Goal: Find specific page/section: Find specific page/section

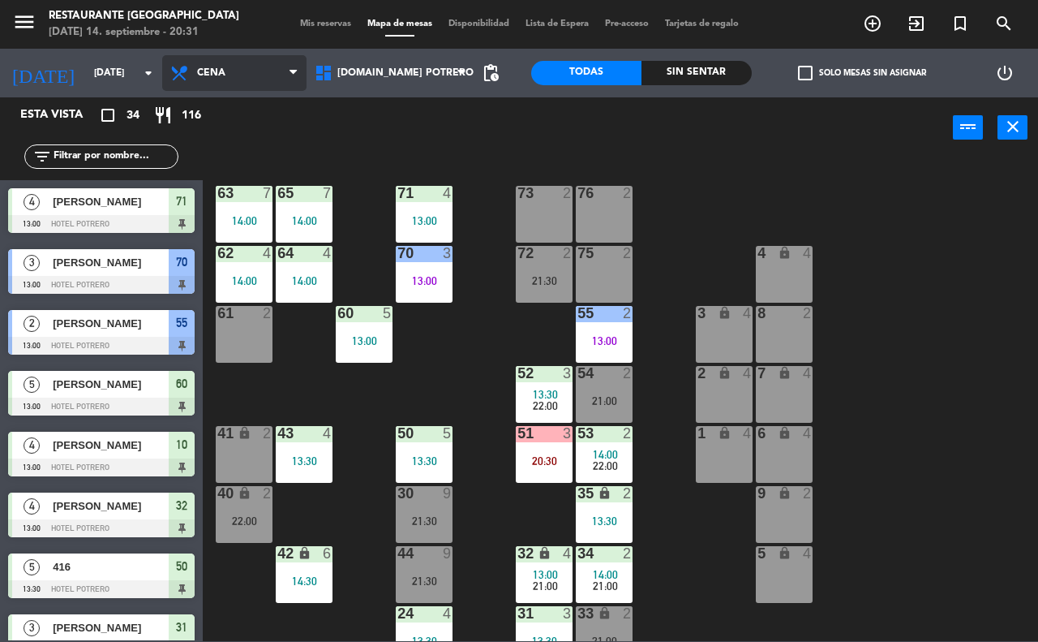
click at [268, 62] on span "Cena" at bounding box center [234, 73] width 144 height 36
click at [240, 105] on ng-component "menu Restaurante Hotel [GEOGRAPHIC_DATA][DATE]. septiembre - 20:31 Mis reservas…" at bounding box center [519, 320] width 1038 height 641
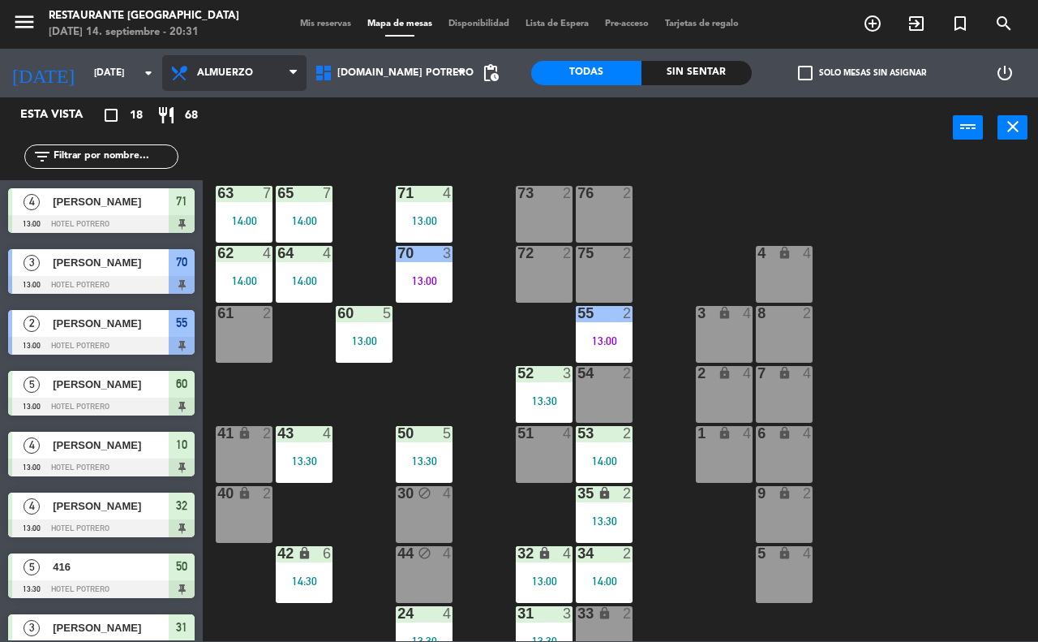
click at [273, 62] on span "Almuerzo" at bounding box center [234, 73] width 144 height 36
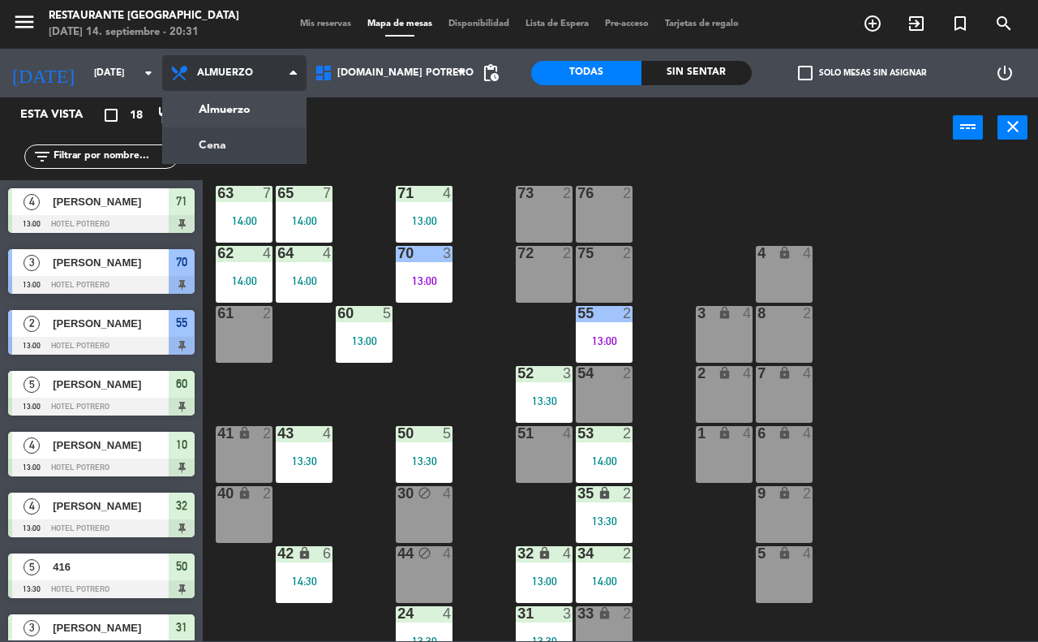
click at [246, 142] on ng-component "menu Restaurante Hotel [GEOGRAPHIC_DATA][DATE]. septiembre - 20:31 Mis reservas…" at bounding box center [519, 320] width 1038 height 641
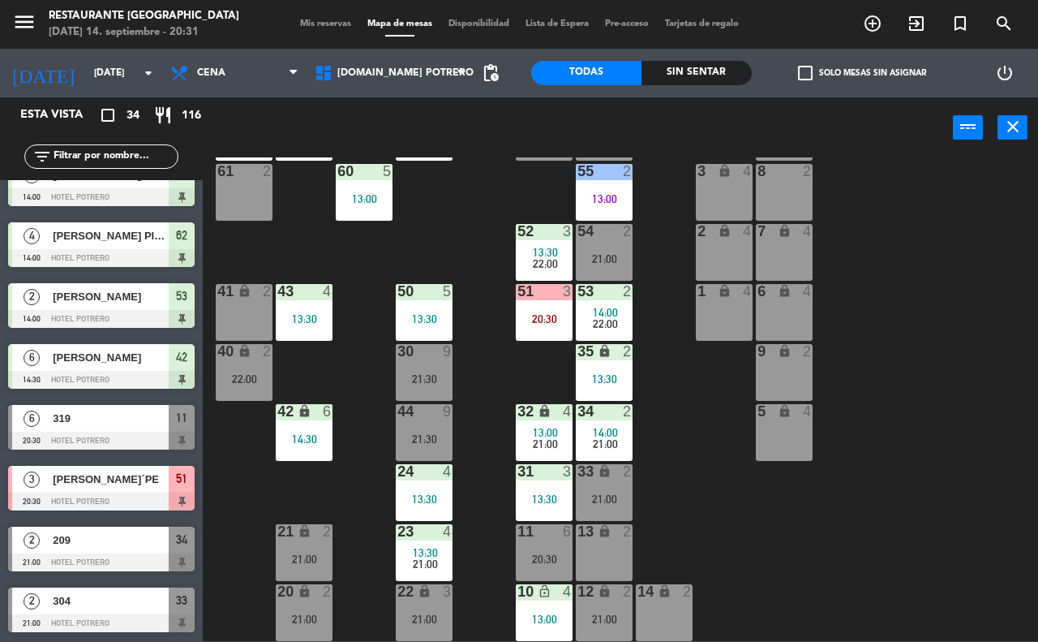
scroll to position [913, 0]
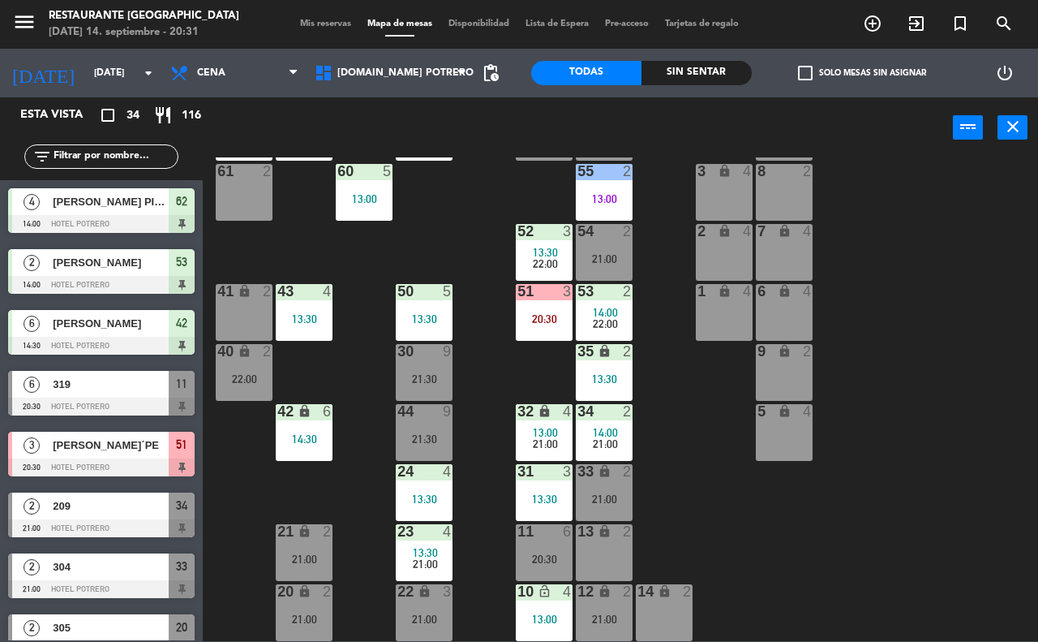
click at [67, 394] on div "319" at bounding box center [110, 384] width 118 height 27
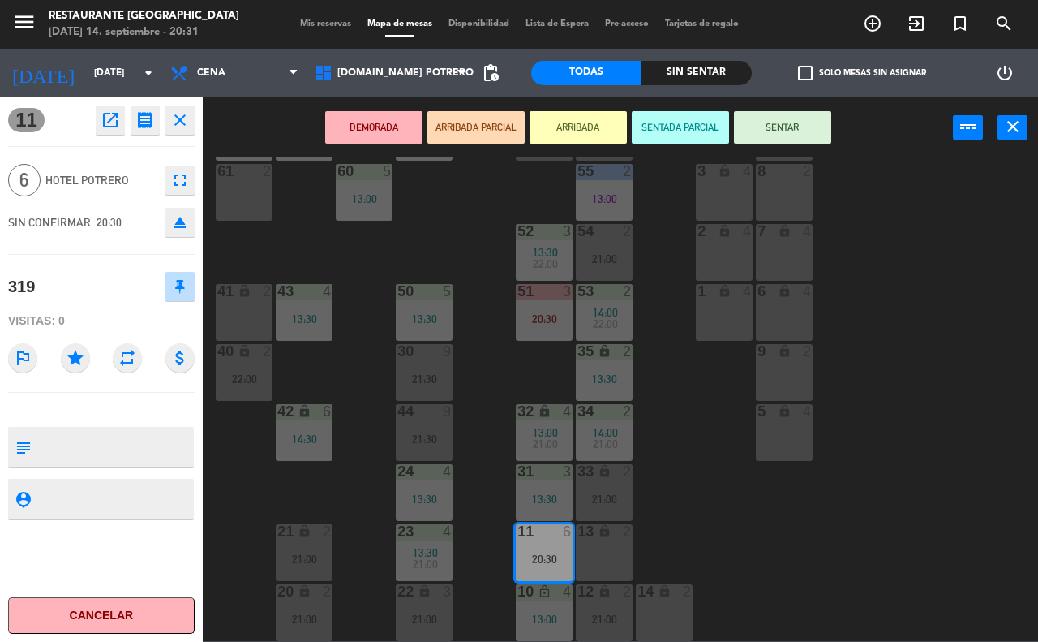
click at [513, 215] on div "65 7 14:00 71 4 13:00 73 2 76 2 63 7 14:00 64 4 14:00 62 4 14:00 70 3 13:00 72 …" at bounding box center [625, 398] width 825 height 483
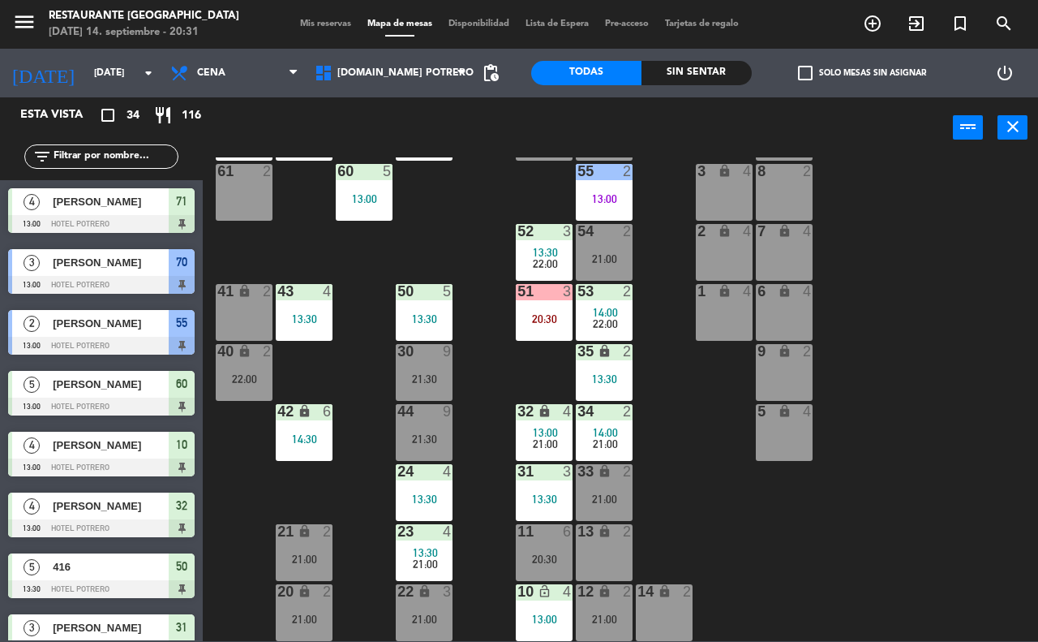
click at [499, 62] on span "pending_actions" at bounding box center [491, 73] width 32 height 32
click at [492, 65] on span "pending_actions" at bounding box center [490, 72] width 19 height 19
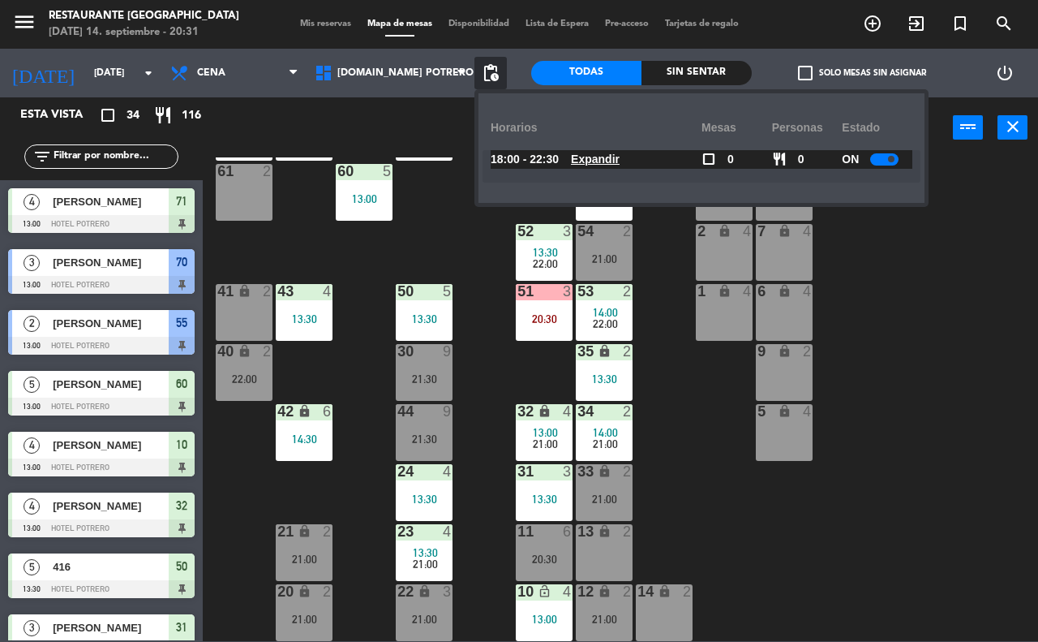
click at [891, 158] on span at bounding box center [891, 159] width 6 height 6
click at [881, 158] on div at bounding box center [890, 159] width 28 height 12
click at [71, 393] on span "[PERSON_NAME]" at bounding box center [111, 384] width 116 height 17
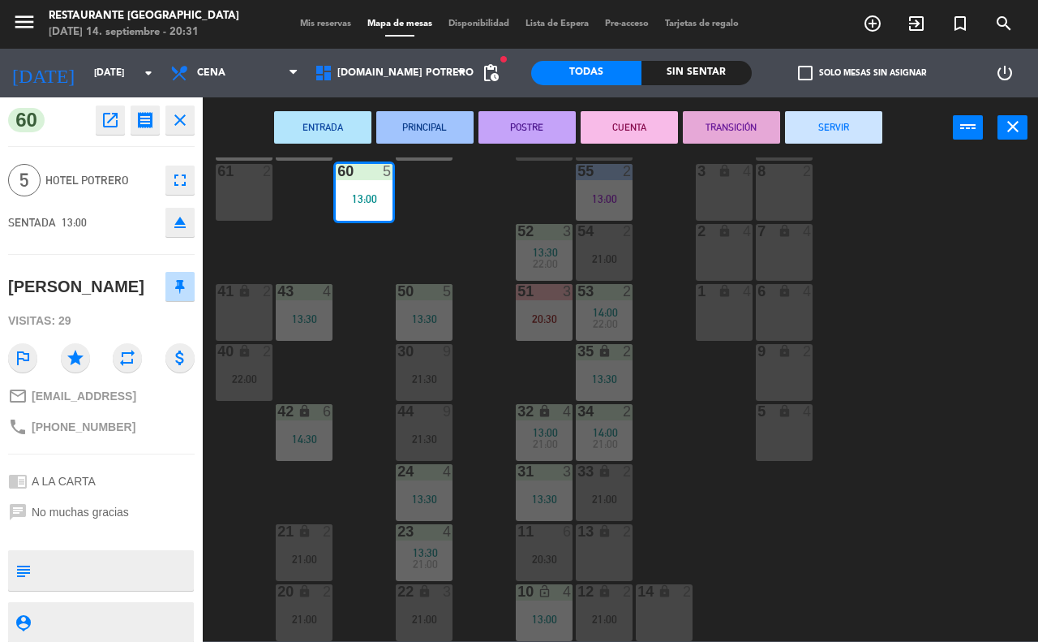
click at [191, 118] on button "close" at bounding box center [179, 119] width 29 height 29
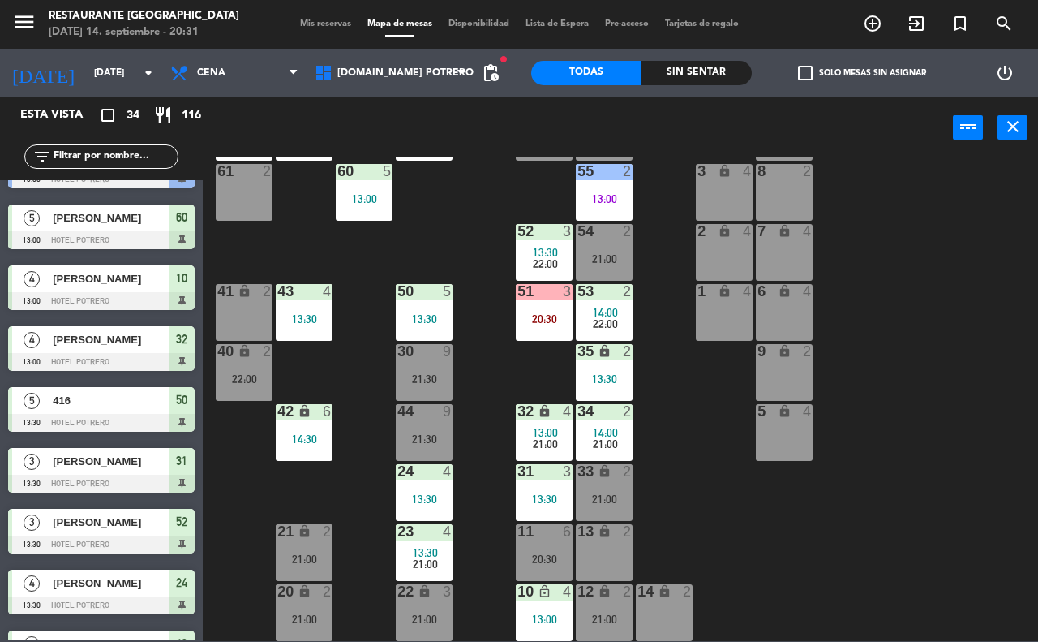
scroll to position [203, 0]
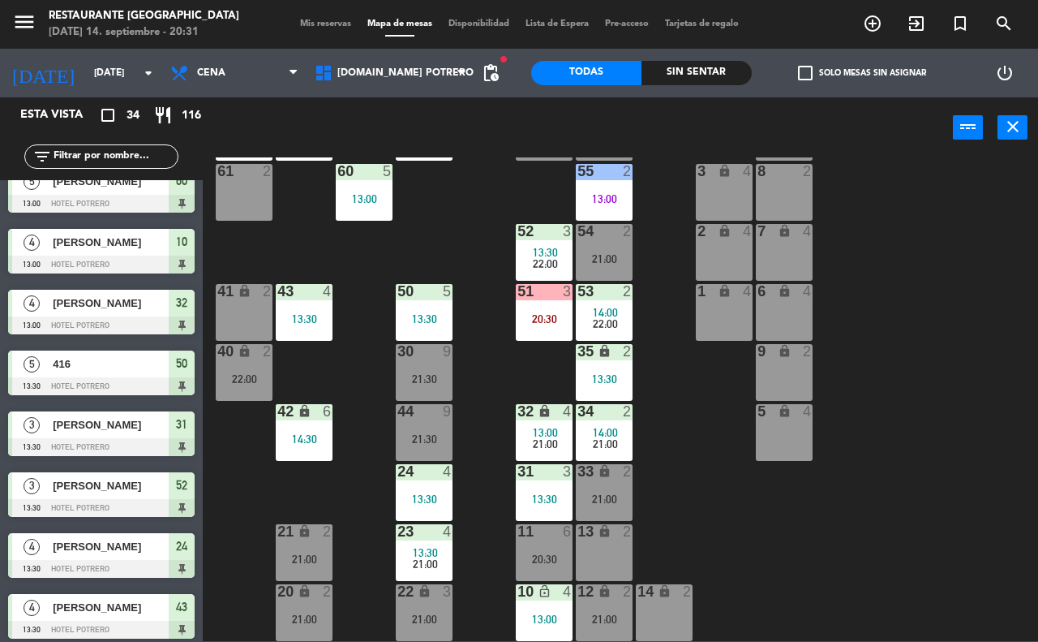
click at [497, 61] on span "pending_actions" at bounding box center [491, 73] width 32 height 32
click at [487, 75] on span "pending_actions" at bounding box center [490, 72] width 19 height 19
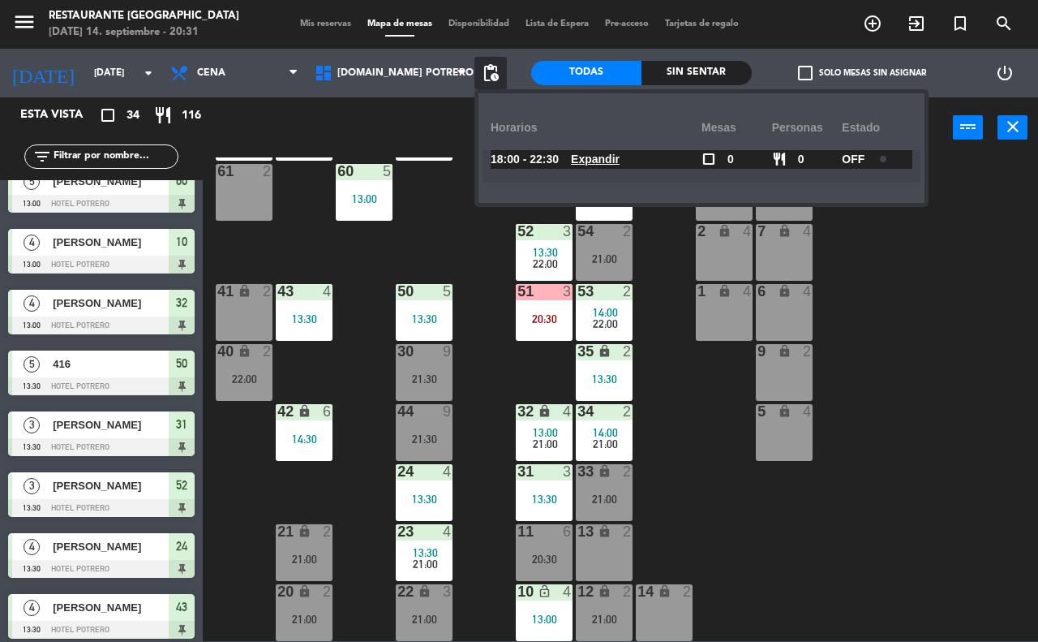
click at [887, 159] on span at bounding box center [883, 159] width 6 height 6
click at [684, 65] on div "Sin sentar" at bounding box center [697, 73] width 110 height 24
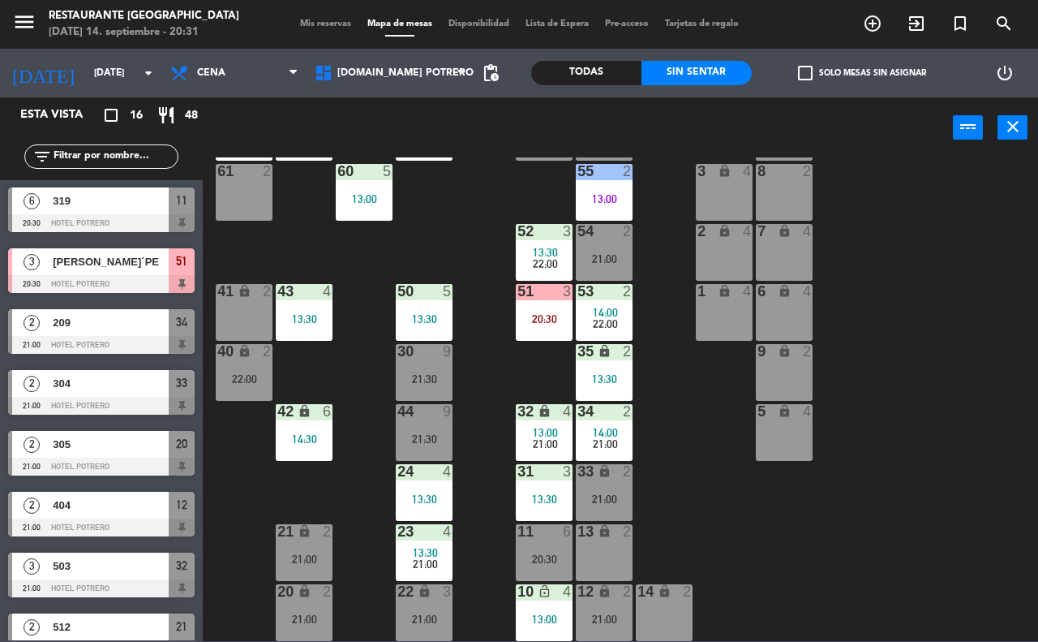
scroll to position [0, 0]
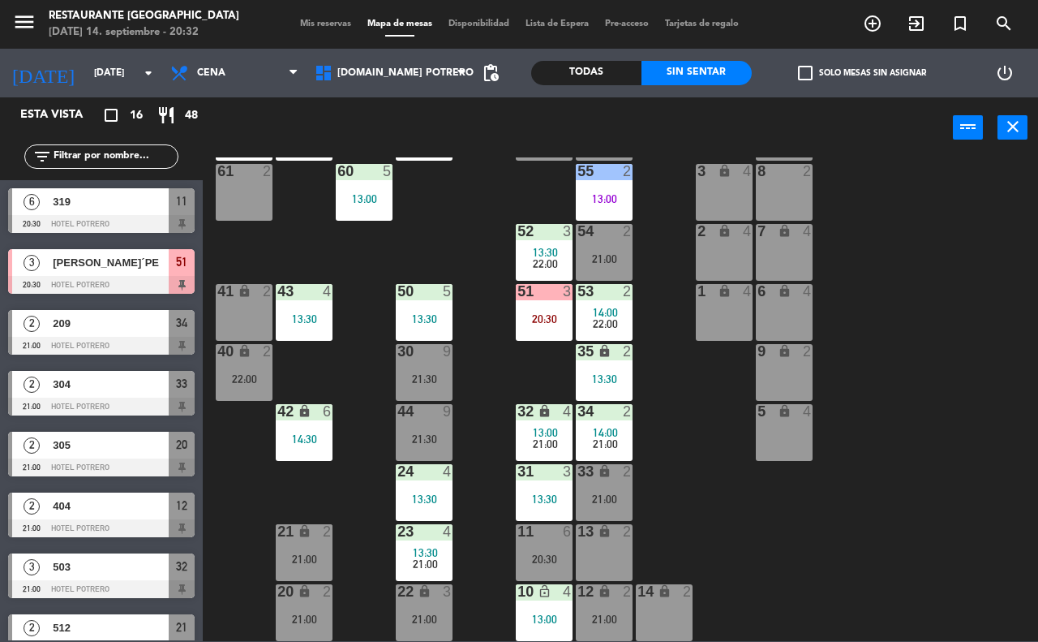
click at [663, 308] on div "65 7 14:00 71 4 13:00 73 2 76 2 63 7 14:00 64 4 14:00 62 4 14:00 70 3 13:00 72 …" at bounding box center [625, 398] width 825 height 483
click at [801, 69] on span "check_box_outline_blank" at bounding box center [805, 73] width 15 height 15
click at [862, 73] on input "check_box_outline_blank Solo mesas sin asignar" at bounding box center [862, 73] width 0 height 0
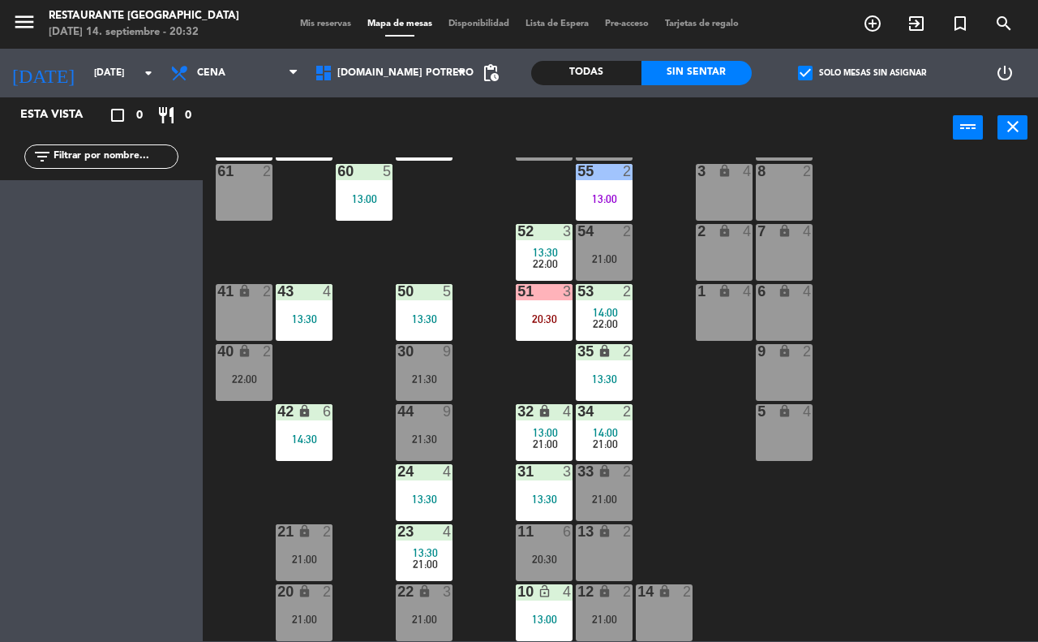
click at [801, 70] on span "check_box" at bounding box center [805, 73] width 15 height 15
click at [862, 73] on input "check_box Solo mesas sin asignar" at bounding box center [862, 73] width 0 height 0
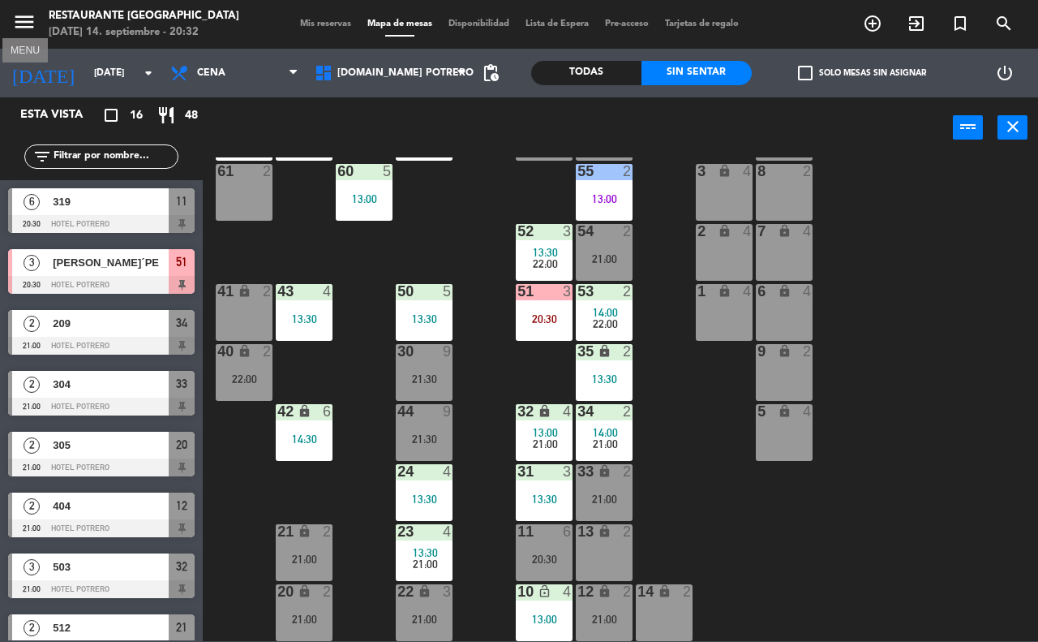
click at [32, 33] on icon "menu" at bounding box center [24, 22] width 24 height 24
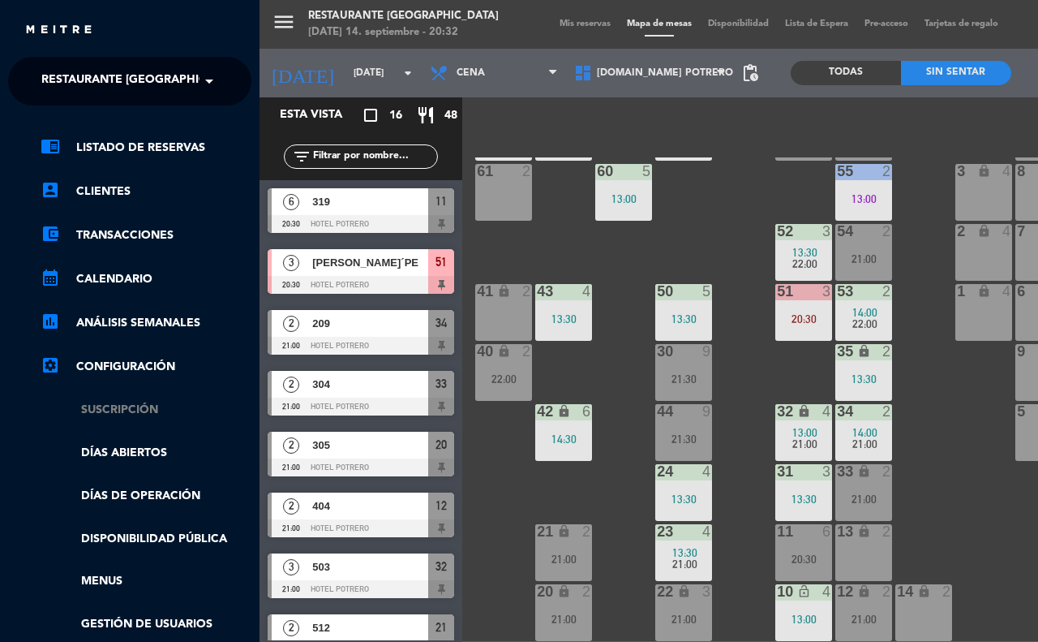
scroll to position [101, 0]
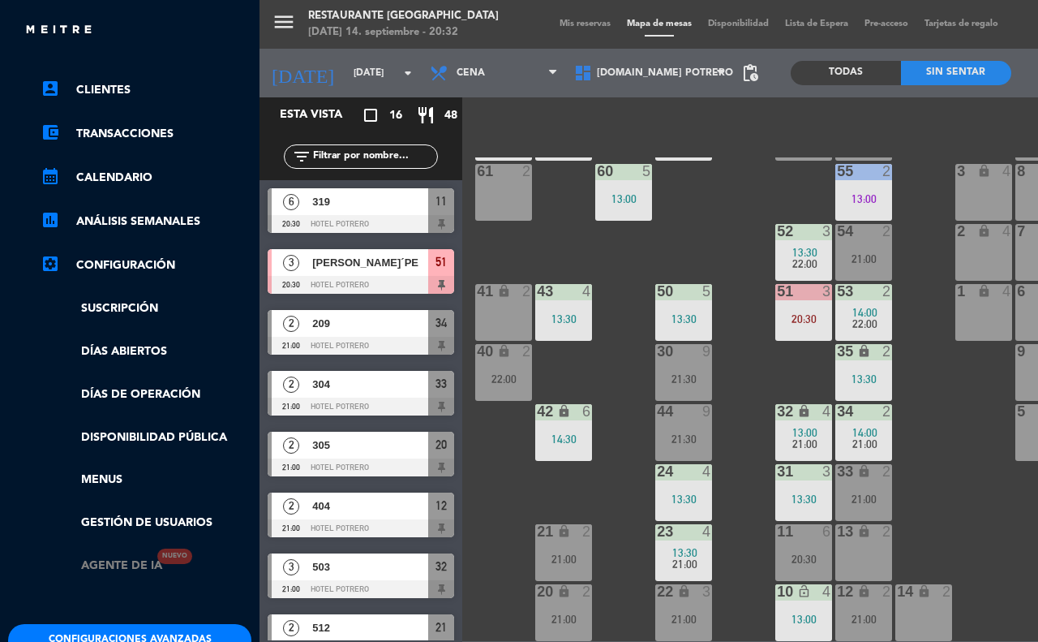
click at [122, 566] on link "Agente de IA Nuevo" at bounding box center [102, 565] width 122 height 19
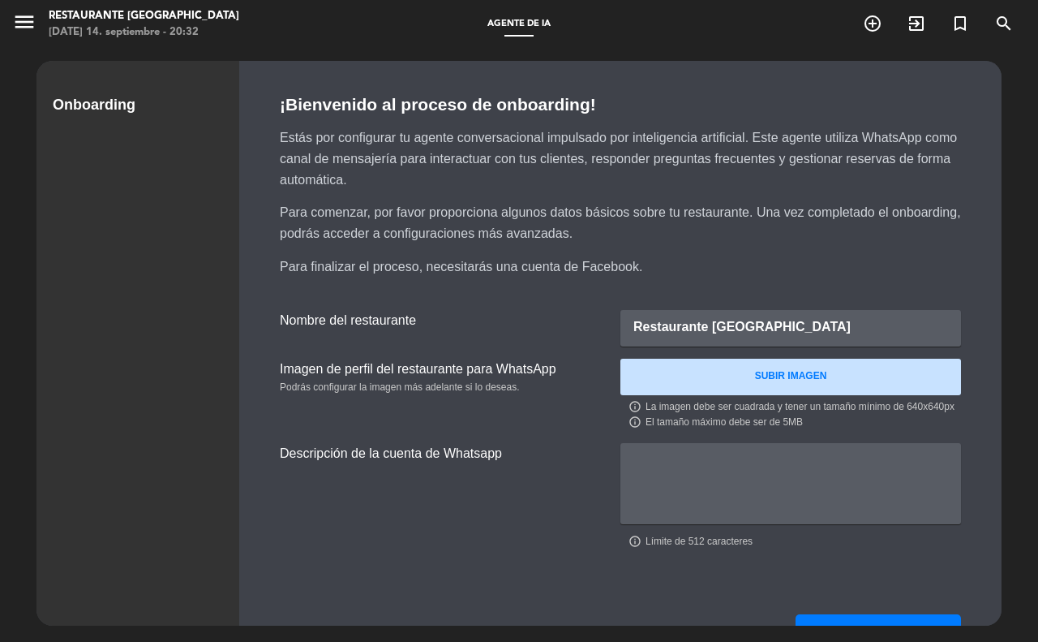
click at [37, 27] on span "menu" at bounding box center [30, 25] width 37 height 38
click at [20, 14] on icon "menu" at bounding box center [24, 22] width 24 height 24
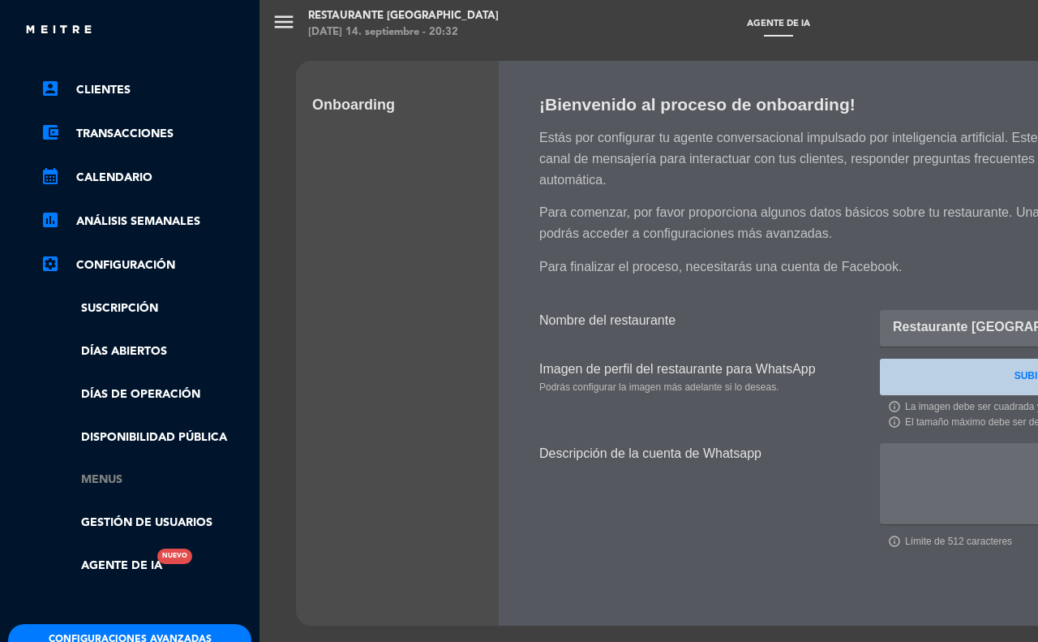
click at [112, 479] on link "Menus" at bounding box center [146, 479] width 211 height 19
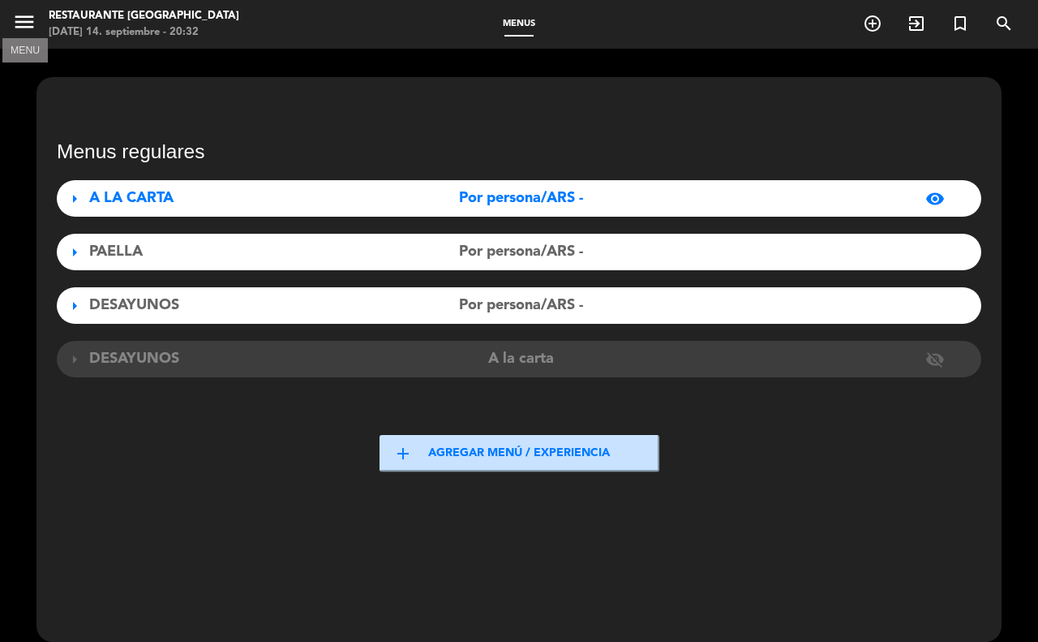
click at [22, 13] on icon "menu" at bounding box center [24, 22] width 24 height 24
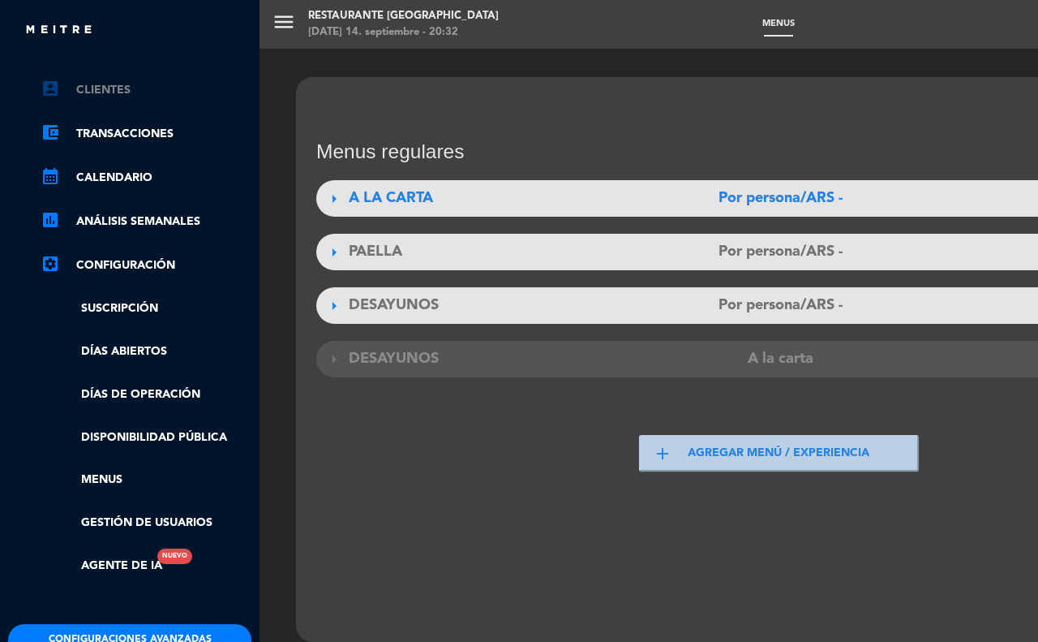
click at [96, 88] on link "account_box Clientes" at bounding box center [146, 89] width 211 height 19
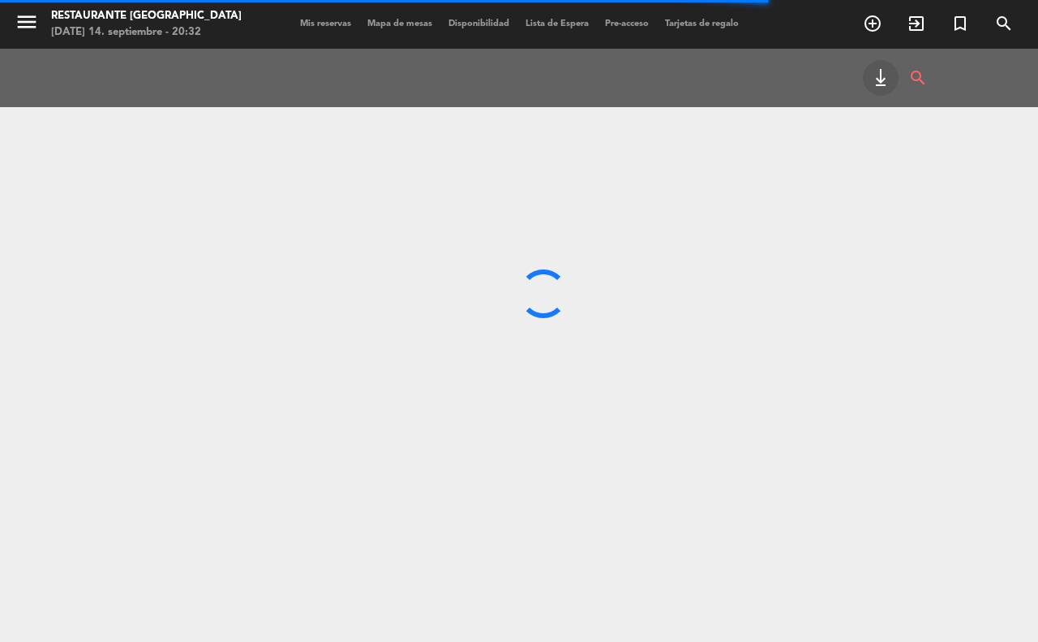
click at [718, 27] on span "Tarjetas de regalo" at bounding box center [702, 23] width 90 height 9
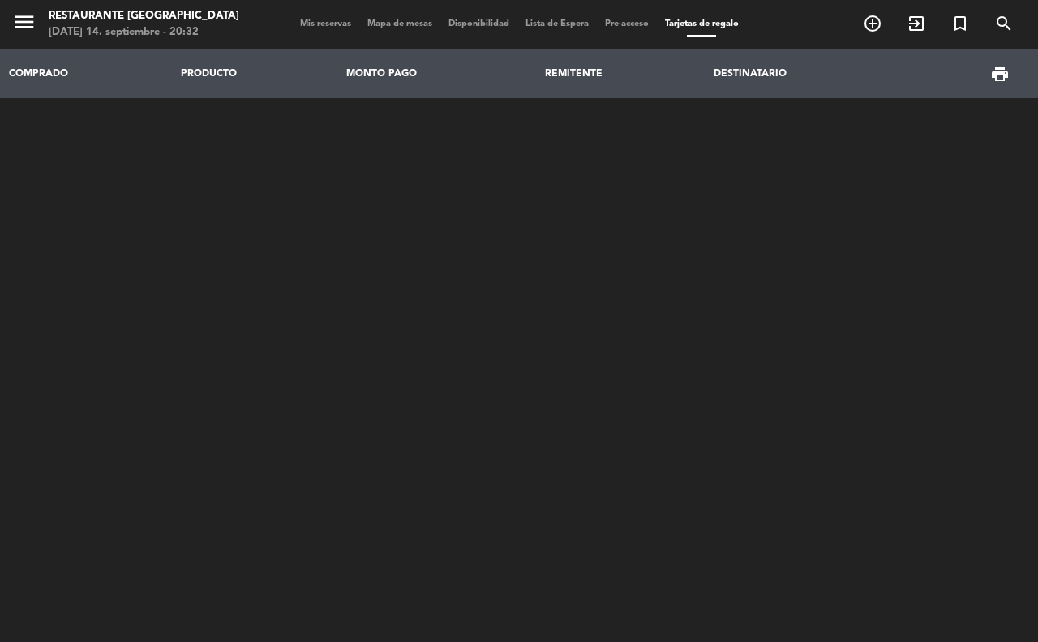
click at [634, 24] on span "Pre-acceso" at bounding box center [627, 23] width 60 height 9
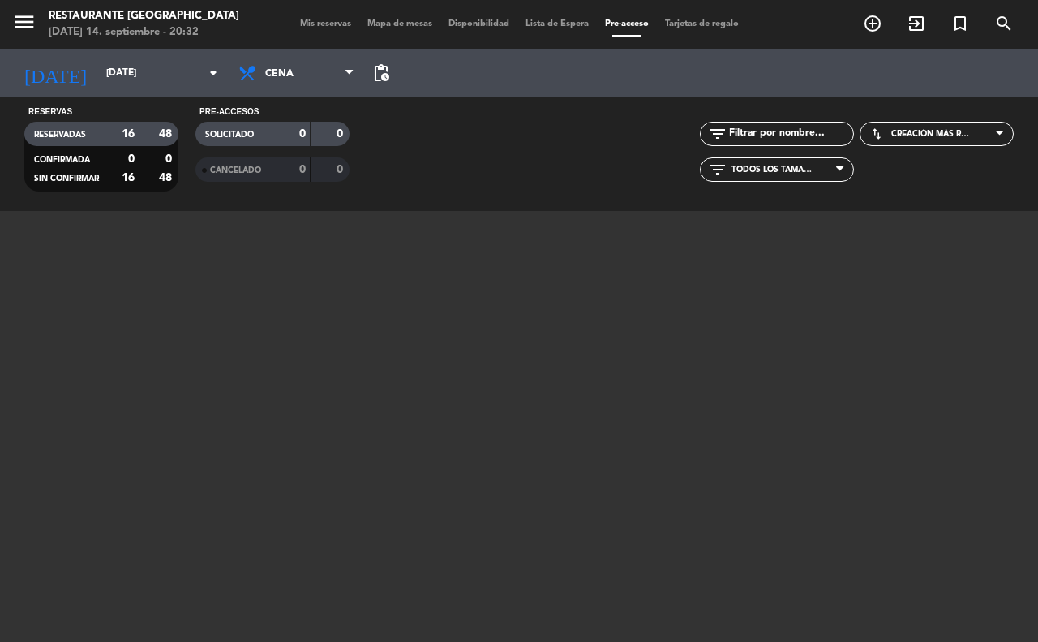
click at [561, 26] on span "Lista de Espera" at bounding box center [557, 23] width 79 height 9
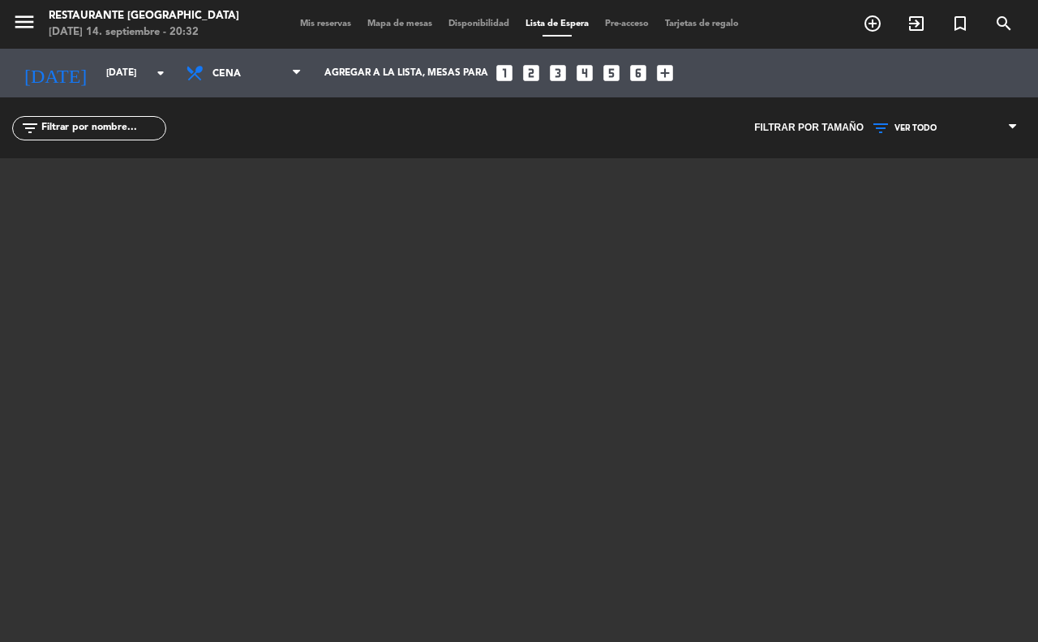
click at [462, 18] on div "Mis reservas Mapa de mesas Disponibilidad Lista de Espera Pre-acceso Tarjetas d…" at bounding box center [519, 24] width 455 height 15
click at [463, 26] on span "Disponibilidad" at bounding box center [478, 23] width 77 height 9
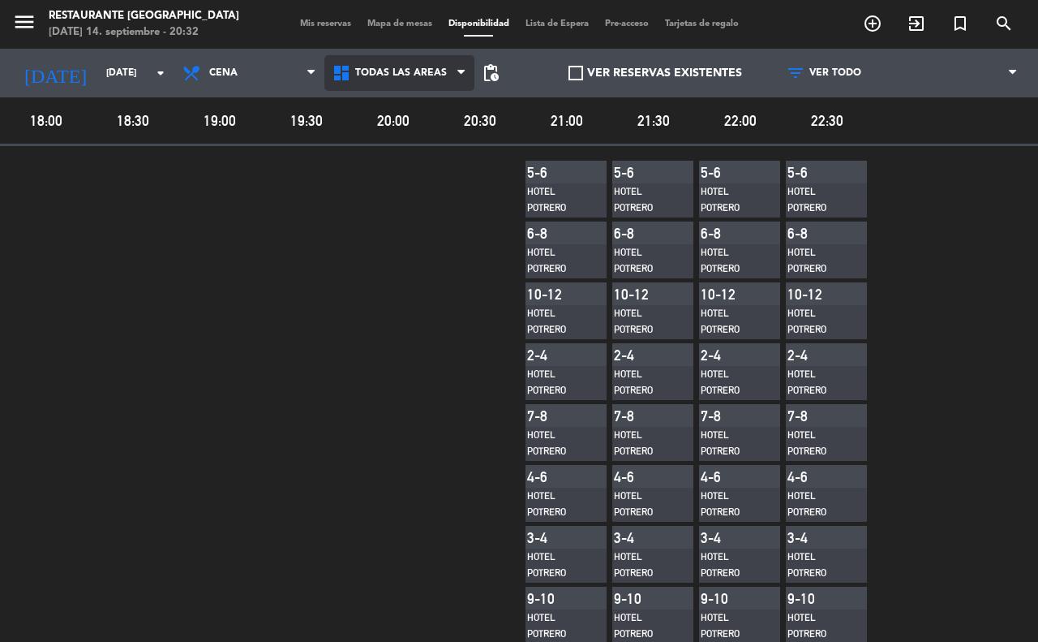
click at [408, 63] on span "Todas las áreas" at bounding box center [399, 73] width 150 height 36
click at [408, 143] on main "menu Restaurante Hotel [GEOGRAPHIC_DATA][DATE]. septiembre - 20:32 Mis reservas…" at bounding box center [519, 321] width 1038 height 642
click at [412, 18] on div "Mis reservas Mapa de mesas Disponibilidad Lista de Espera Pre-acceso Tarjetas d…" at bounding box center [519, 24] width 455 height 15
click at [387, 23] on span "Mapa de mesas" at bounding box center [399, 23] width 81 height 9
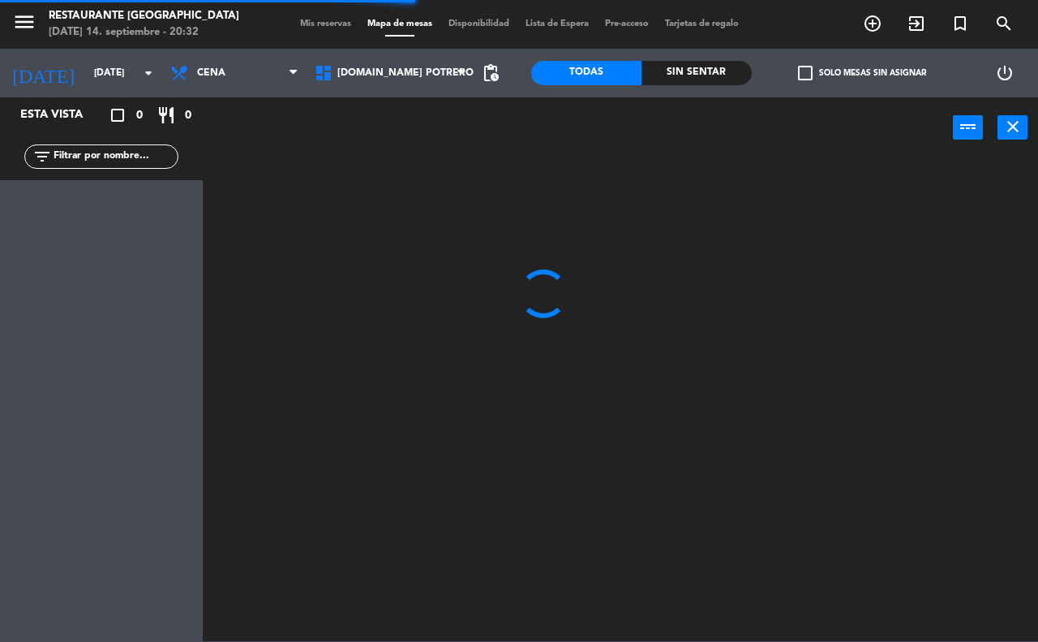
click at [399, 79] on span "[DOMAIN_NAME] Potrero" at bounding box center [391, 73] width 168 height 36
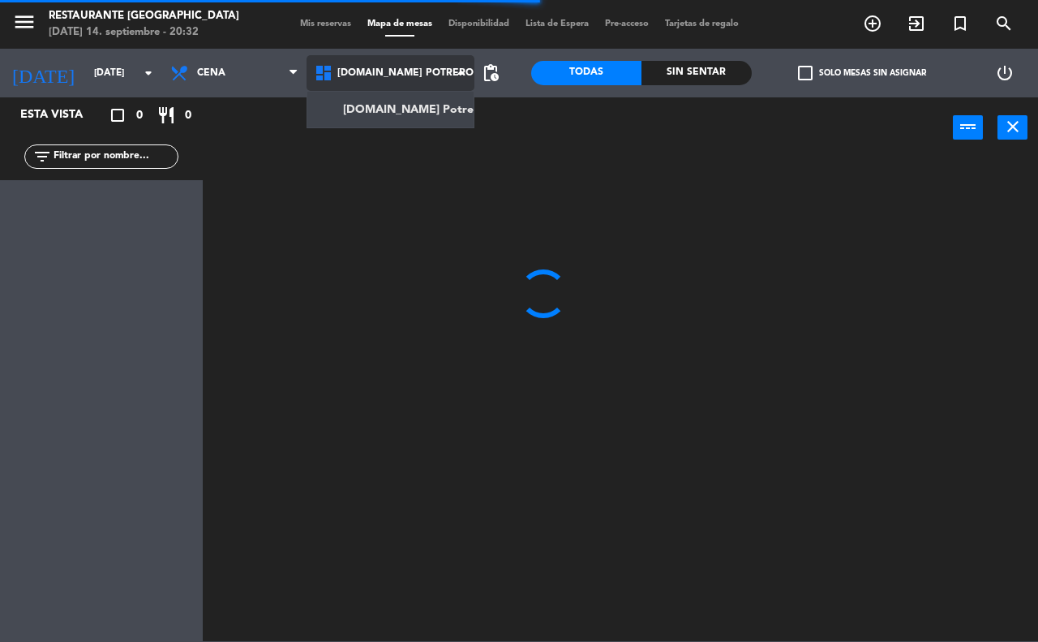
click at [399, 81] on span "[DOMAIN_NAME] Potrero" at bounding box center [391, 73] width 168 height 36
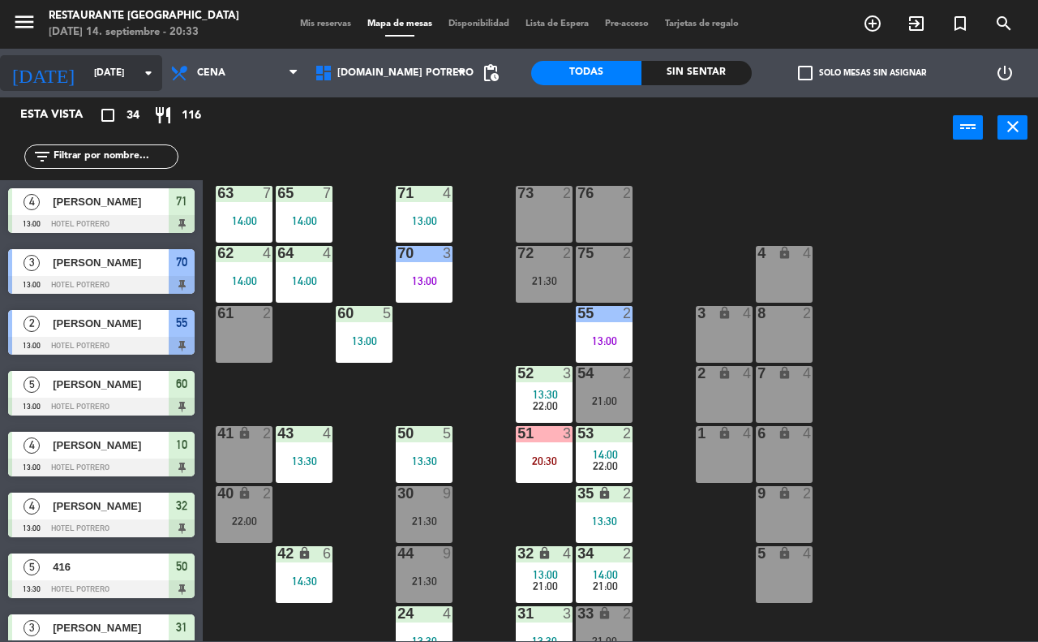
click at [154, 63] on icon "arrow_drop_down" at bounding box center [148, 72] width 19 height 19
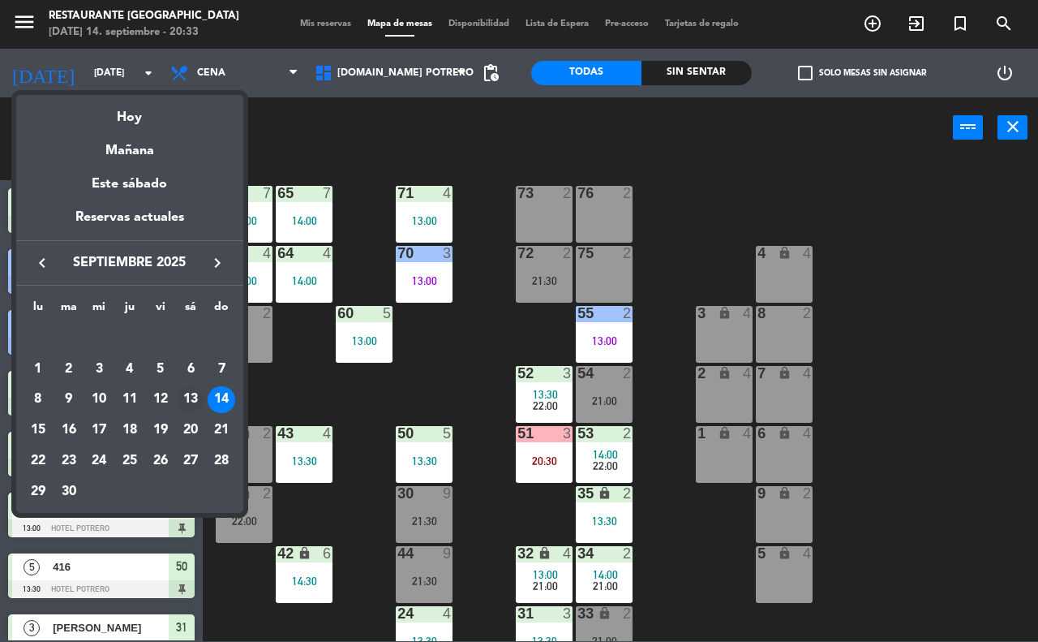
click at [184, 408] on div "13" at bounding box center [191, 400] width 28 height 28
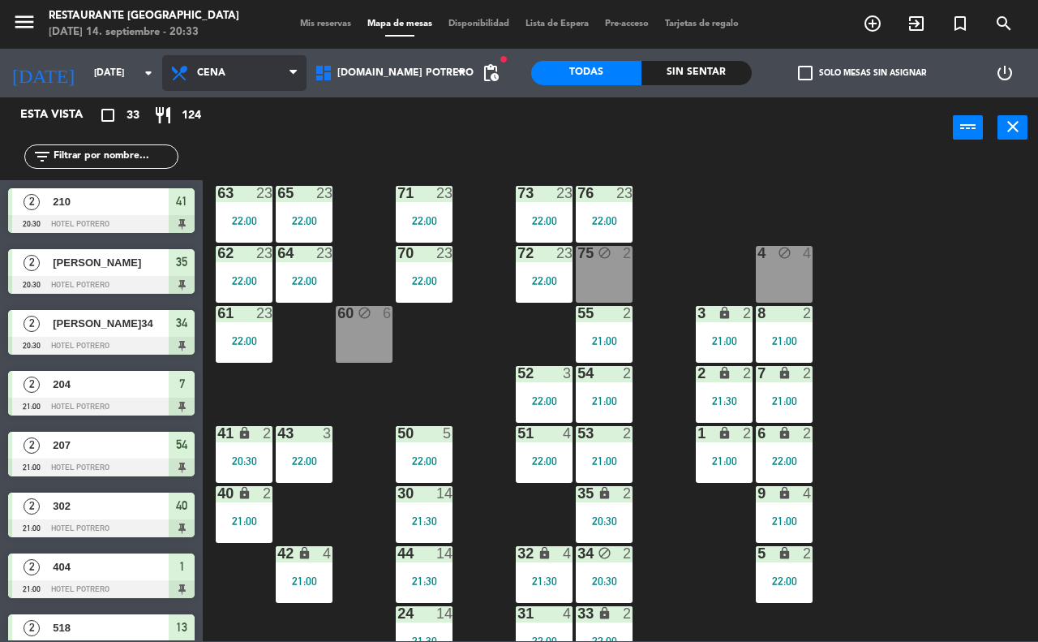
click at [277, 71] on span "Cena" at bounding box center [234, 73] width 144 height 36
click at [238, 142] on ng-component "menu Restaurante Hotel [GEOGRAPHIC_DATA][DATE]. septiembre - 20:33 Mis reservas…" at bounding box center [519, 320] width 1038 height 641
click at [297, 70] on icon at bounding box center [293, 73] width 7 height 13
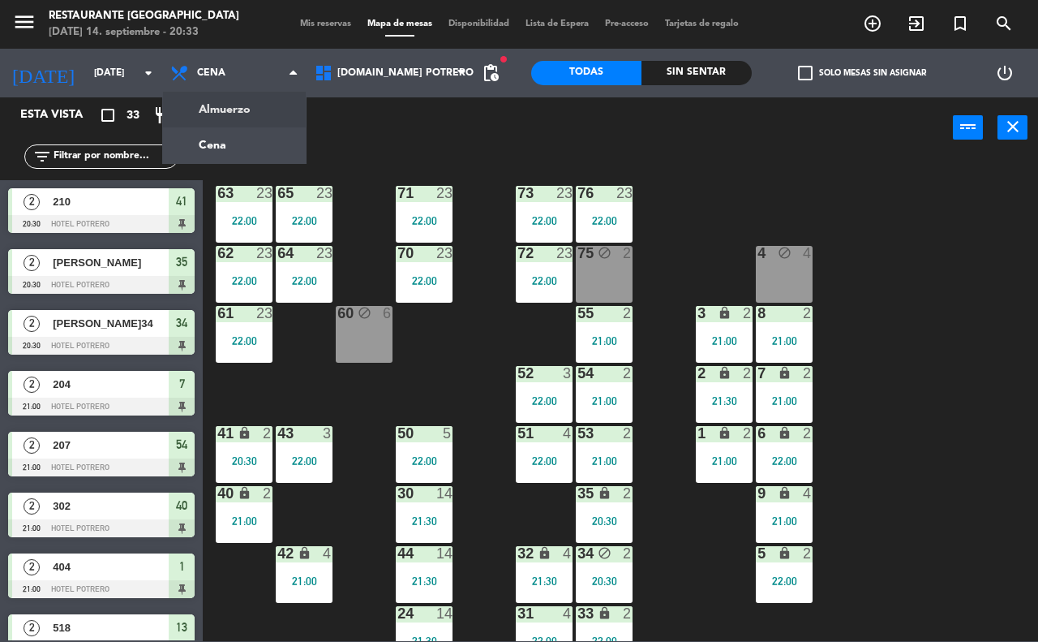
click at [249, 110] on ng-component "menu Restaurante Hotel [GEOGRAPHIC_DATA][DATE]. septiembre - 20:33 Mis reservas…" at bounding box center [519, 320] width 1038 height 641
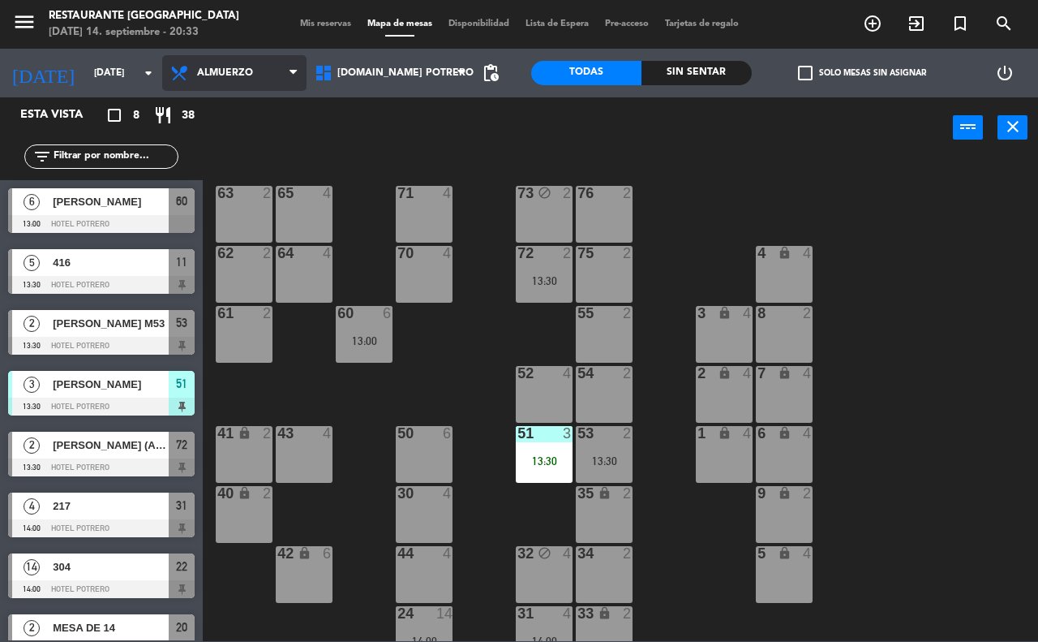
click at [289, 67] on span "Almuerzo" at bounding box center [234, 73] width 144 height 36
click at [240, 146] on ng-component "menu Restaurante Hotel [GEOGRAPHIC_DATA][DATE]. septiembre - 20:33 Mis reservas…" at bounding box center [519, 320] width 1038 height 641
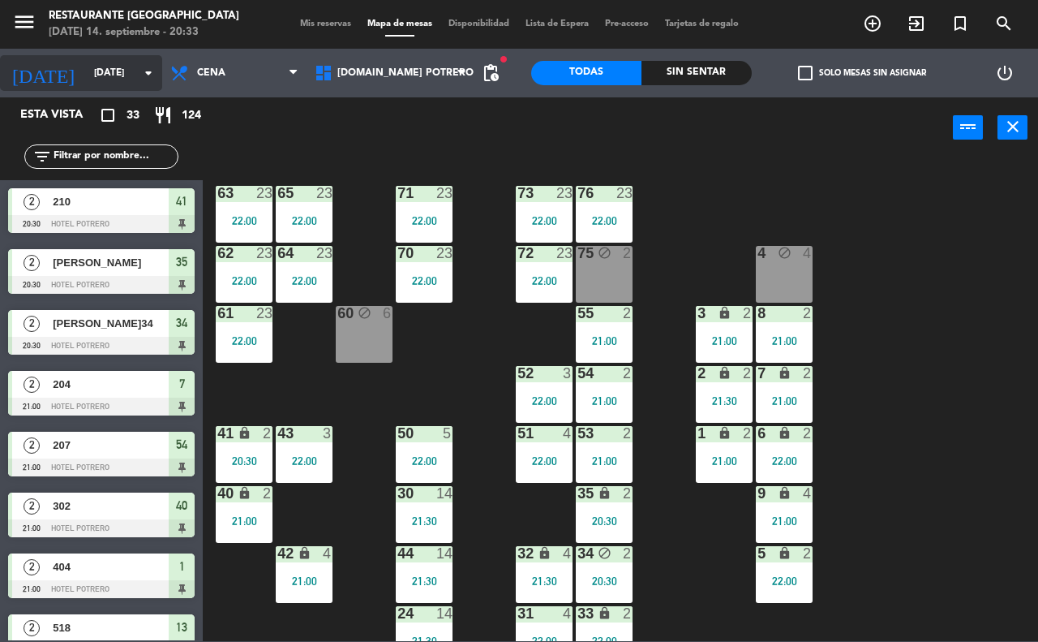
click at [148, 75] on icon "arrow_drop_down" at bounding box center [148, 72] width 19 height 19
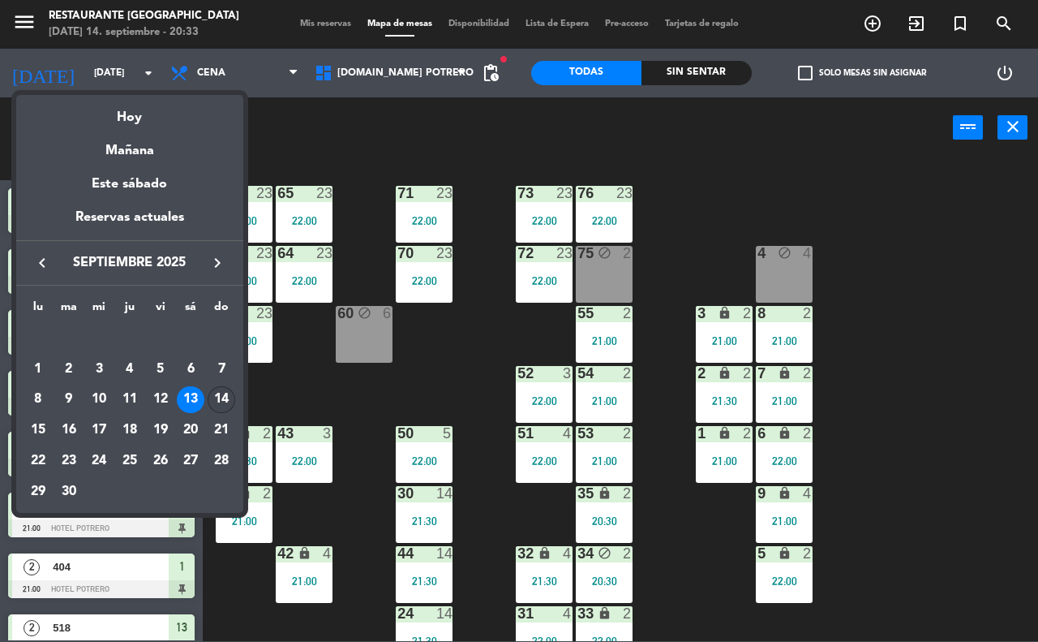
click at [213, 394] on div "14" at bounding box center [222, 400] width 28 height 28
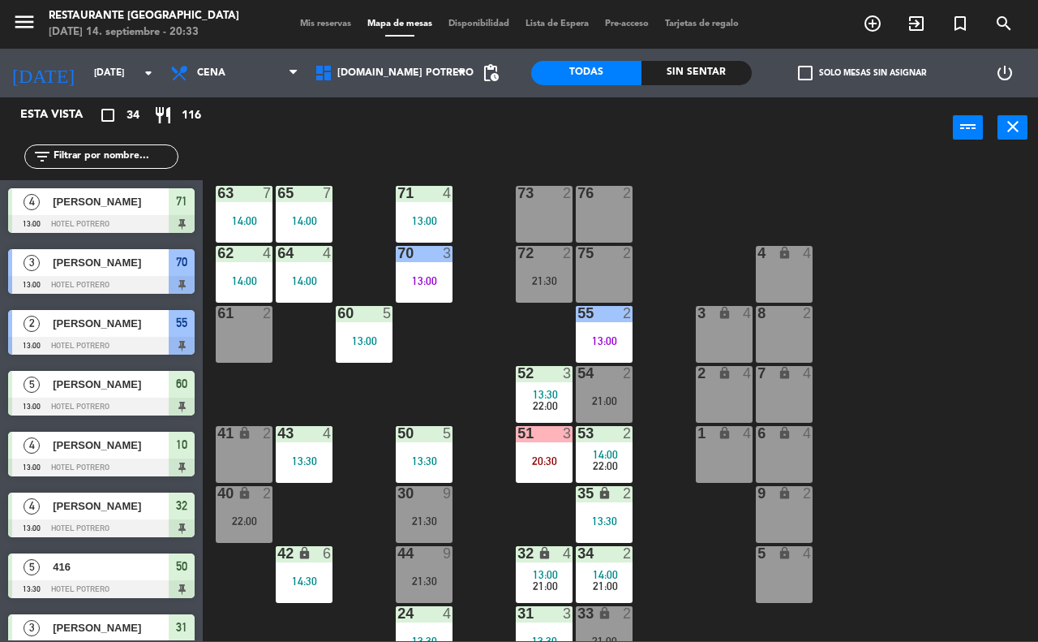
click at [477, 62] on span "pending_actions" at bounding box center [491, 73] width 32 height 32
click at [495, 66] on span "pending_actions" at bounding box center [490, 72] width 19 height 19
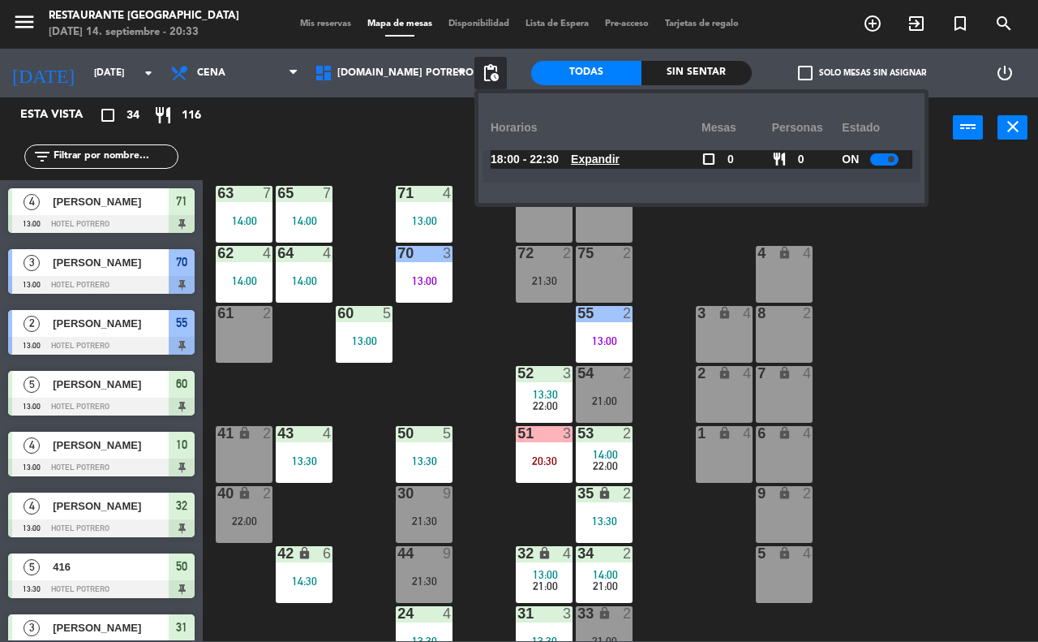
click at [670, 62] on div "Sin sentar" at bounding box center [697, 73] width 110 height 24
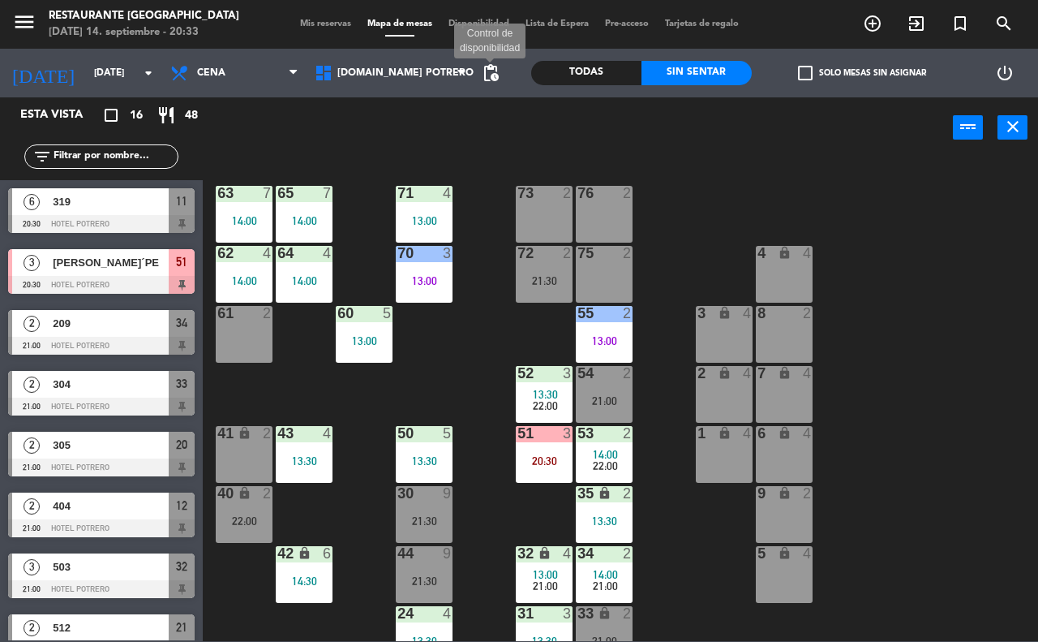
click at [492, 71] on span "pending_actions" at bounding box center [490, 72] width 19 height 19
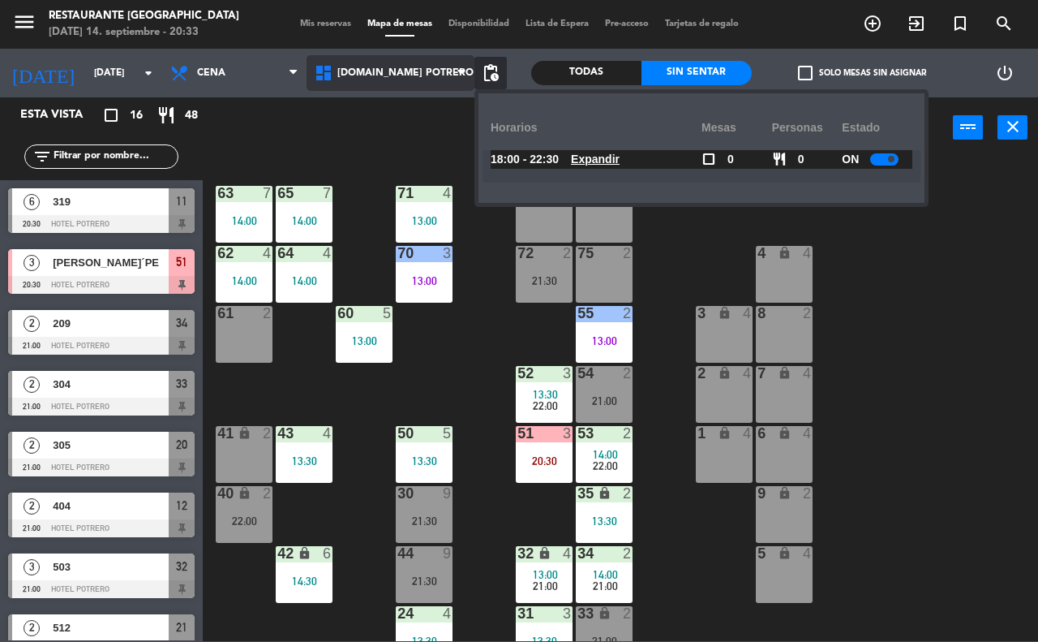
click at [455, 71] on span "[DOMAIN_NAME] Potrero" at bounding box center [391, 73] width 168 height 36
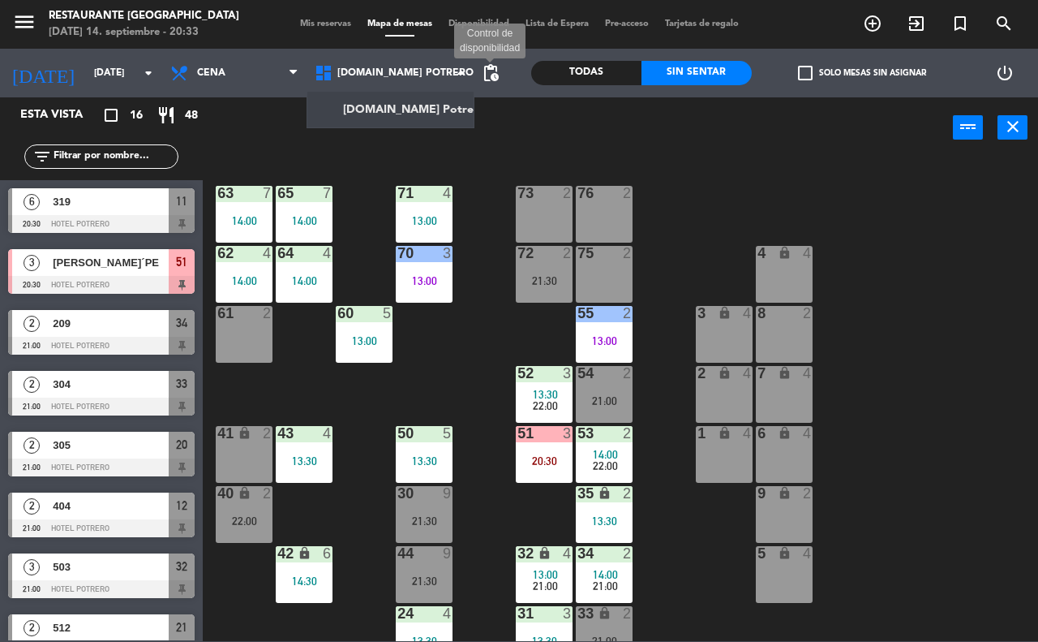
click at [489, 69] on span "pending_actions" at bounding box center [490, 72] width 19 height 19
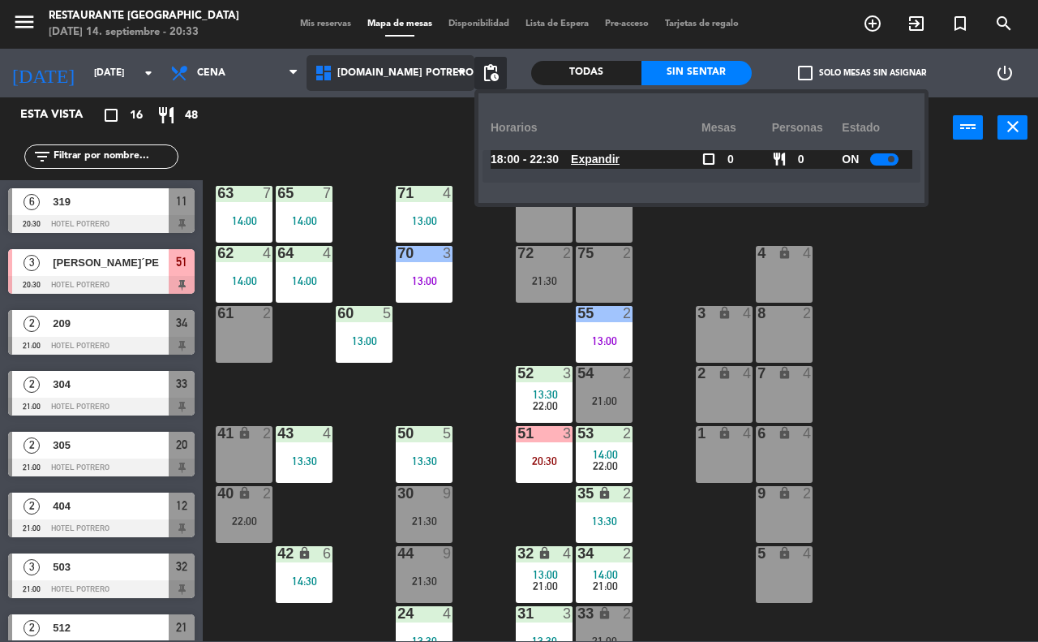
click at [438, 69] on span "[DOMAIN_NAME] Potrero" at bounding box center [405, 72] width 136 height 11
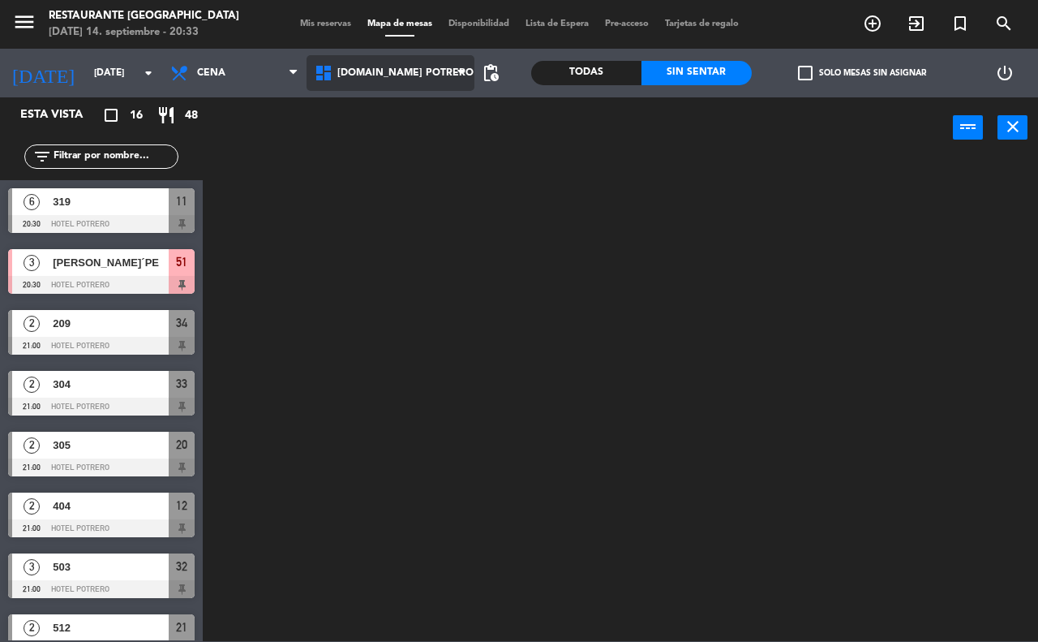
click at [415, 97] on ng-component "menu Restaurante Hotel [GEOGRAPHIC_DATA][DATE]. septiembre - 20:33 Mis reservas…" at bounding box center [519, 320] width 1038 height 641
click at [467, 62] on span "[DOMAIN_NAME] Potrero" at bounding box center [391, 73] width 168 height 36
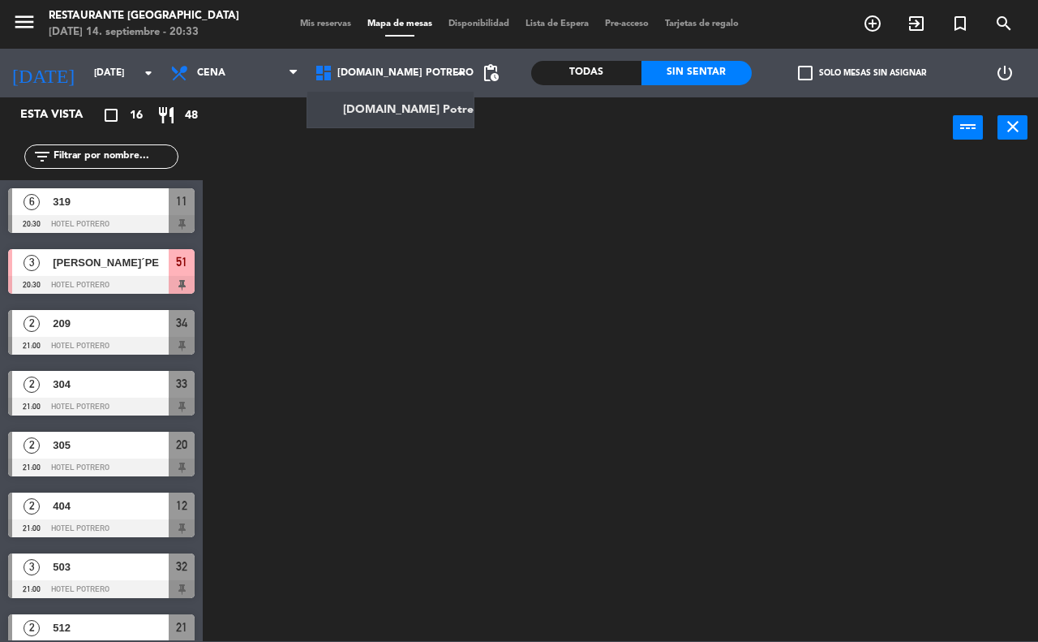
click at [483, 63] on span "pending_actions" at bounding box center [490, 72] width 19 height 19
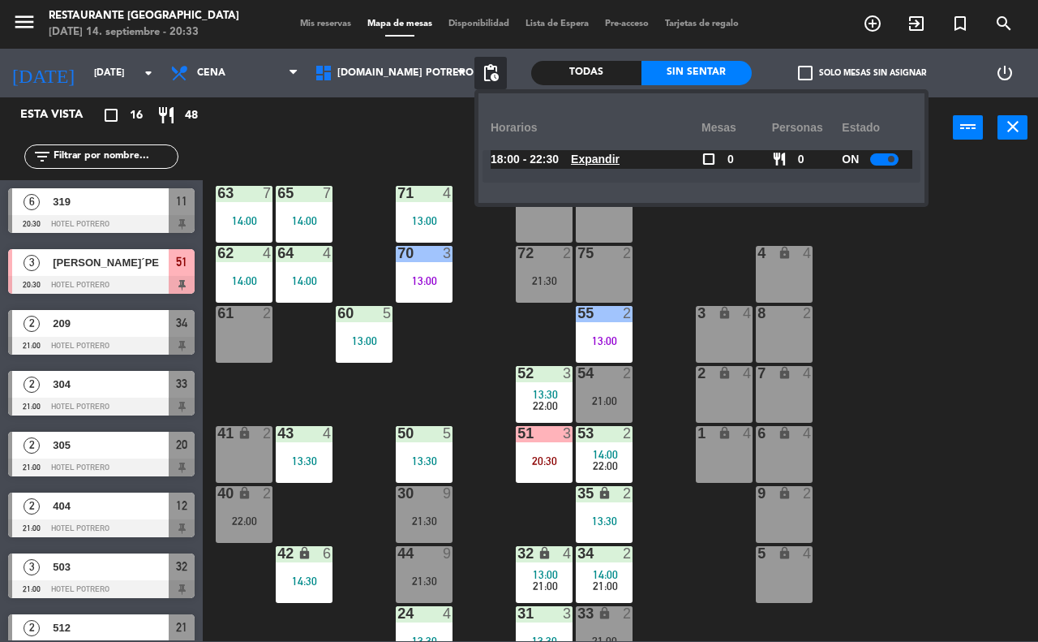
click at [610, 158] on u "Expandir" at bounding box center [595, 158] width 49 height 13
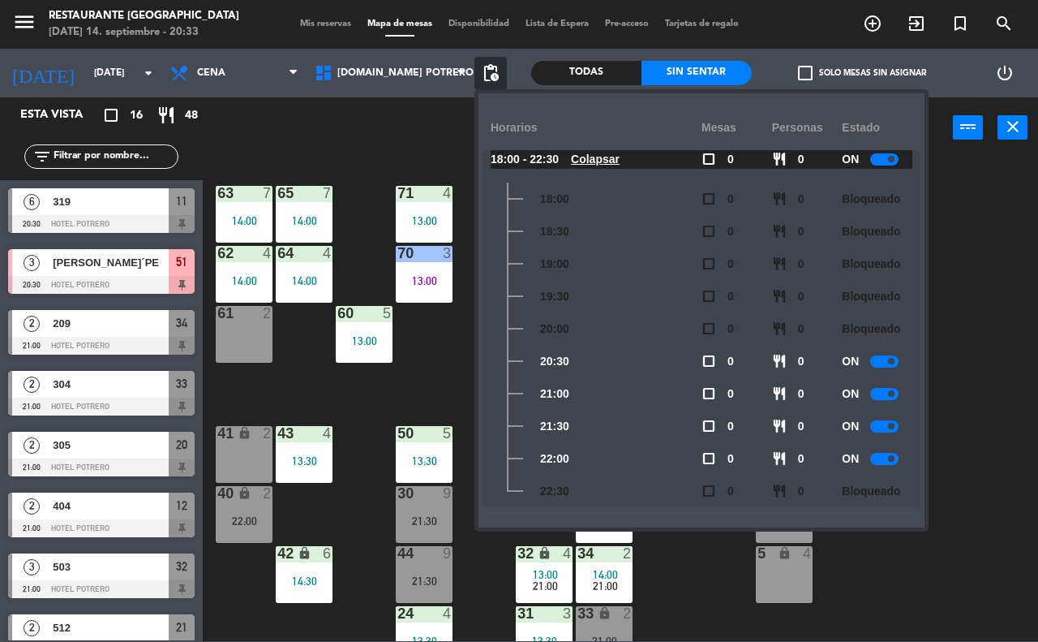
click at [883, 363] on div at bounding box center [884, 361] width 28 height 12
click at [892, 399] on div "ON" at bounding box center [877, 393] width 71 height 32
click at [882, 400] on div "ON" at bounding box center [877, 393] width 71 height 32
click at [880, 388] on div at bounding box center [884, 394] width 28 height 12
click at [886, 432] on div "ON" at bounding box center [877, 426] width 71 height 32
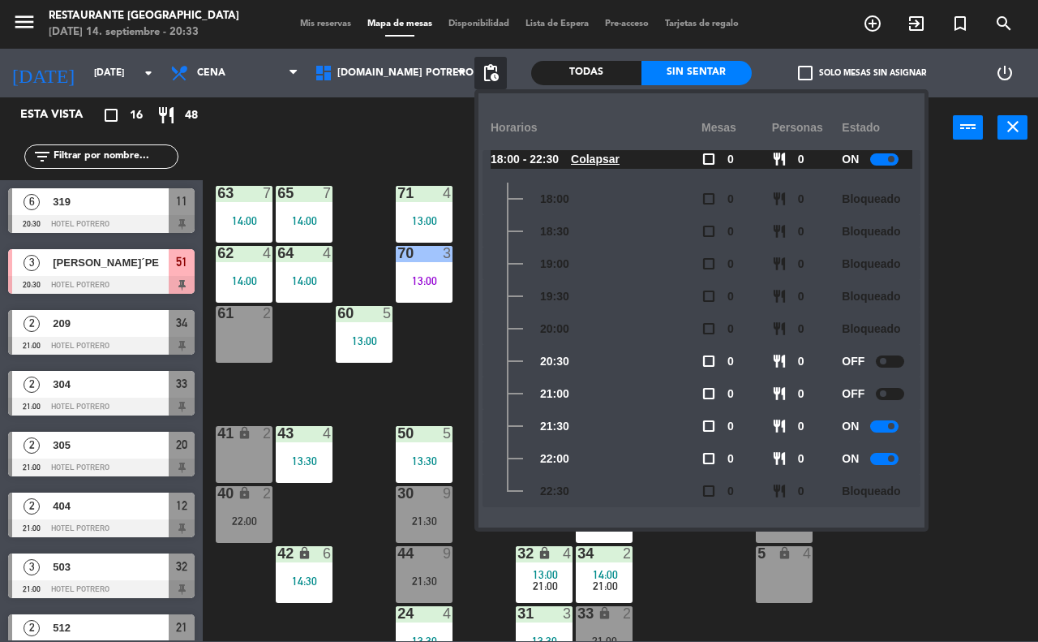
click at [885, 147] on div "Estado" at bounding box center [877, 127] width 71 height 45
click at [885, 155] on div at bounding box center [884, 159] width 28 height 12
click at [885, 156] on span at bounding box center [883, 159] width 6 height 6
click at [886, 159] on span at bounding box center [883, 159] width 6 height 6
click at [246, 71] on span "Cena" at bounding box center [234, 73] width 144 height 36
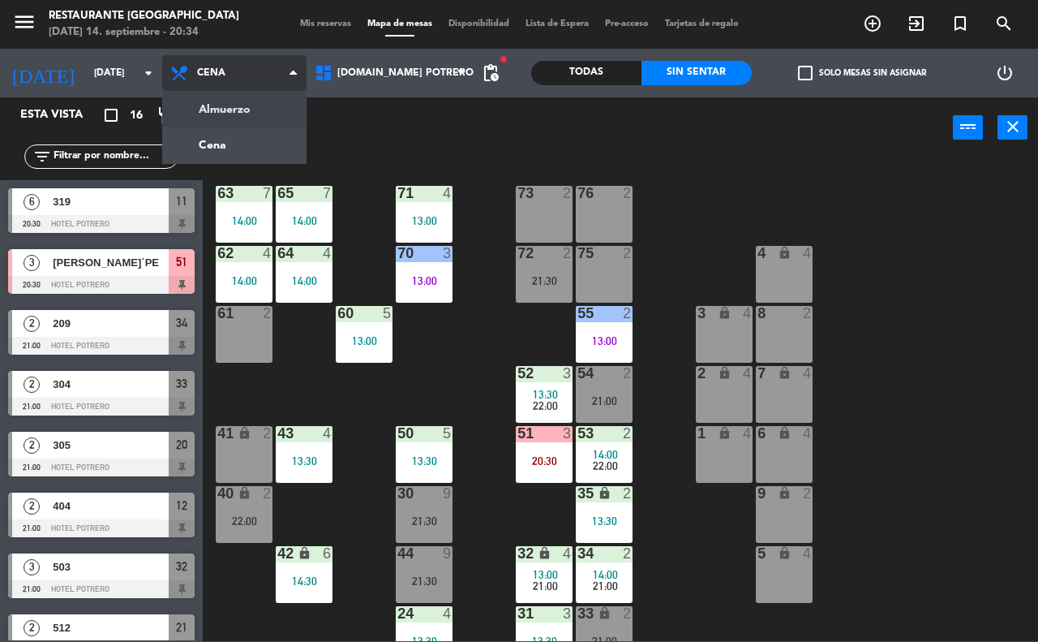
click at [184, 63] on icon at bounding box center [182, 72] width 24 height 19
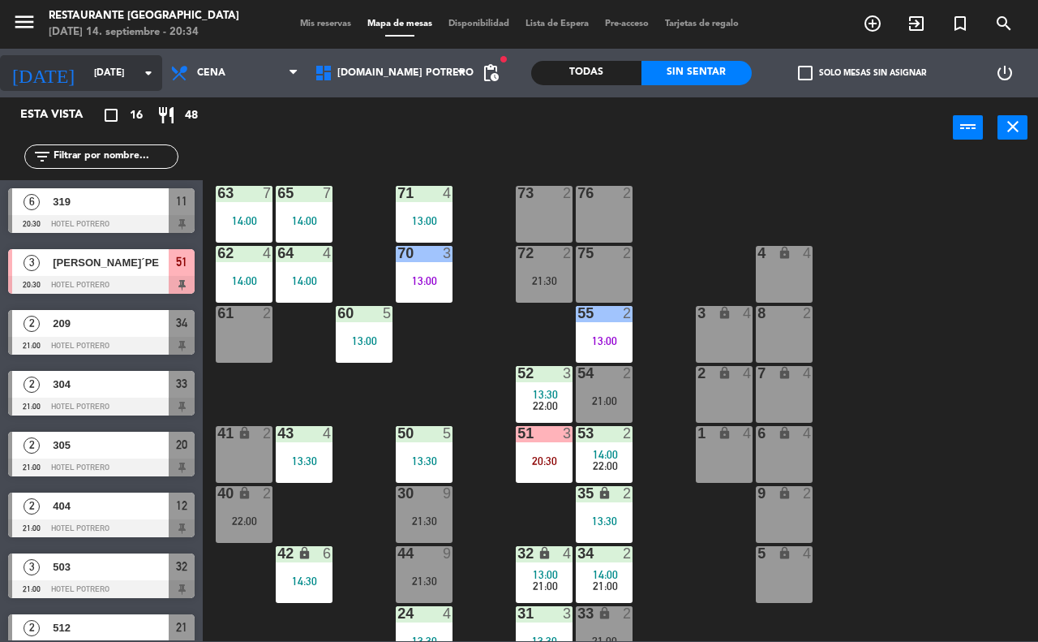
click at [139, 82] on icon "arrow_drop_down" at bounding box center [148, 72] width 19 height 19
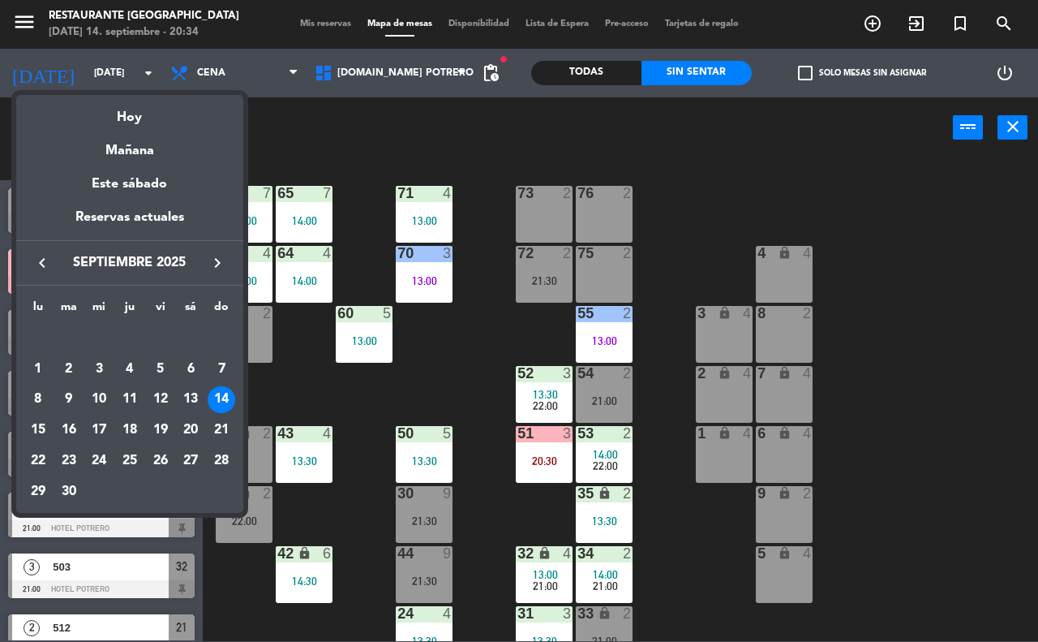
click at [199, 402] on div "13" at bounding box center [191, 400] width 28 height 28
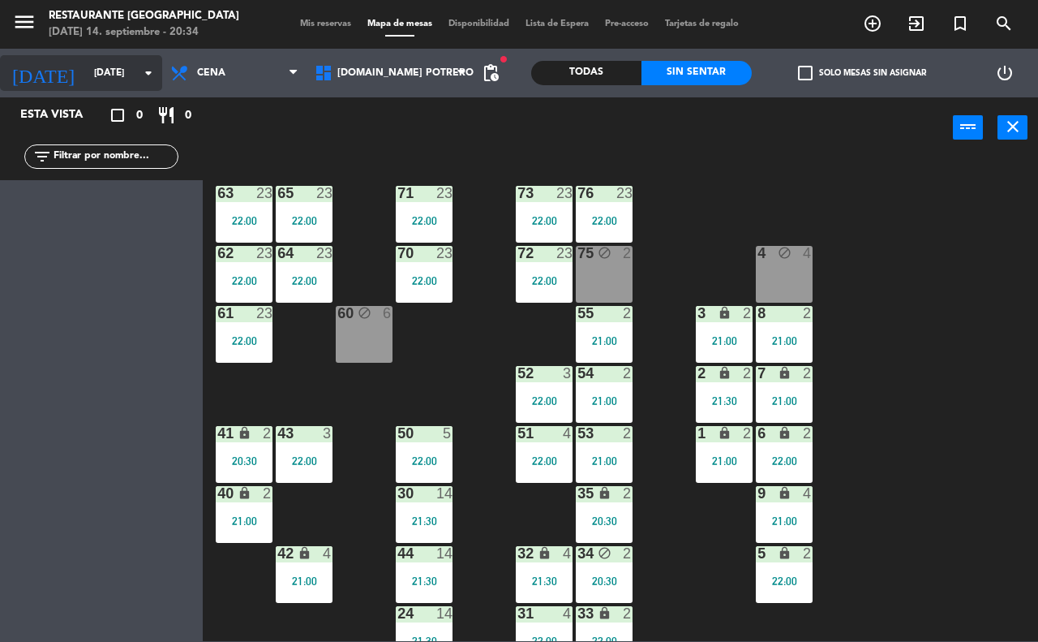
click at [88, 79] on input "[DATE]" at bounding box center [150, 73] width 129 height 28
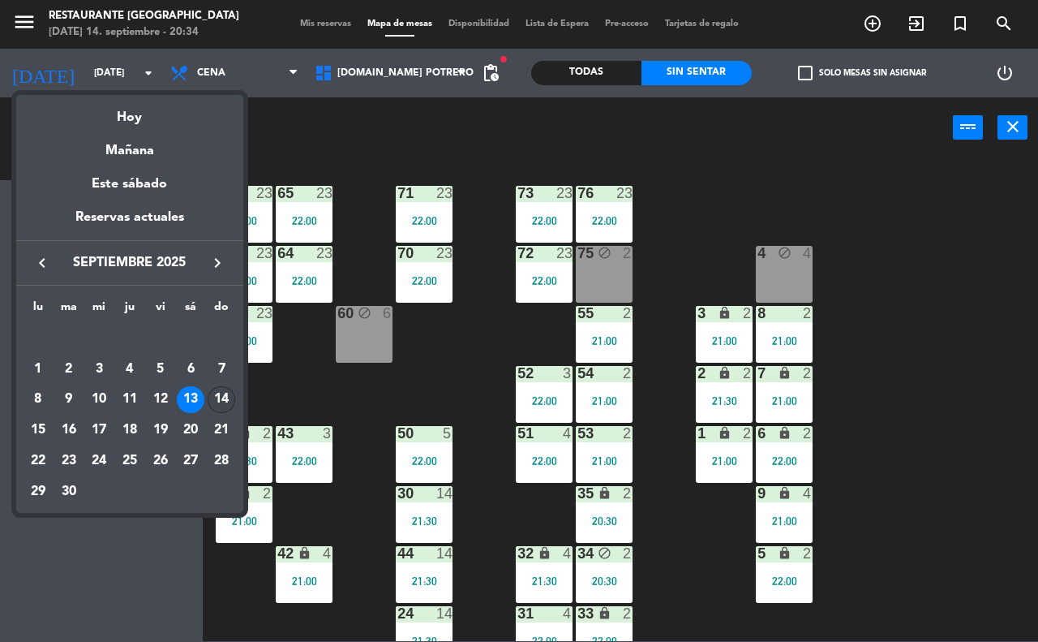
click at [211, 392] on div "14" at bounding box center [222, 400] width 28 height 28
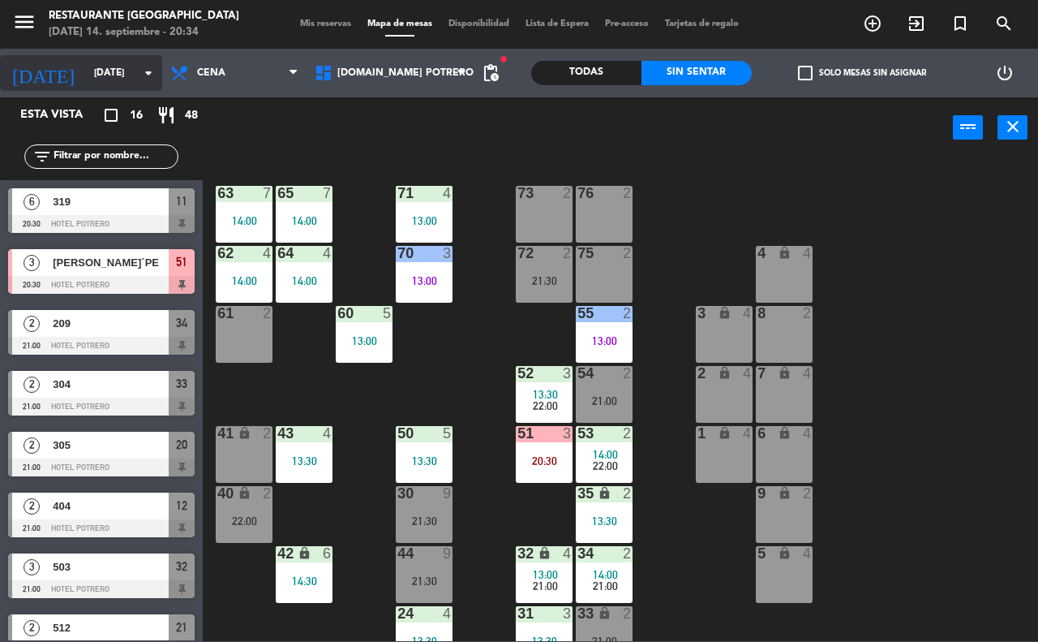
click at [136, 73] on input "[DATE]" at bounding box center [150, 73] width 129 height 28
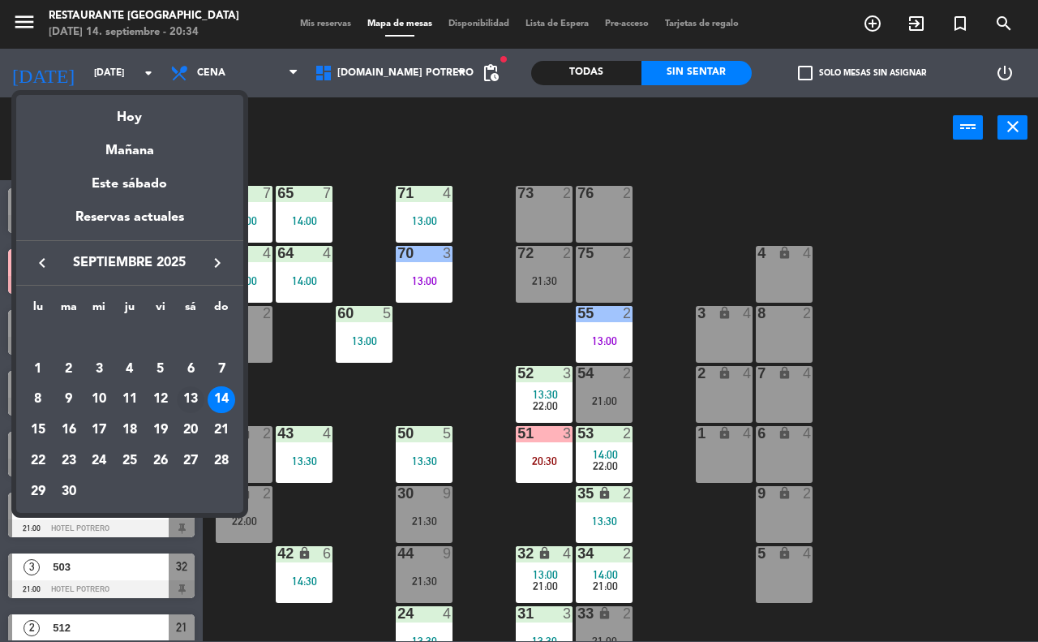
click at [195, 406] on div "13" at bounding box center [191, 400] width 28 height 28
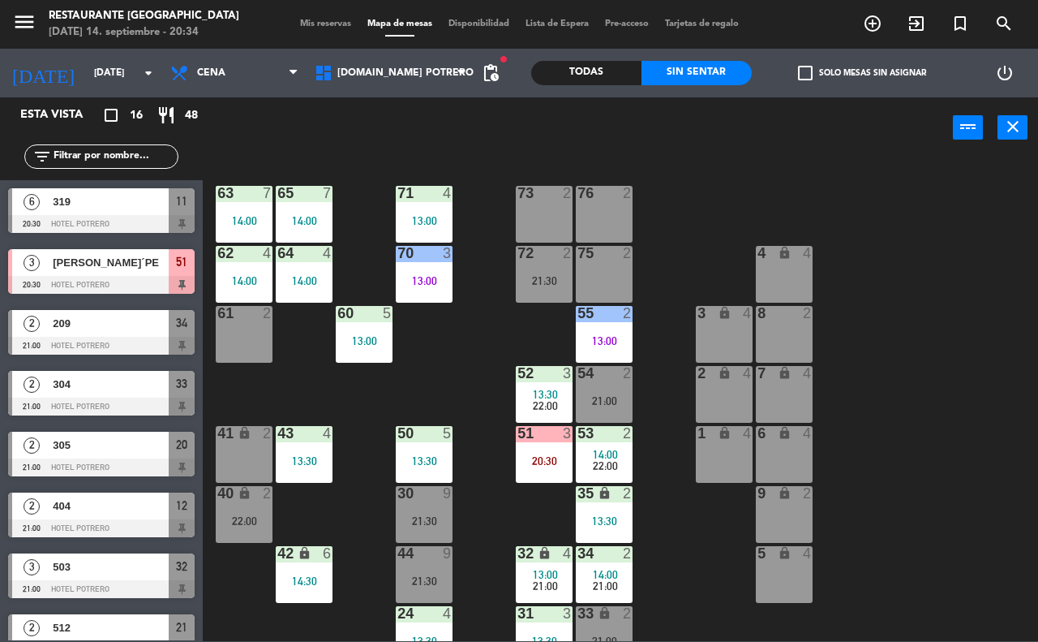
type input "[DATE]"
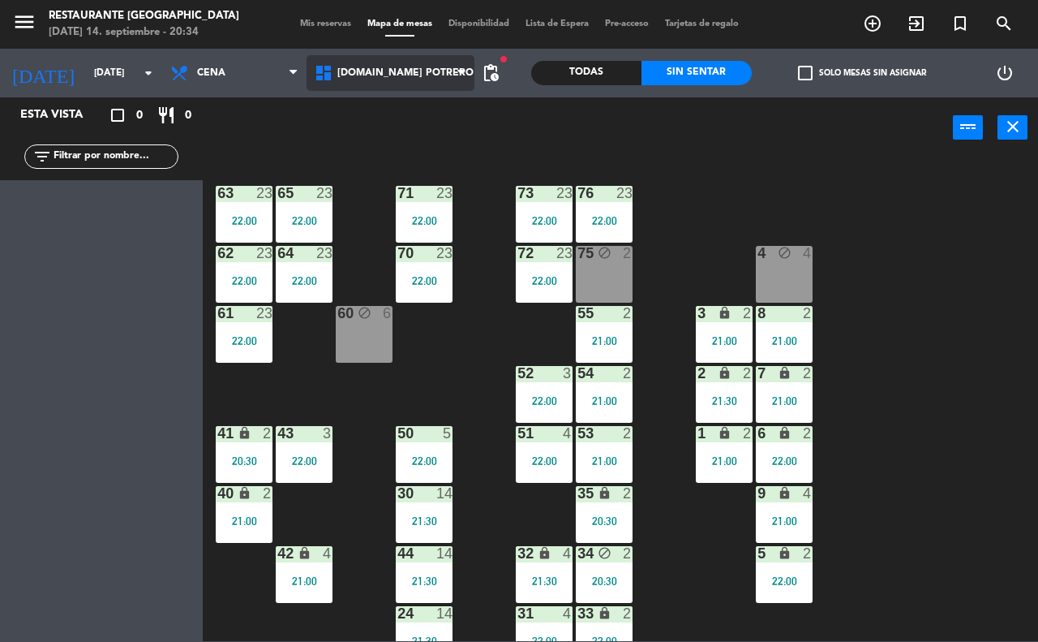
click at [457, 73] on icon at bounding box center [460, 73] width 7 height 13
click at [127, 280] on div "Esta vista crop_square 0 restaurant 0 filter_list" at bounding box center [101, 369] width 203 height 544
click at [124, 157] on input "text" at bounding box center [115, 157] width 126 height 18
click at [296, 131] on div "power_input close" at bounding box center [578, 128] width 750 height 62
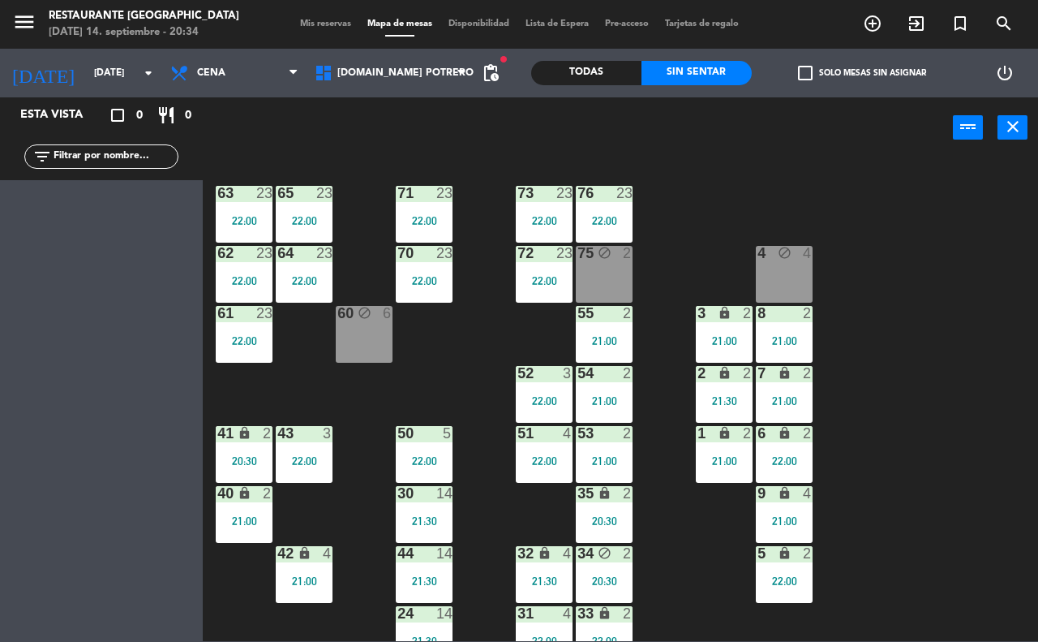
click at [323, 23] on span "Mis reservas" at bounding box center [325, 23] width 67 height 9
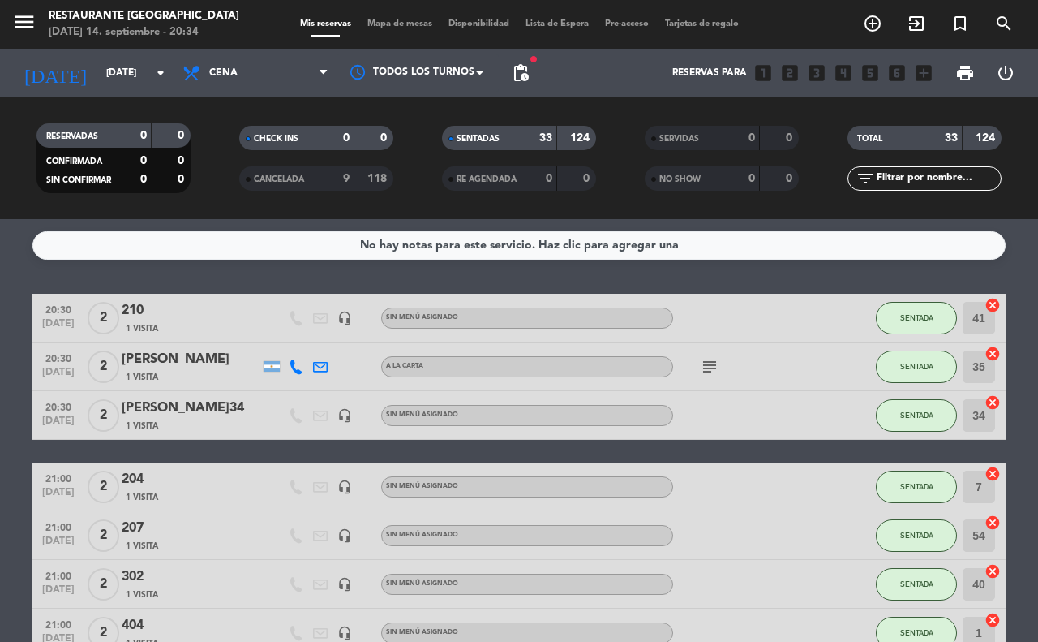
click at [394, 23] on span "Mapa de mesas" at bounding box center [399, 23] width 81 height 9
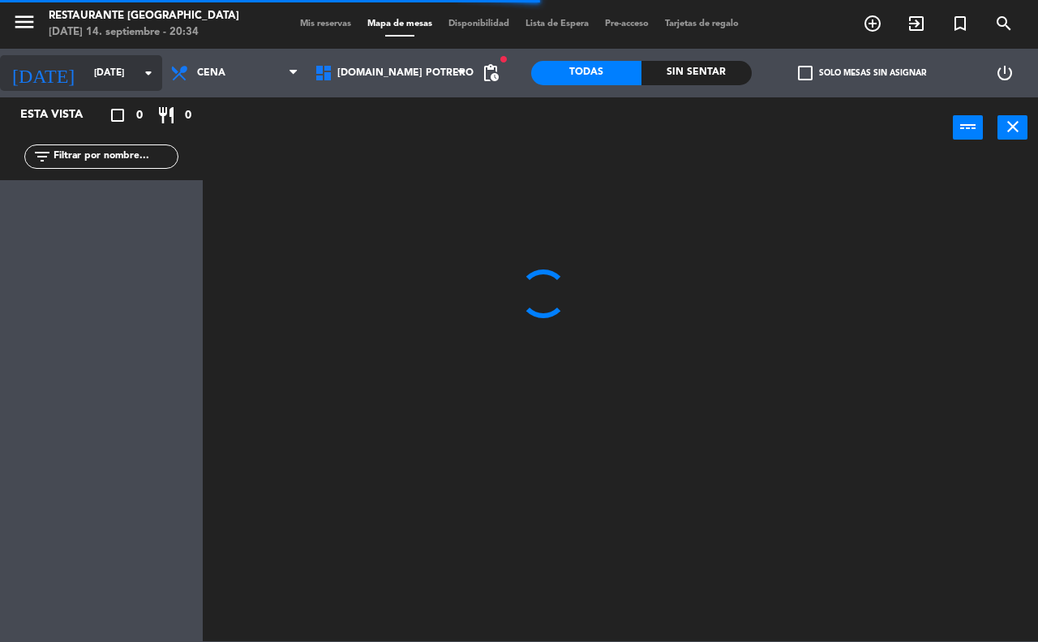
click at [135, 79] on input "[DATE]" at bounding box center [150, 73] width 129 height 28
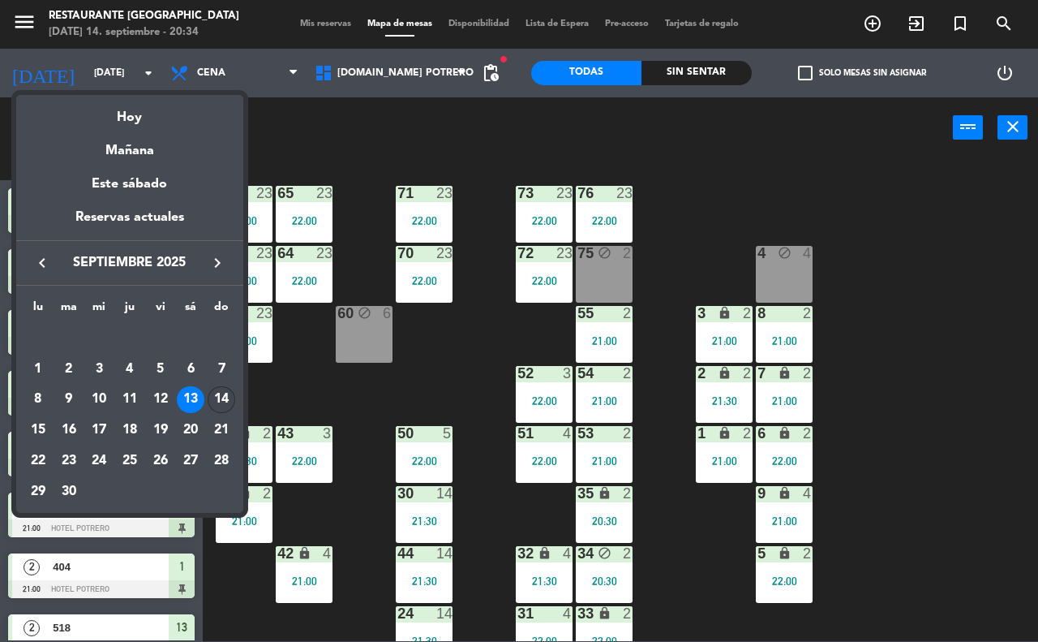
click at [208, 397] on div "14" at bounding box center [222, 400] width 28 height 28
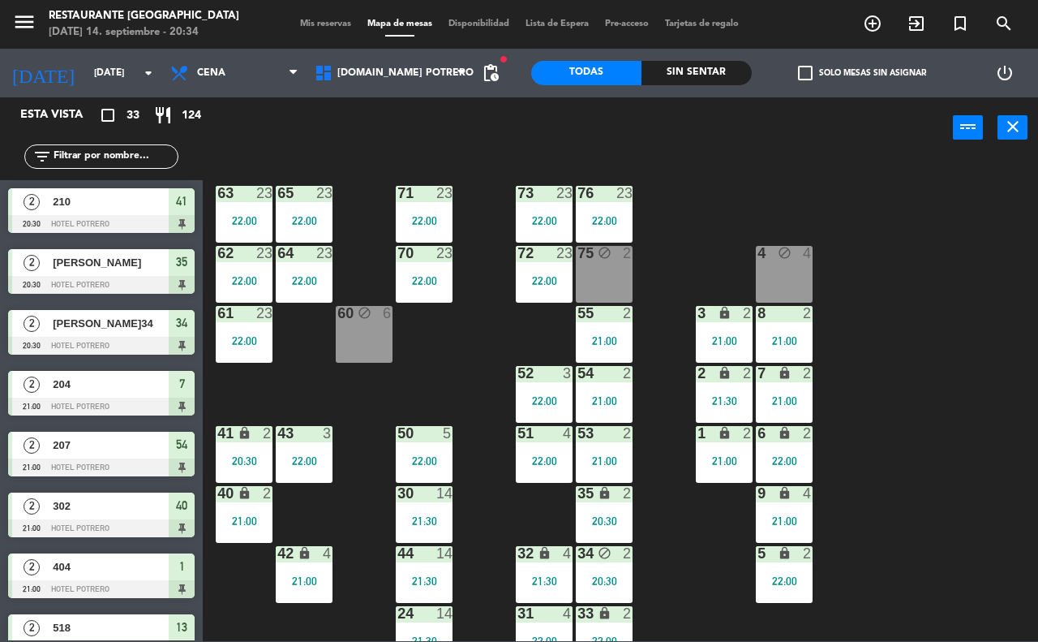
type input "[DATE]"
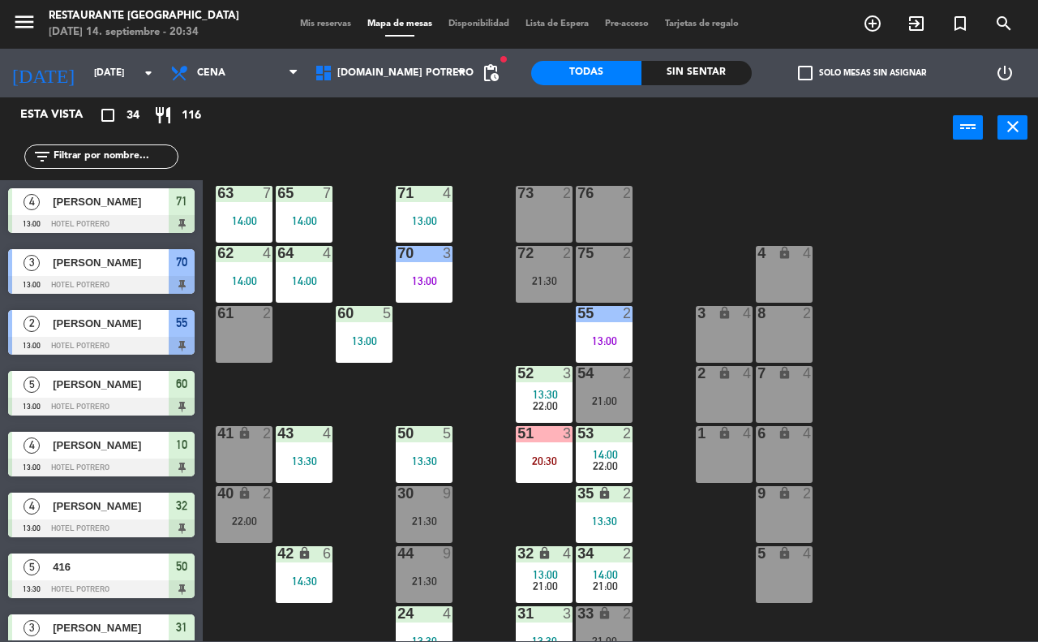
click at [315, 21] on span "Mis reservas" at bounding box center [325, 23] width 67 height 9
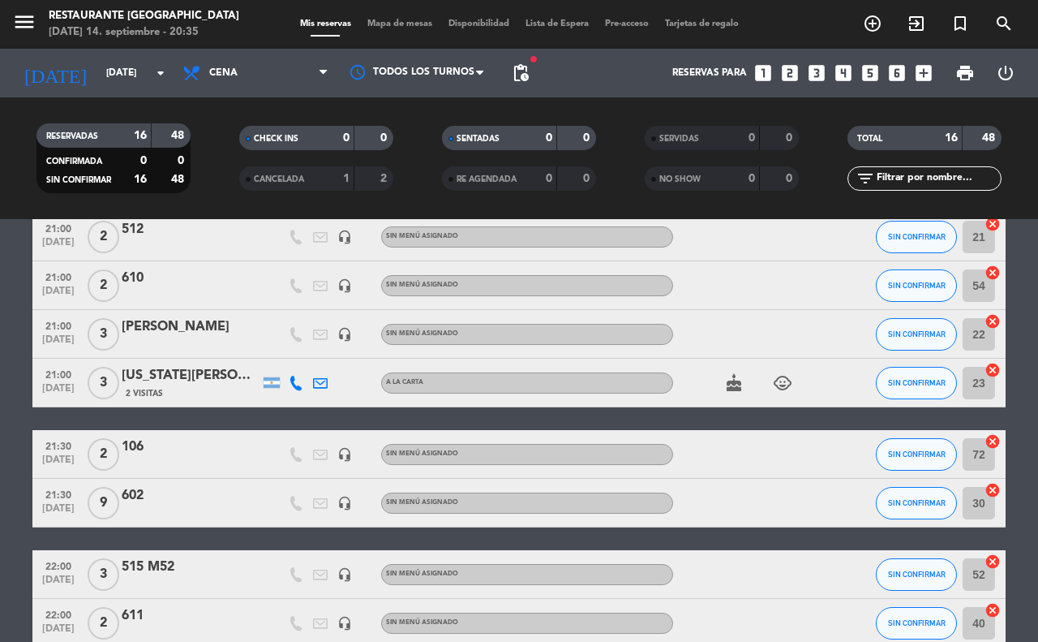
scroll to position [507, 0]
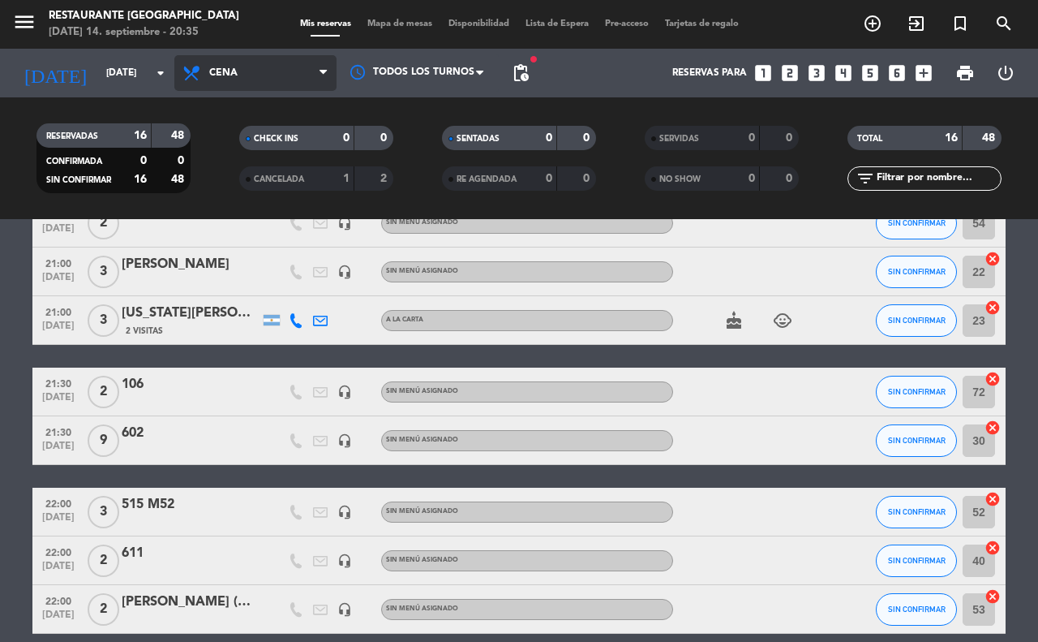
click at [232, 85] on span "Cena" at bounding box center [255, 73] width 162 height 36
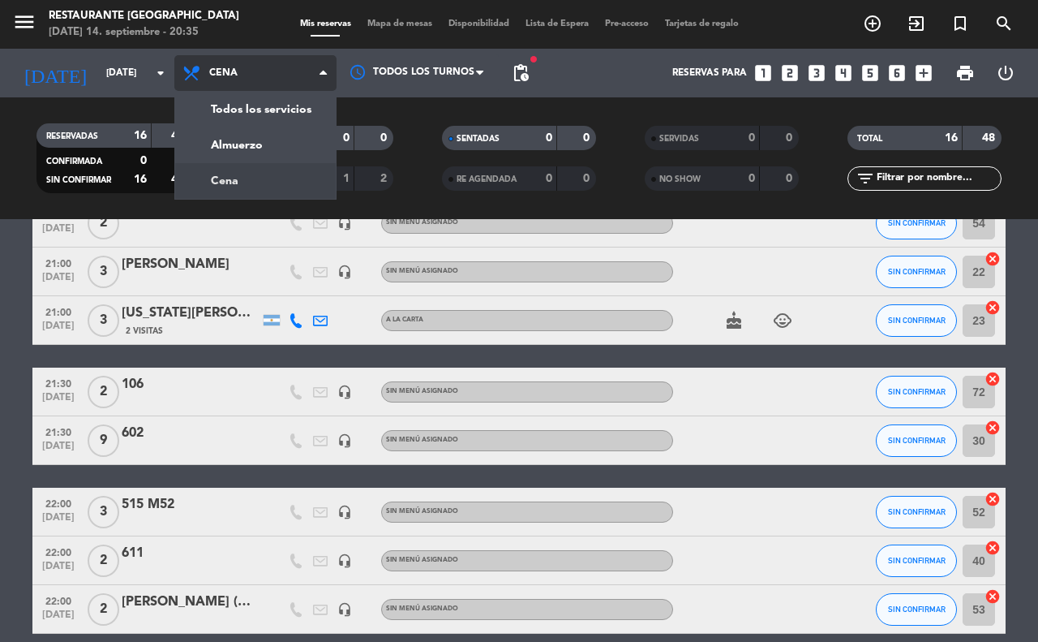
click at [242, 82] on span "Cena" at bounding box center [255, 73] width 162 height 36
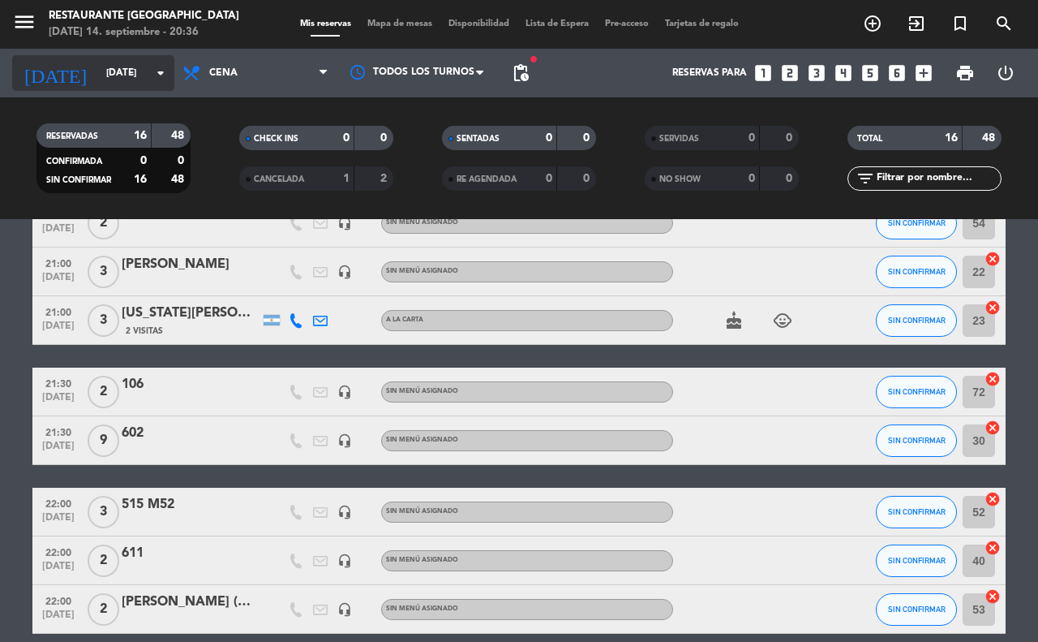
click at [136, 67] on input "[DATE]" at bounding box center [162, 73] width 129 height 28
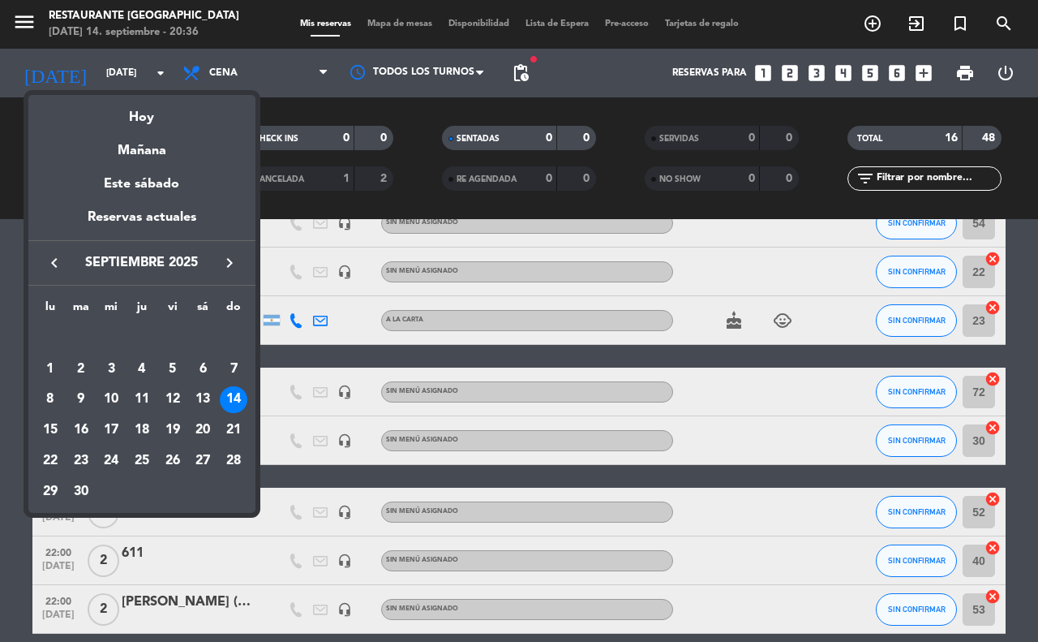
click at [384, 24] on div at bounding box center [519, 321] width 1038 height 642
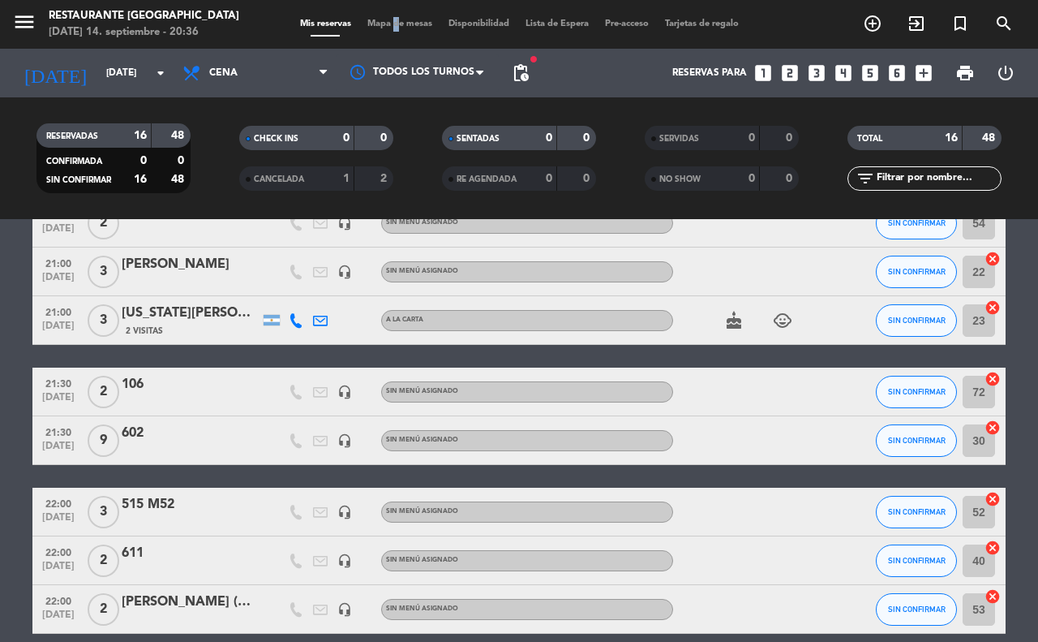
click at [384, 24] on span "Mapa de mesas" at bounding box center [399, 23] width 81 height 9
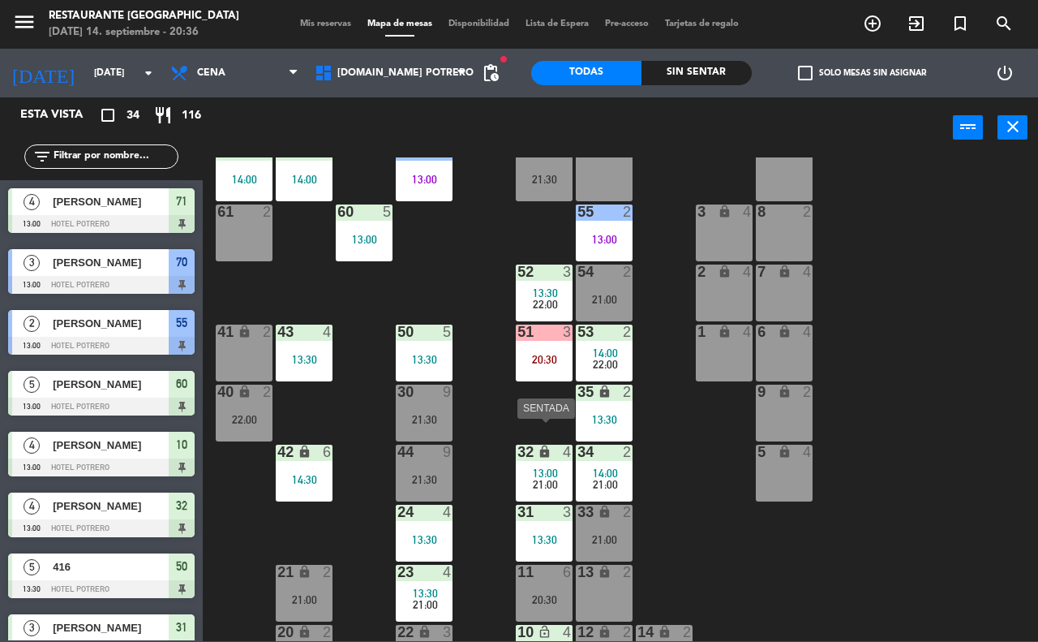
scroll to position [142, 0]
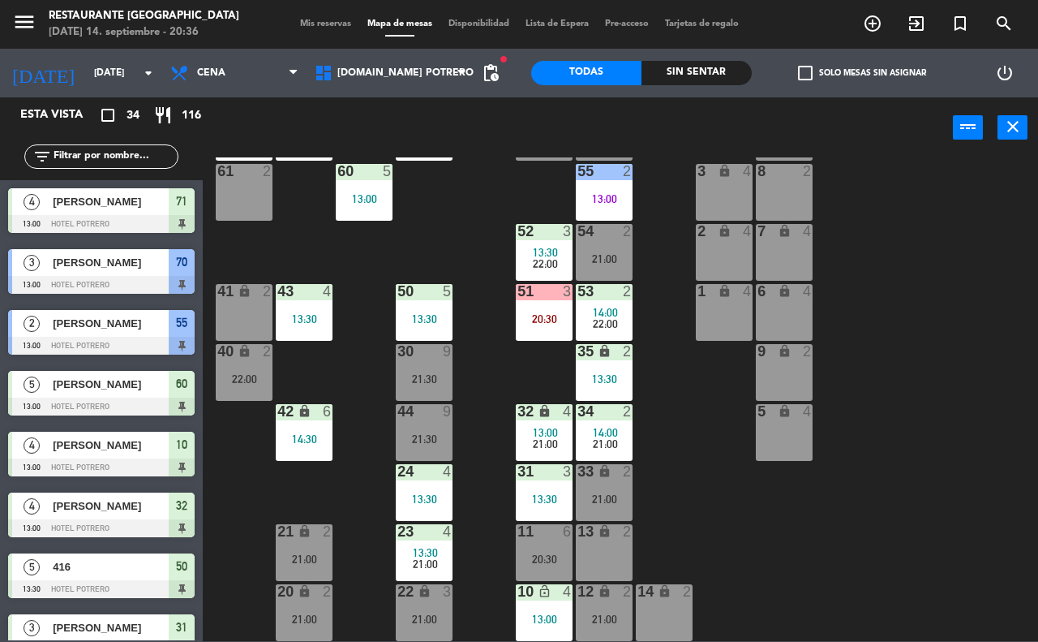
click at [655, 277] on div "65 7 14:00 71 4 13:00 73 2 76 2 63 7 14:00 64 4 14:00 62 4 14:00 70 3 13:00 72 …" at bounding box center [625, 398] width 825 height 483
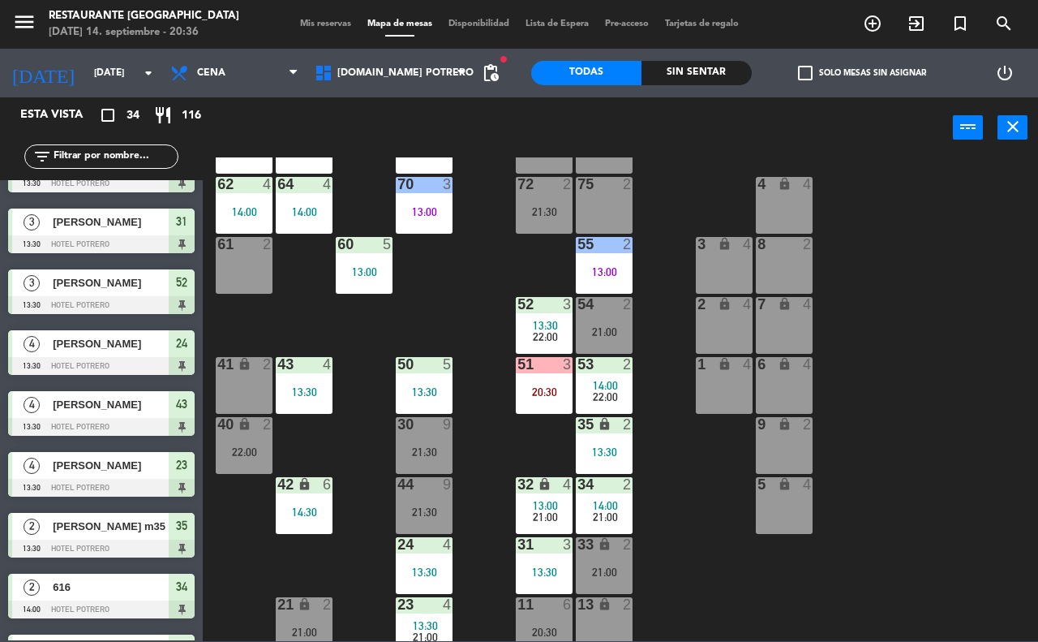
scroll to position [0, 0]
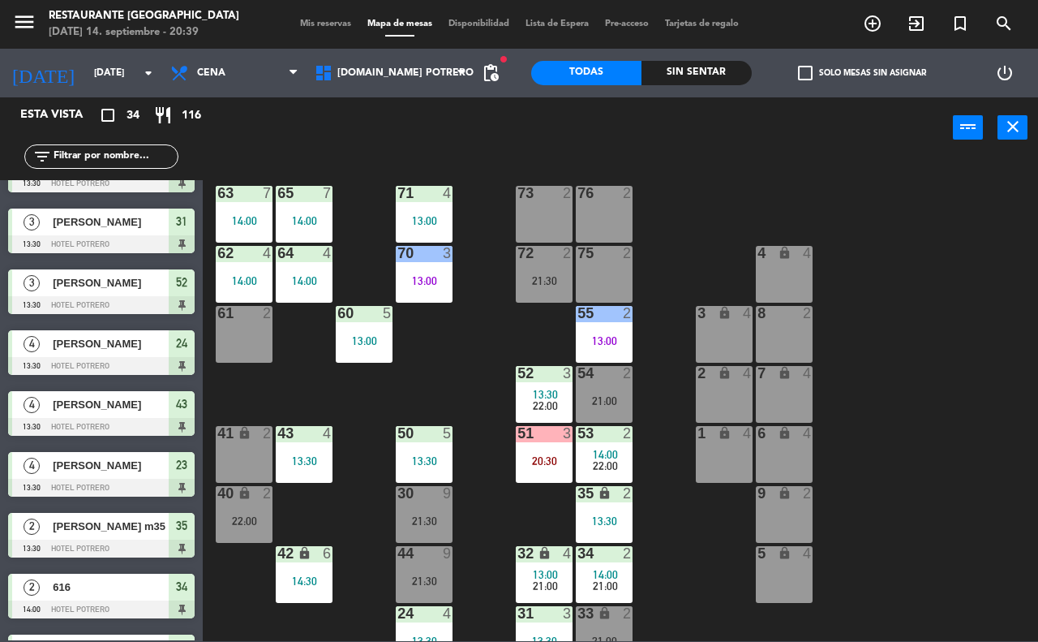
click at [74, 148] on input "text" at bounding box center [115, 157] width 126 height 18
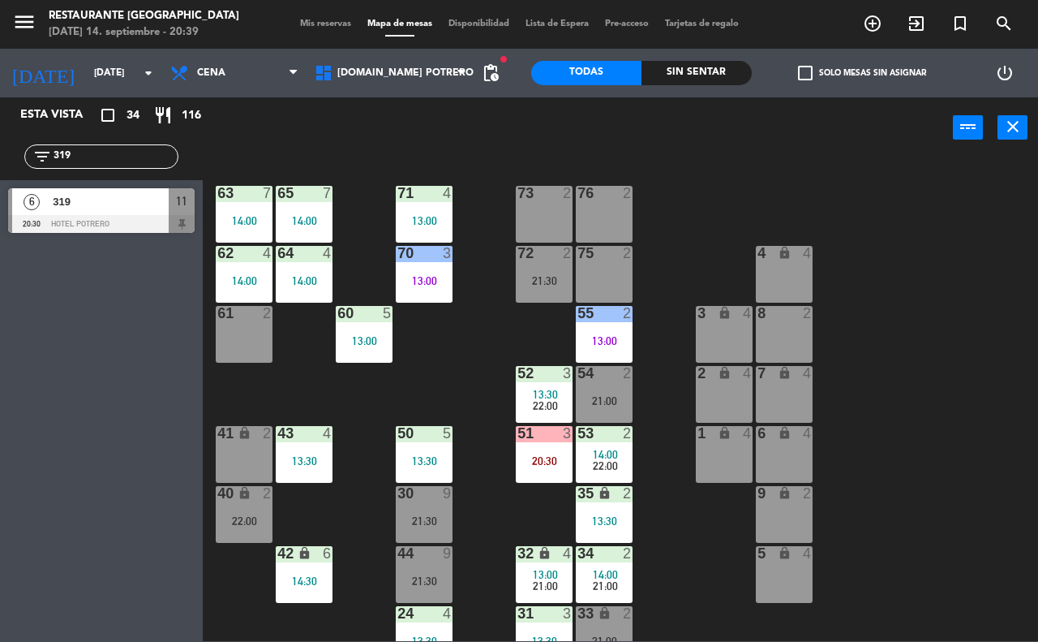
type input "319"
click at [131, 208] on span "319" at bounding box center [111, 201] width 116 height 17
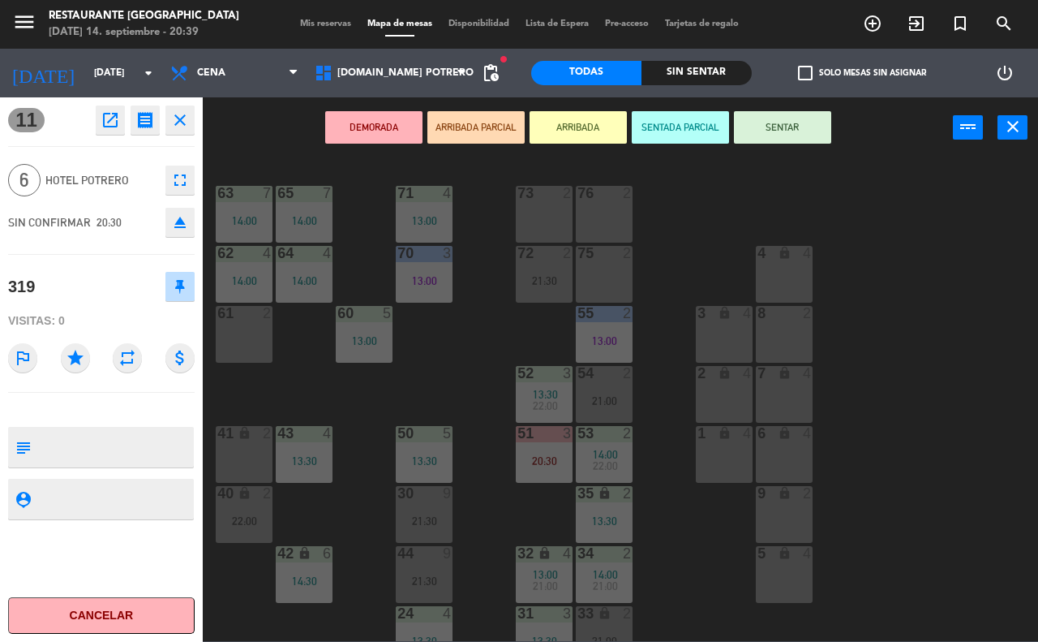
click at [187, 123] on icon "close" at bounding box center [179, 119] width 19 height 19
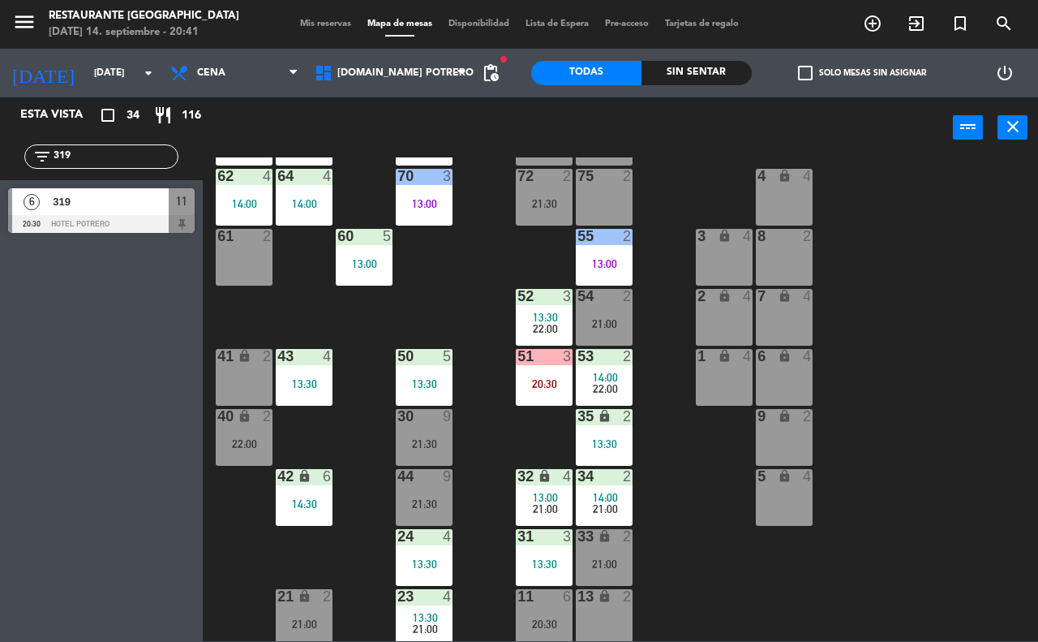
scroll to position [41, 0]
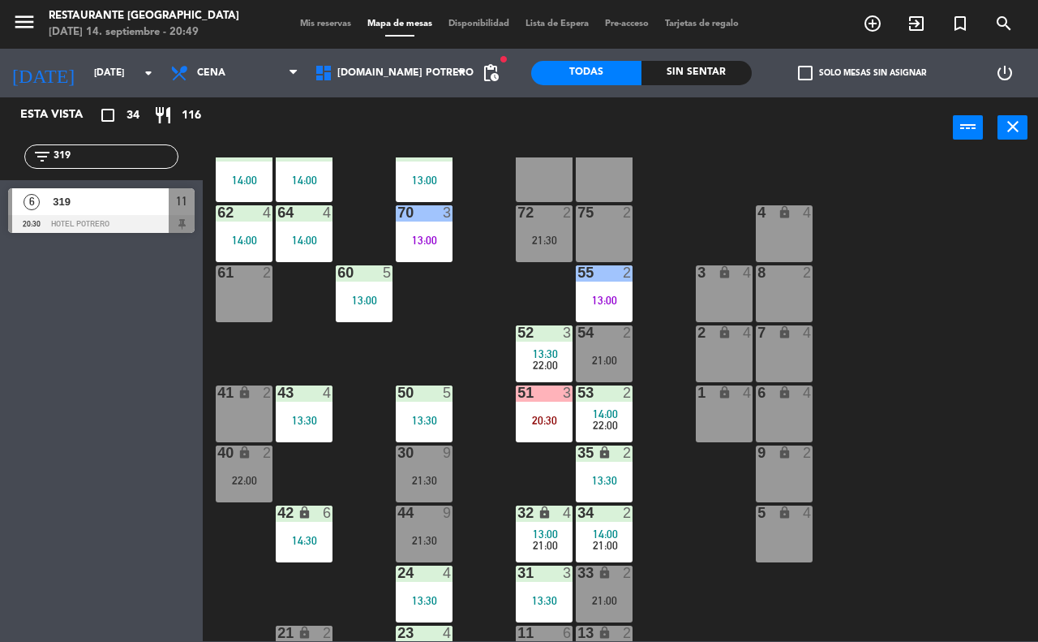
click at [119, 169] on div "filter_list 319" at bounding box center [101, 156] width 203 height 47
click at [105, 155] on input "319" at bounding box center [115, 157] width 126 height 18
type input "305"
click at [110, 204] on span "305" at bounding box center [111, 201] width 116 height 17
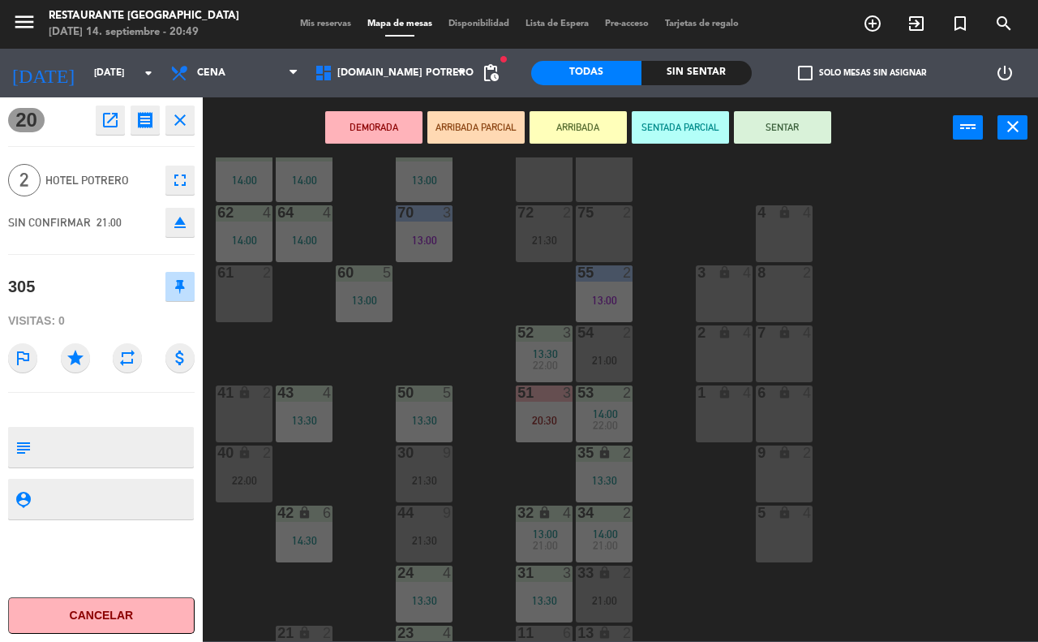
scroll to position [142, 0]
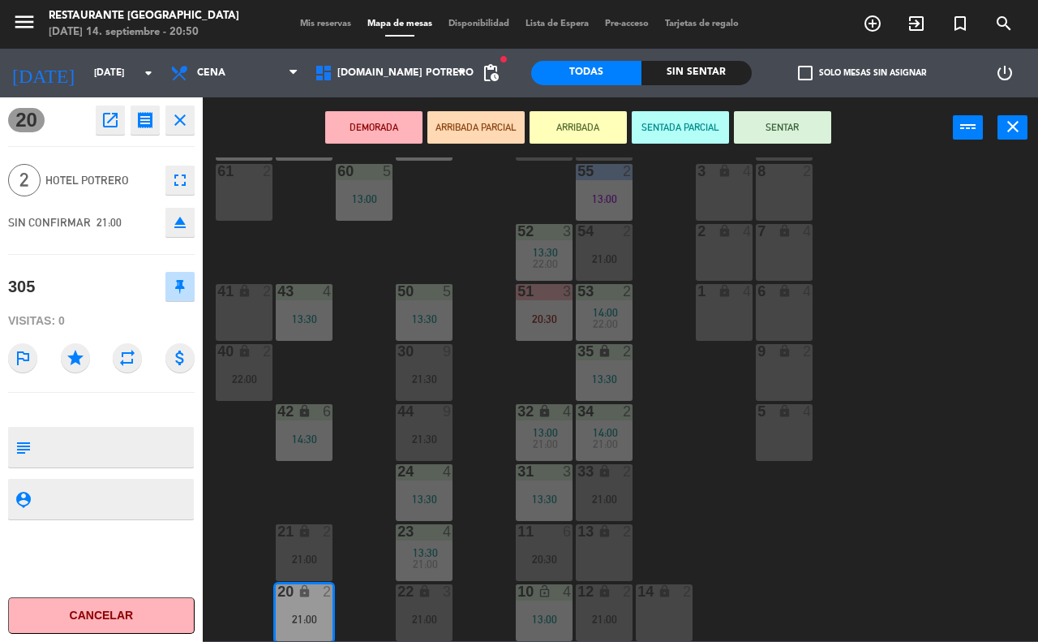
click at [880, 525] on div "65 7 14:00 71 4 13:00 73 2 76 2 63 7 14:00 64 4 14:00 62 4 14:00 70 3 13:00 72 …" at bounding box center [625, 398] width 825 height 483
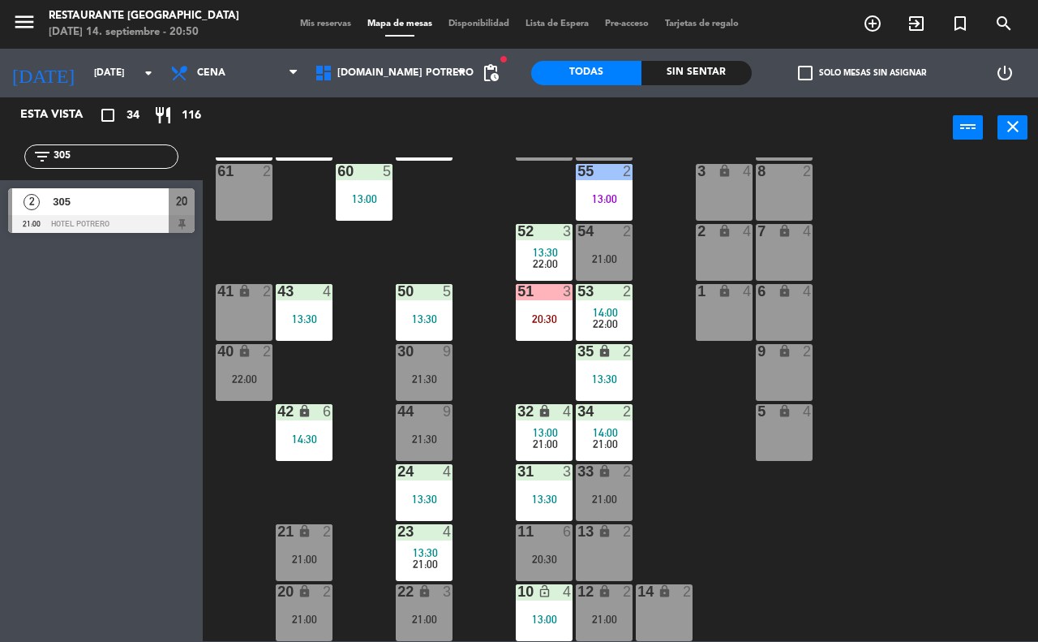
drag, startPoint x: 140, startPoint y: 159, endPoint x: 0, endPoint y: 173, distance: 141.0
click at [0, 173] on div "filter_list 305" at bounding box center [101, 156] width 203 height 47
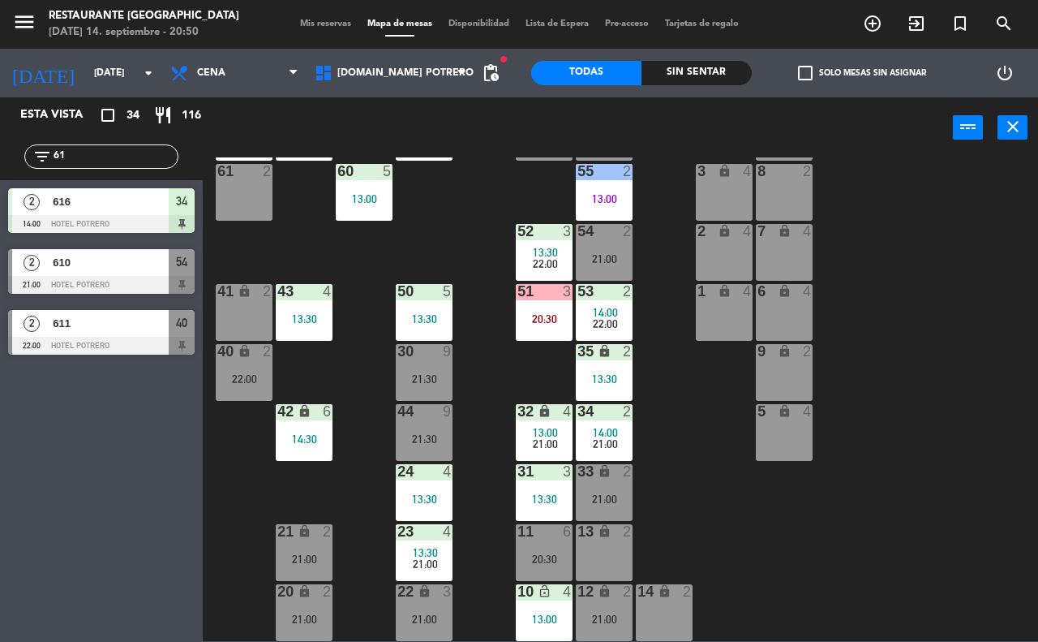
type input "6"
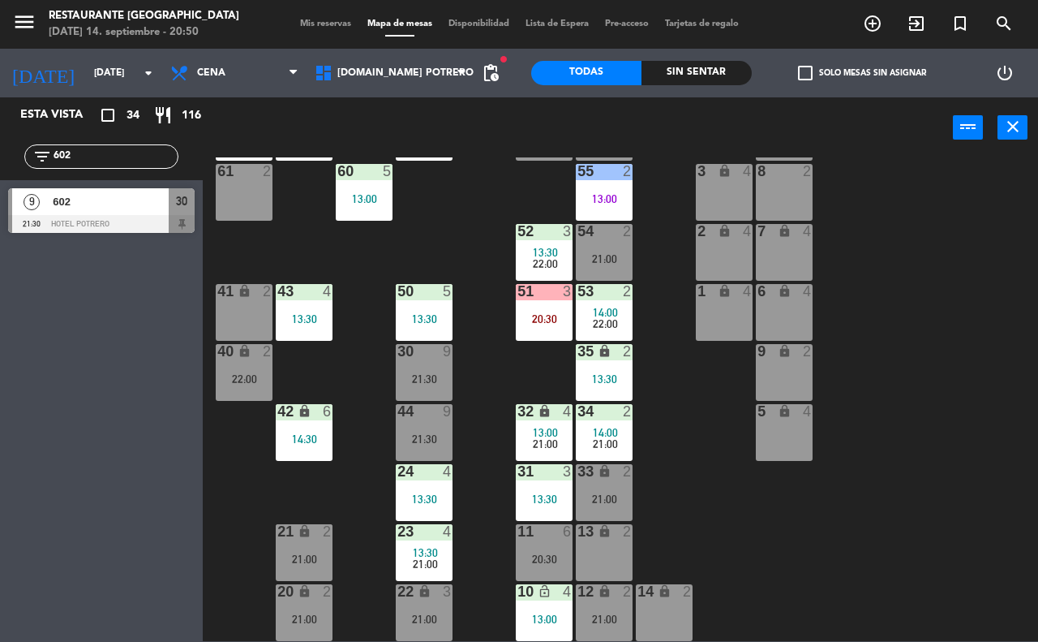
type input "602"
click at [58, 217] on div "9 602 21:30 Hotel Potrero 30" at bounding box center [101, 210] width 203 height 61
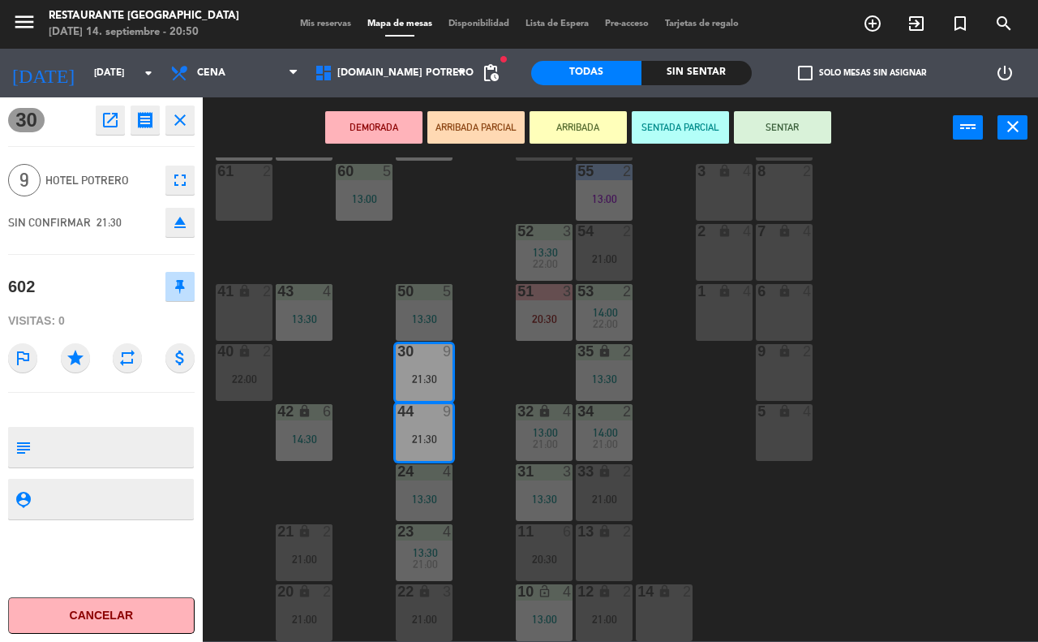
click at [679, 485] on div "65 7 14:00 71 4 13:00 73 2 76 2 63 7 14:00 64 4 14:00 62 4 14:00 70 3 13:00 72 …" at bounding box center [625, 398] width 825 height 483
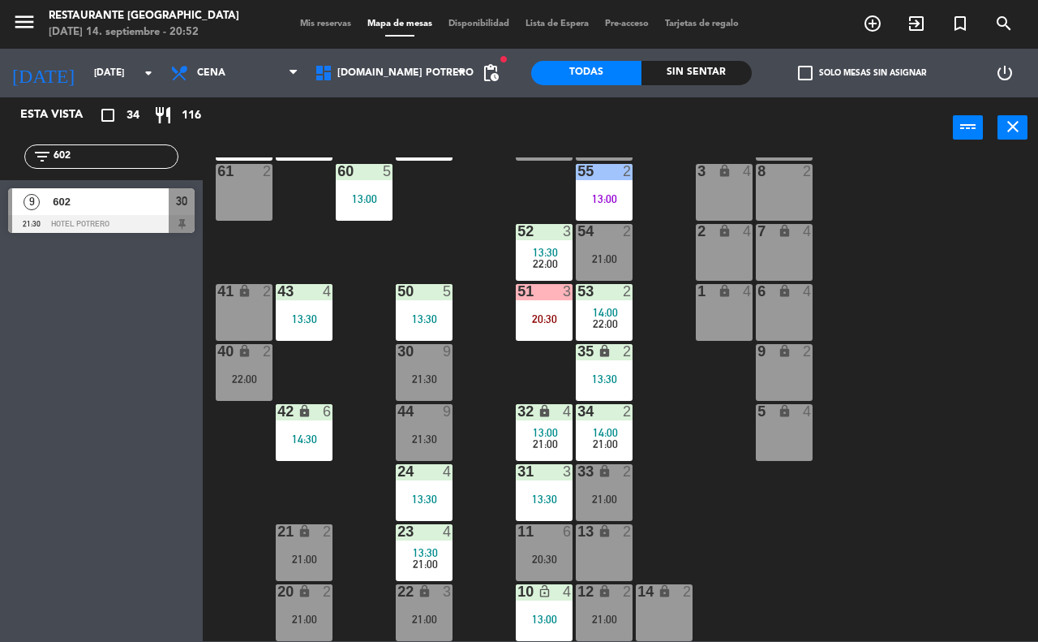
click at [151, 157] on input "602" at bounding box center [115, 157] width 126 height 18
type input "6"
type input "VIR"
click at [73, 207] on div "3 [US_STATE][PERSON_NAME] 21:00 Hotel Potrero 23" at bounding box center [101, 210] width 203 height 61
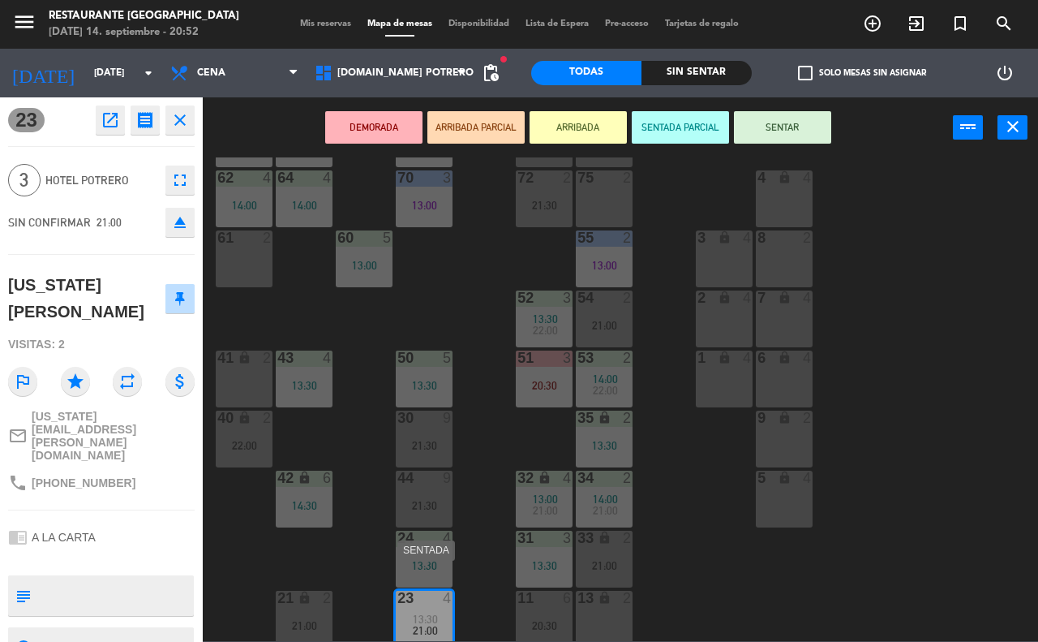
scroll to position [41, 0]
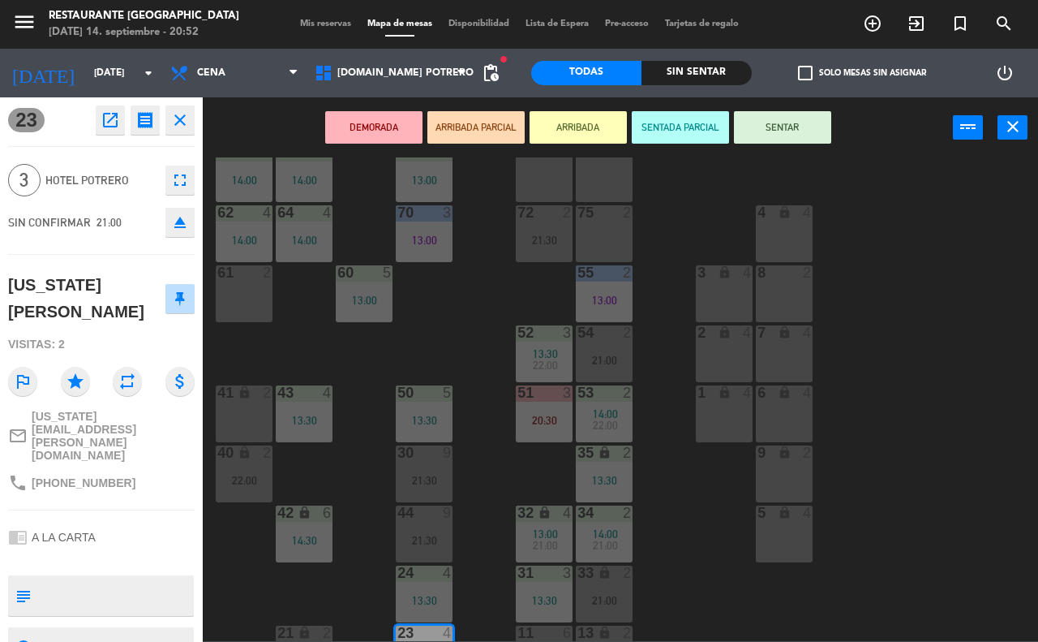
click at [501, 492] on div "65 7 14:00 71 4 13:00 73 2 76 2 63 7 14:00 64 4 14:00 62 4 14:00 70 3 13:00 72 …" at bounding box center [625, 398] width 825 height 483
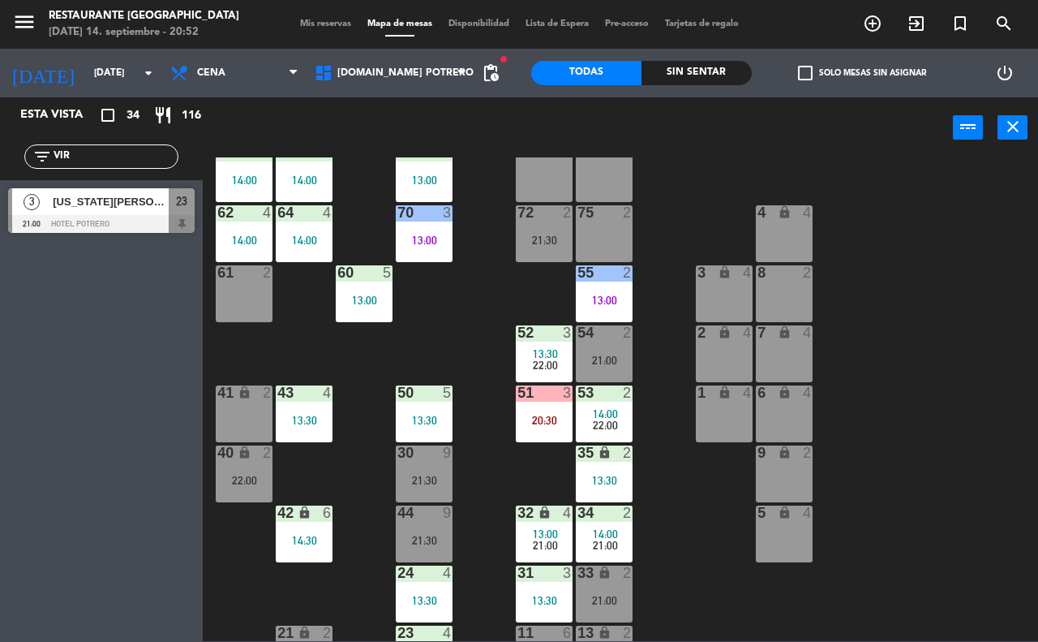
click at [796, 488] on div "9 lock 2" at bounding box center [784, 473] width 57 height 57
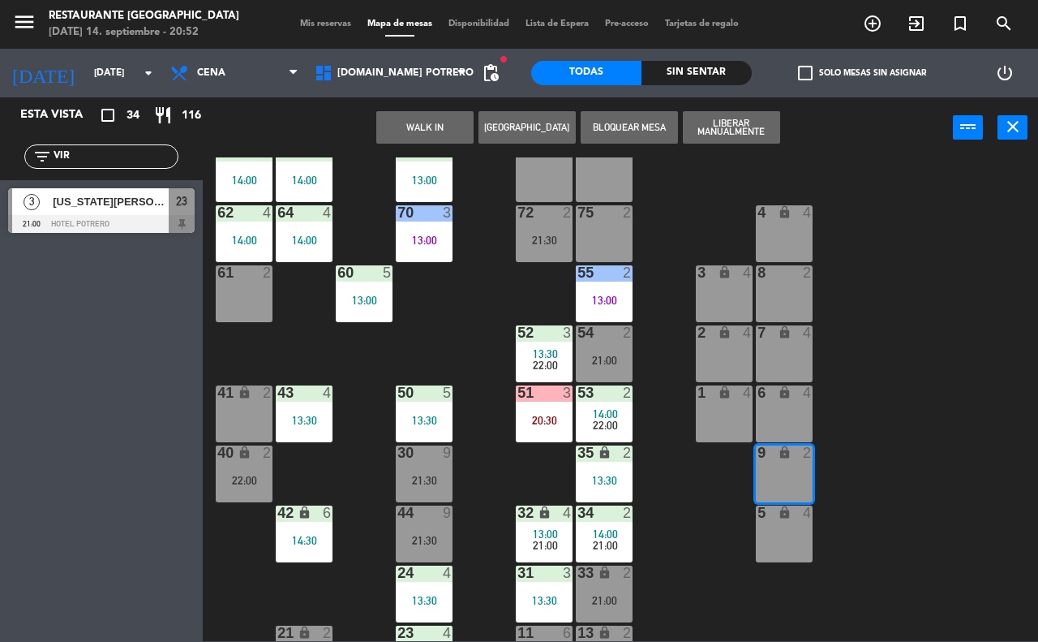
click at [819, 488] on div "65 7 14:00 71 4 13:00 73 2 76 2 63 7 14:00 64 4 14:00 62 4 14:00 70 3 13:00 72 …" at bounding box center [625, 398] width 825 height 483
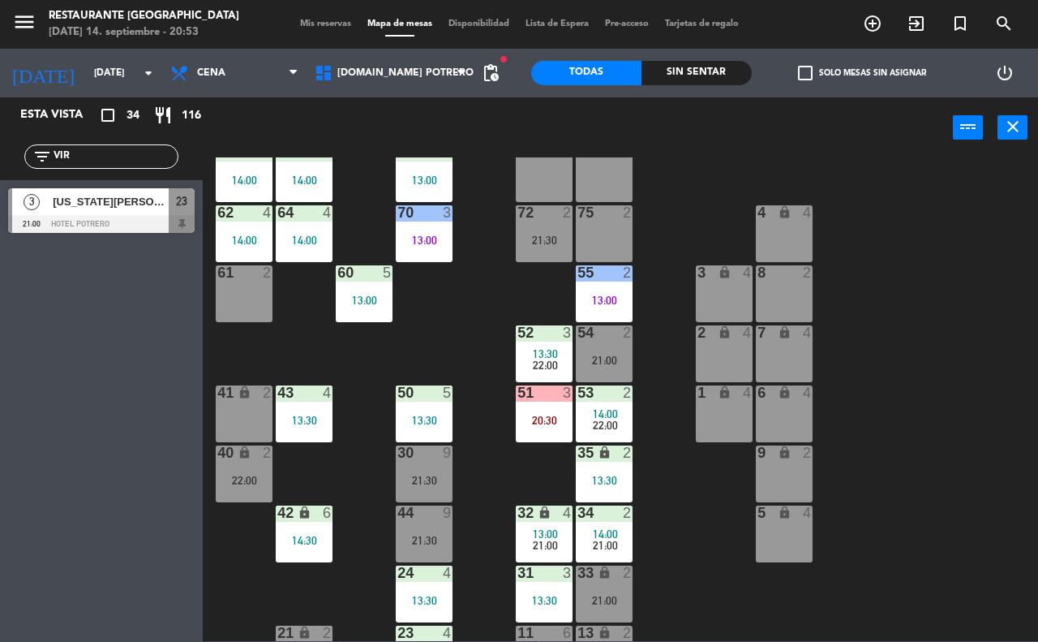
click at [696, 493] on div "65 7 14:00 71 4 13:00 73 2 76 2 63 7 14:00 64 4 14:00 62 4 14:00 70 3 13:00 72 …" at bounding box center [625, 398] width 825 height 483
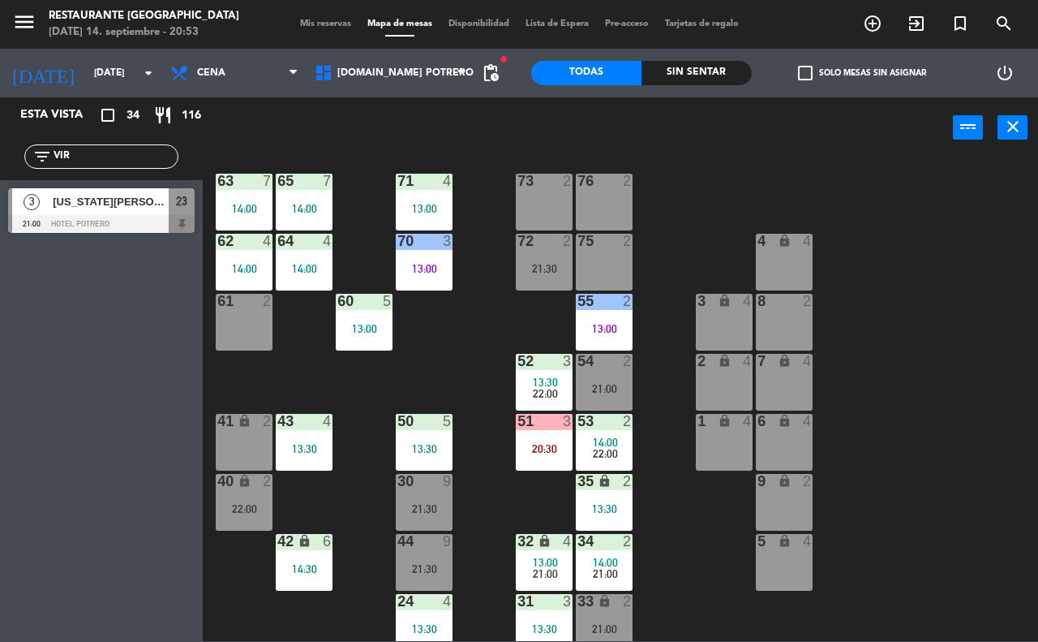
scroll to position [0, 0]
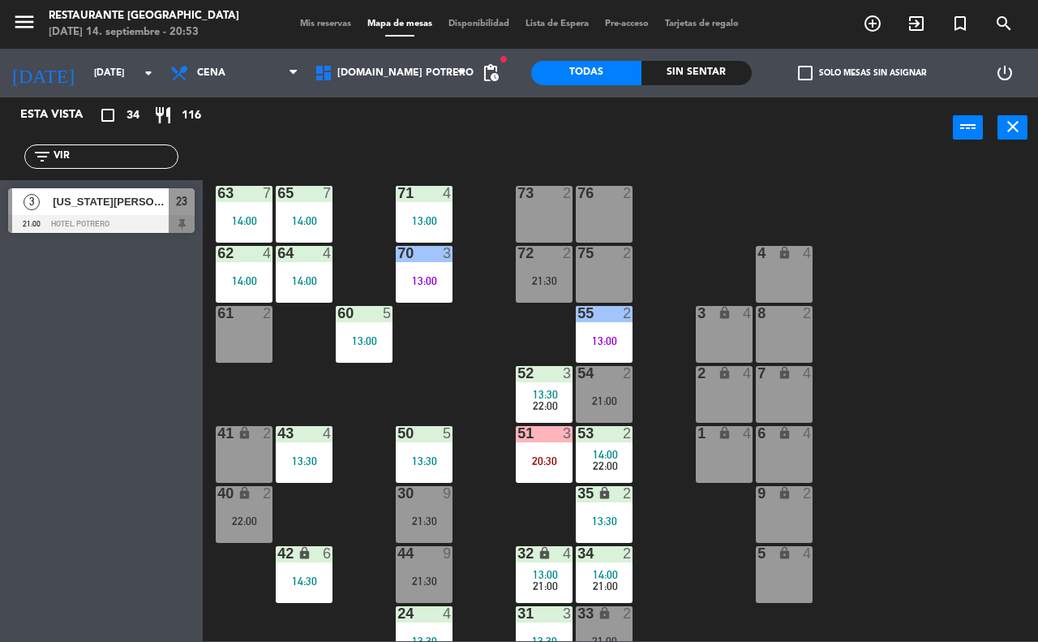
click at [698, 155] on div "power_input close" at bounding box center [578, 128] width 750 height 62
click at [541, 136] on div "power_input close" at bounding box center [578, 128] width 750 height 62
click at [678, 170] on div "65 7 14:00 71 4 13:00 73 2 76 2 63 7 14:00 64 4 14:00 62 4 14:00 70 3 13:00 72 …" at bounding box center [625, 398] width 825 height 483
click at [508, 504] on div "65 7 14:00 71 4 13:00 73 2 76 2 63 7 14:00 64 4 14:00 62 4 14:00 70 3 13:00 72 …" at bounding box center [625, 398] width 825 height 483
click at [454, 515] on div "65 7 14:00 71 4 13:00 73 2 76 2 63 7 14:00 64 4 14:00 62 4 14:00 70 3 13:00 72 …" at bounding box center [625, 398] width 825 height 483
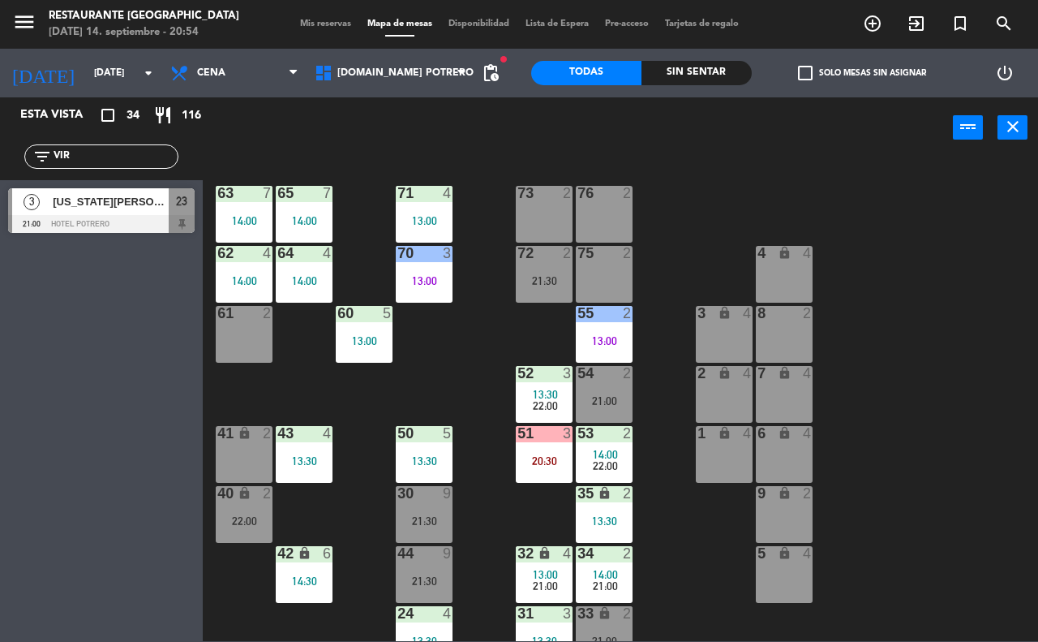
click at [418, 496] on div at bounding box center [424, 493] width 27 height 15
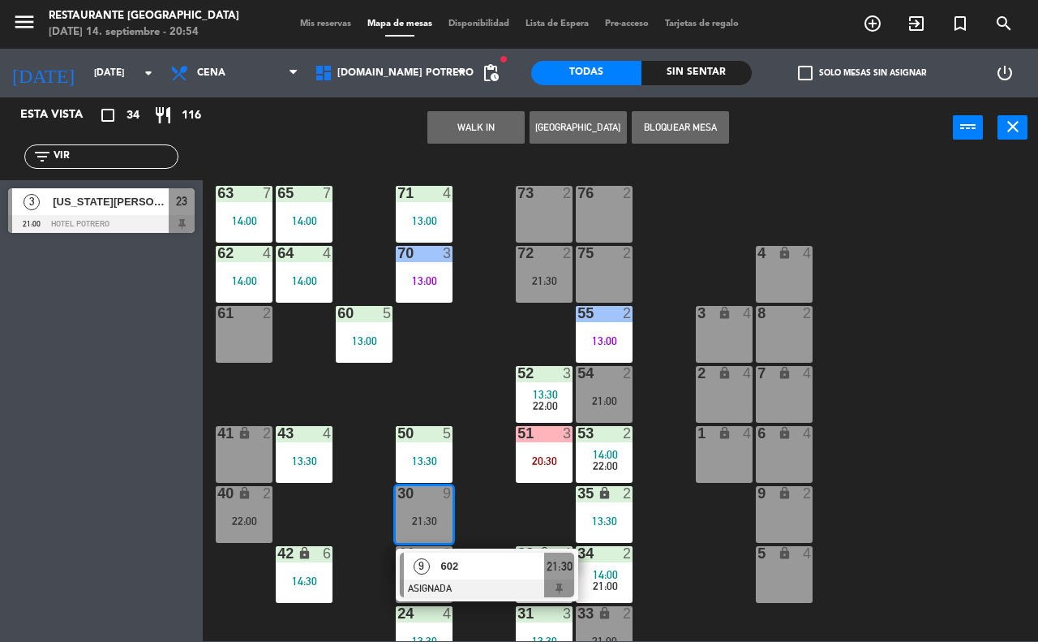
click at [471, 487] on div "65 7 14:00 71 4 13:00 73 2 76 2 63 7 14:00 64 4 14:00 62 4 14:00 70 3 13:00 72 …" at bounding box center [625, 398] width 825 height 483
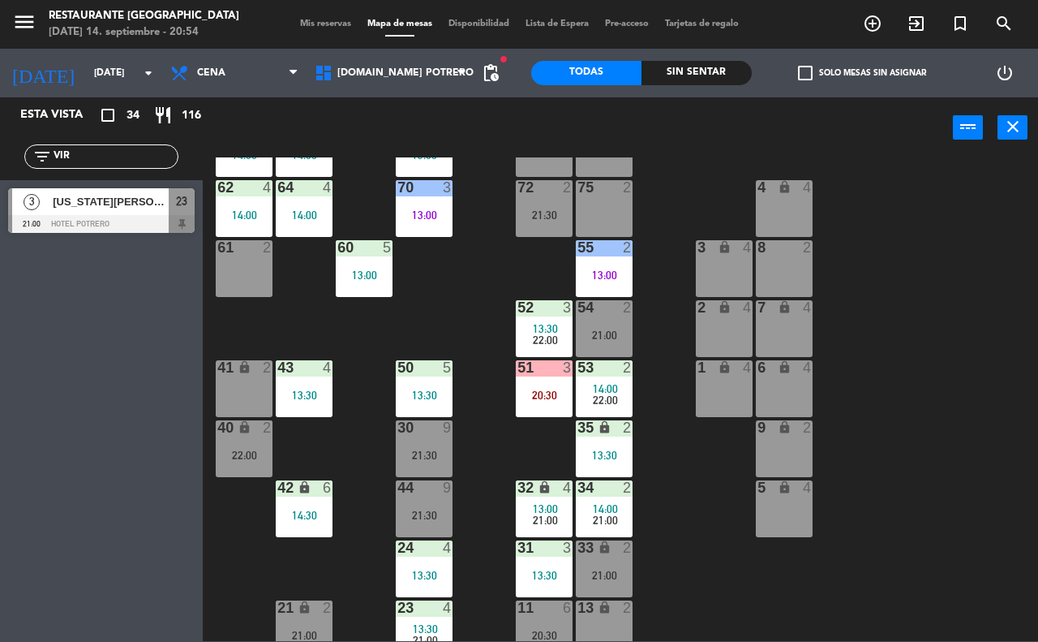
scroll to position [142, 0]
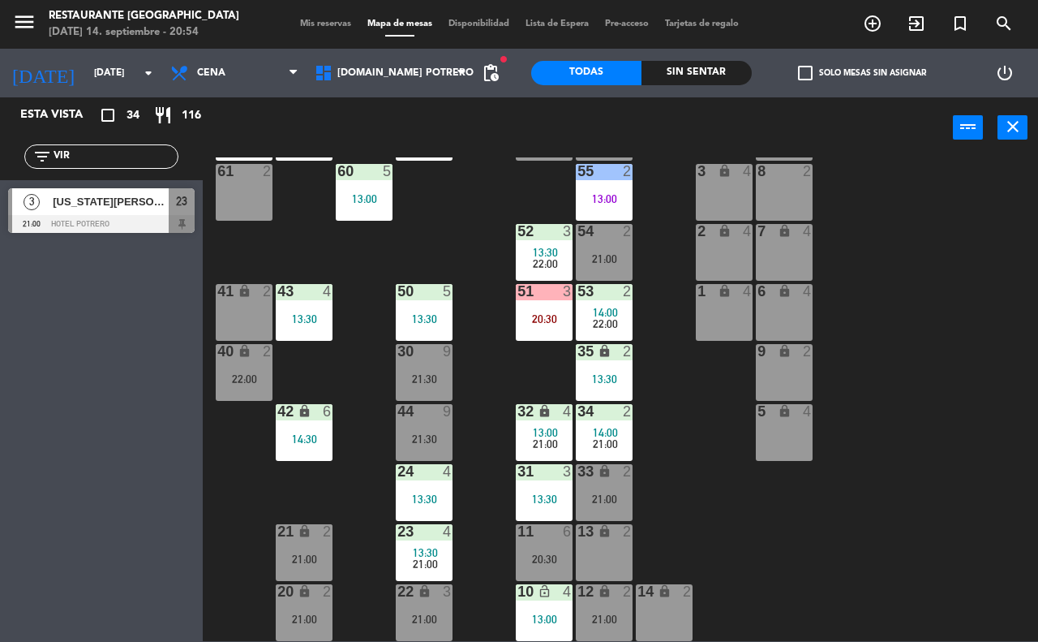
click at [436, 442] on div "21:30" at bounding box center [424, 438] width 57 height 11
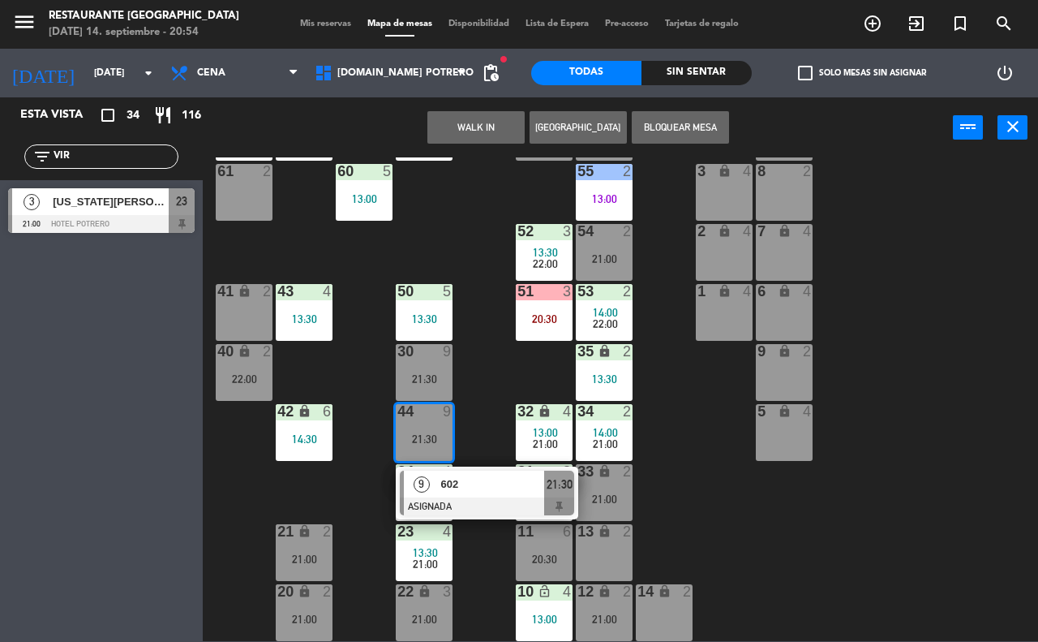
click at [467, 418] on div "65 7 14:00 71 4 13:00 73 2 76 2 63 7 14:00 64 4 14:00 62 4 14:00 70 3 13:00 72 …" at bounding box center [625, 398] width 825 height 483
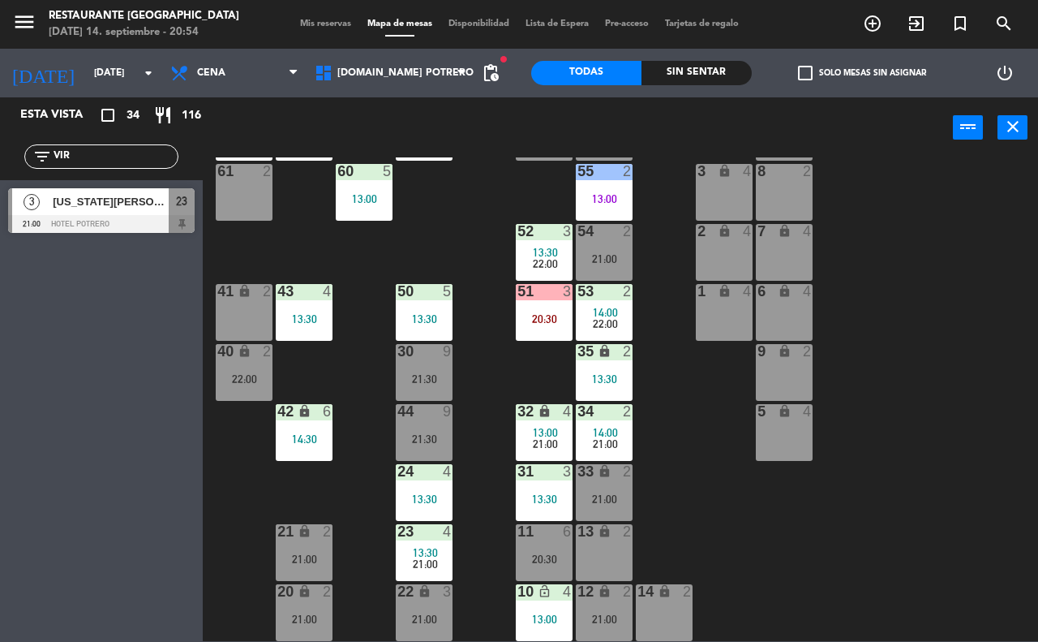
click at [439, 361] on div "30 9 21:30" at bounding box center [424, 372] width 57 height 57
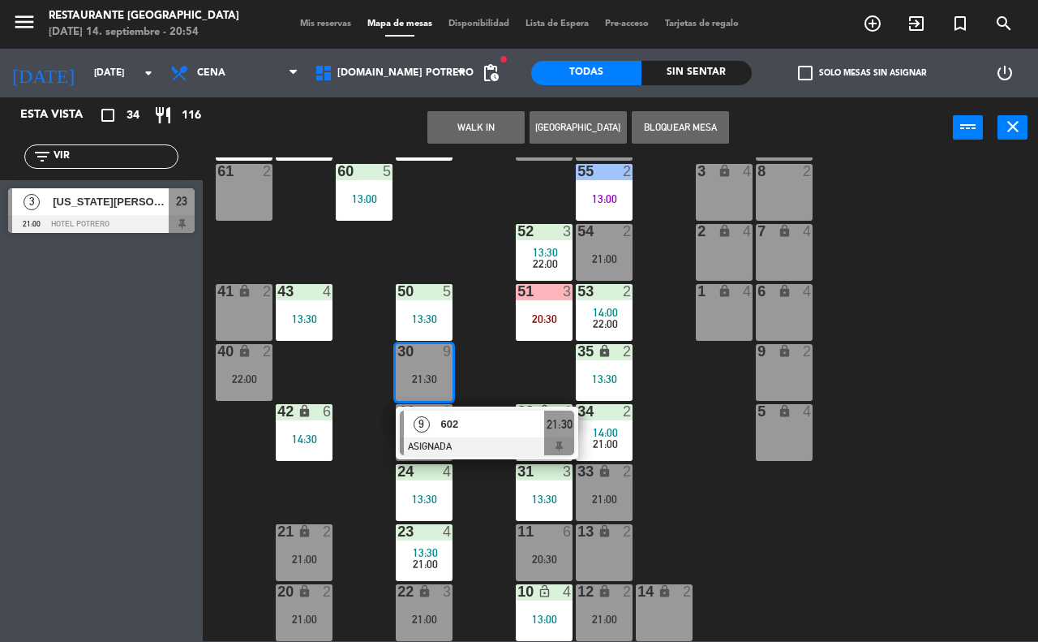
click at [460, 436] on div "602" at bounding box center [492, 423] width 105 height 27
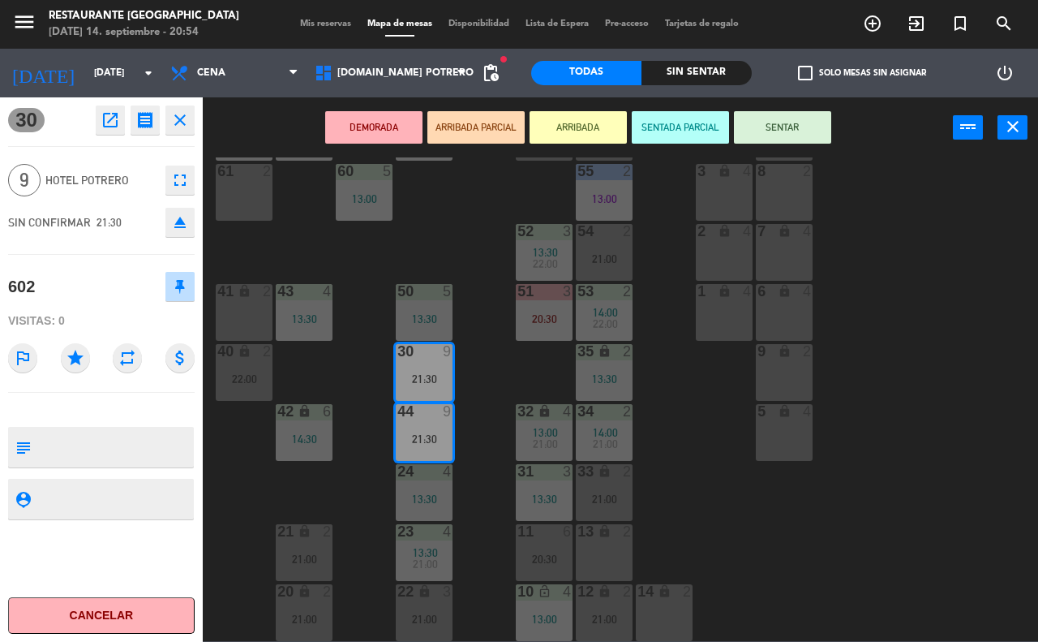
click at [476, 384] on div "65 7 14:00 71 4 13:00 73 2 76 2 63 7 14:00 64 4 14:00 62 4 14:00 70 3 13:00 72 …" at bounding box center [625, 398] width 825 height 483
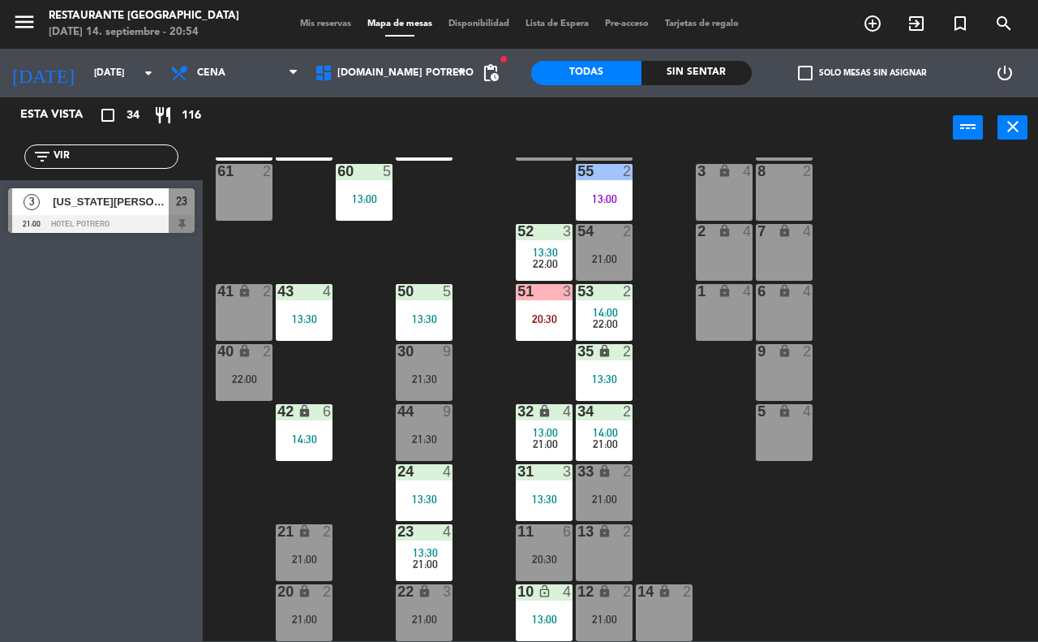
click at [707, 454] on div "65 7 14:00 71 4 13:00 73 2 76 2 63 7 14:00 64 4 14:00 62 4 14:00 70 3 13:00 72 …" at bounding box center [625, 398] width 825 height 483
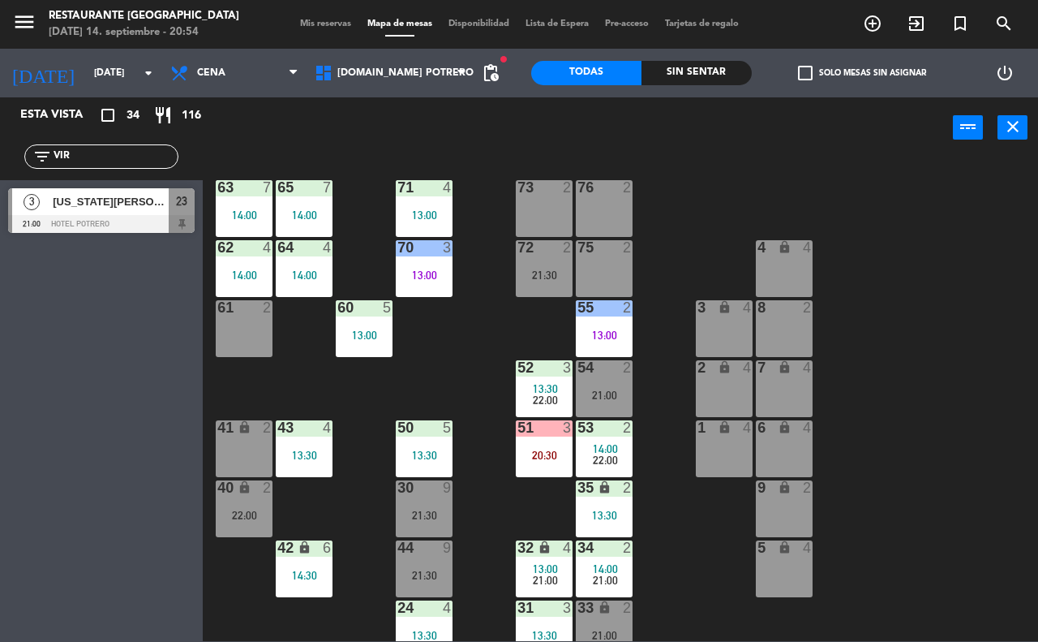
scroll to position [0, 0]
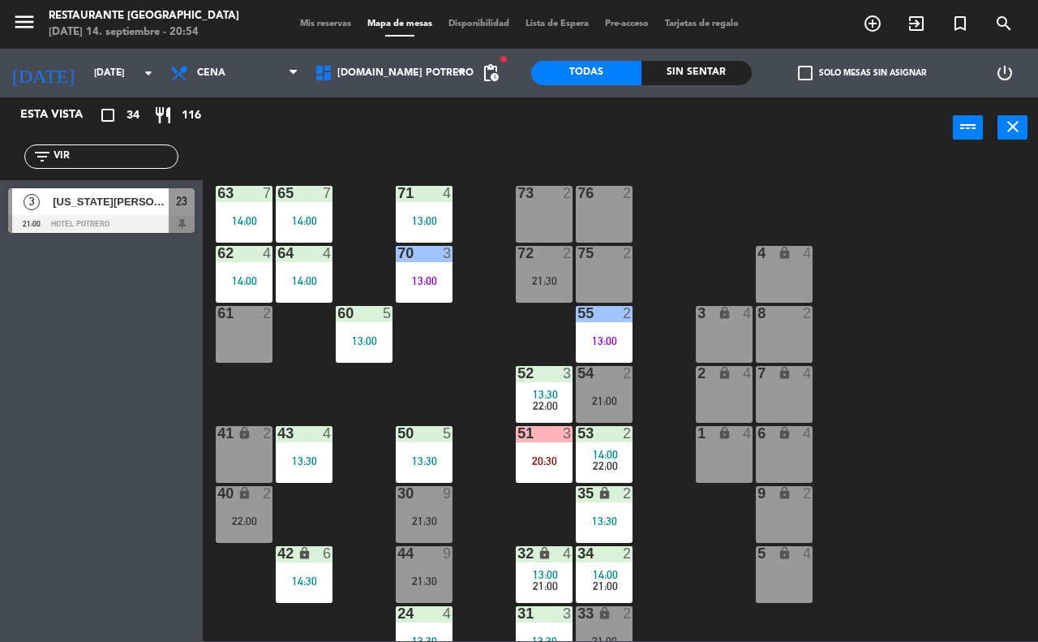
click at [689, 553] on div "65 7 14:00 71 4 13:00 73 2 76 2 63 7 14:00 64 4 14:00 62 4 14:00 70 3 13:00 72 …" at bounding box center [625, 398] width 825 height 483
click at [98, 142] on div "filter_list VIR" at bounding box center [101, 156] width 203 height 47
click at [97, 152] on input "VIR" at bounding box center [115, 157] width 126 height 18
type input "V"
type input "512"
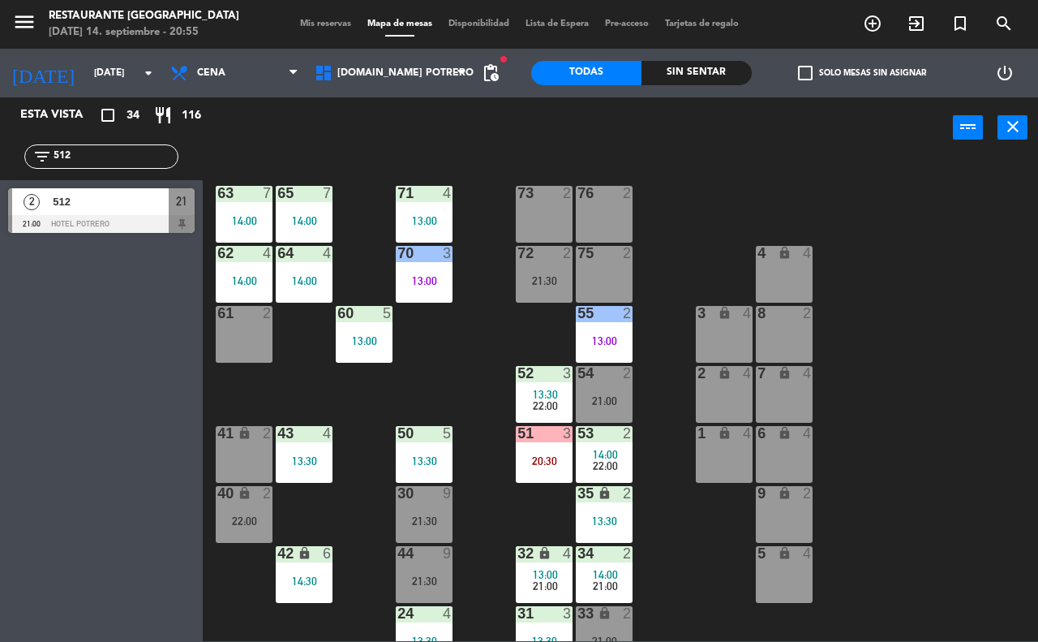
click at [136, 209] on span "512" at bounding box center [111, 201] width 116 height 17
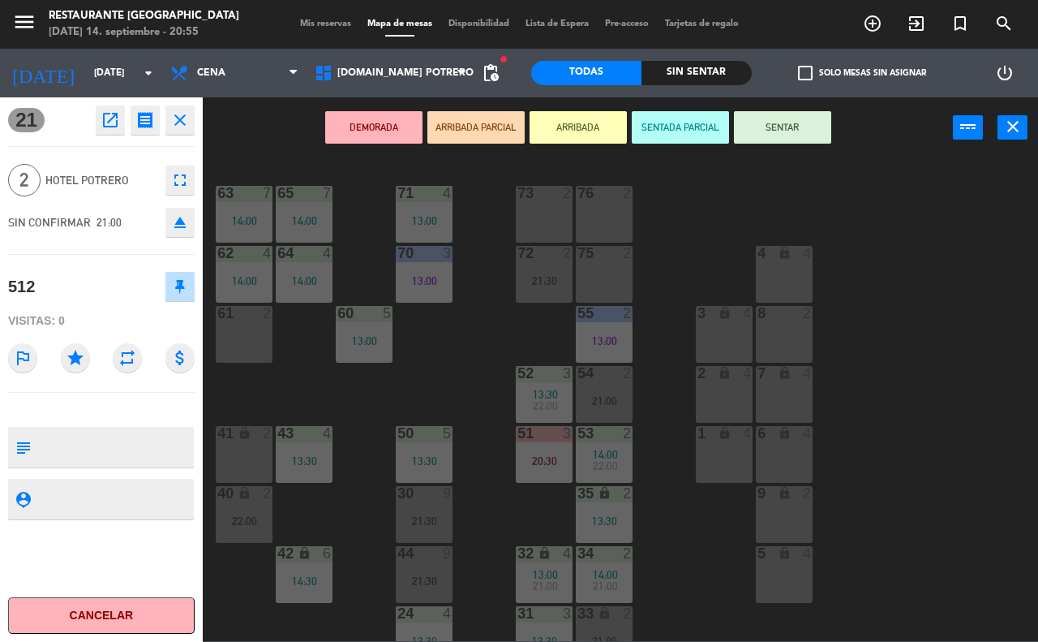
click at [175, 119] on icon "close" at bounding box center [179, 119] width 19 height 19
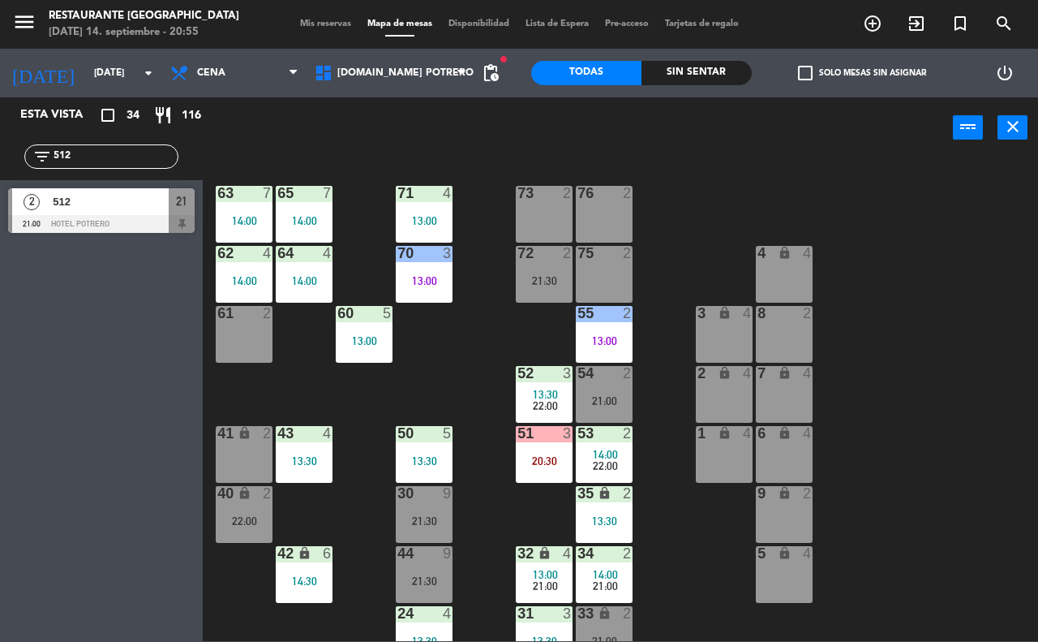
click at [107, 154] on input "512" at bounding box center [115, 157] width 126 height 18
click at [93, 217] on div at bounding box center [101, 224] width 187 height 18
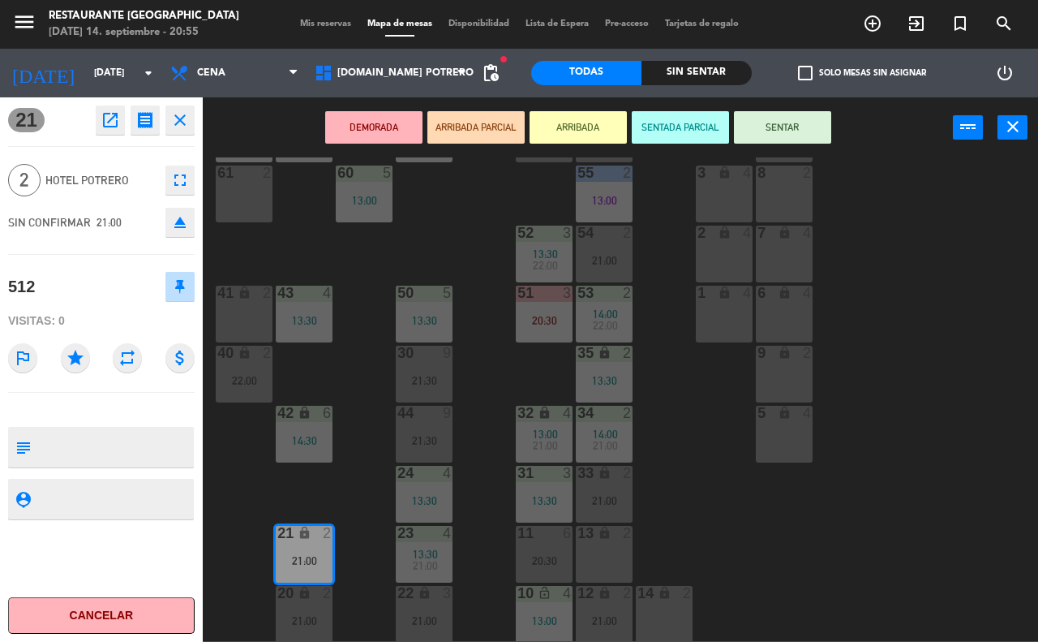
scroll to position [142, 0]
click at [187, 119] on icon "close" at bounding box center [179, 119] width 19 height 19
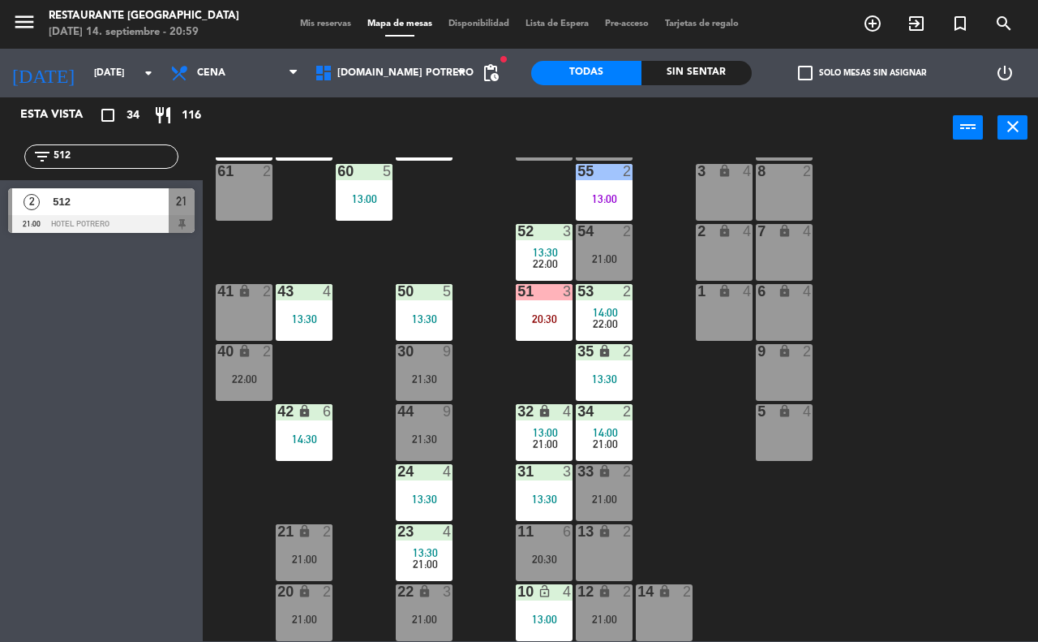
click at [122, 148] on input "512" at bounding box center [115, 157] width 126 height 18
type input "5"
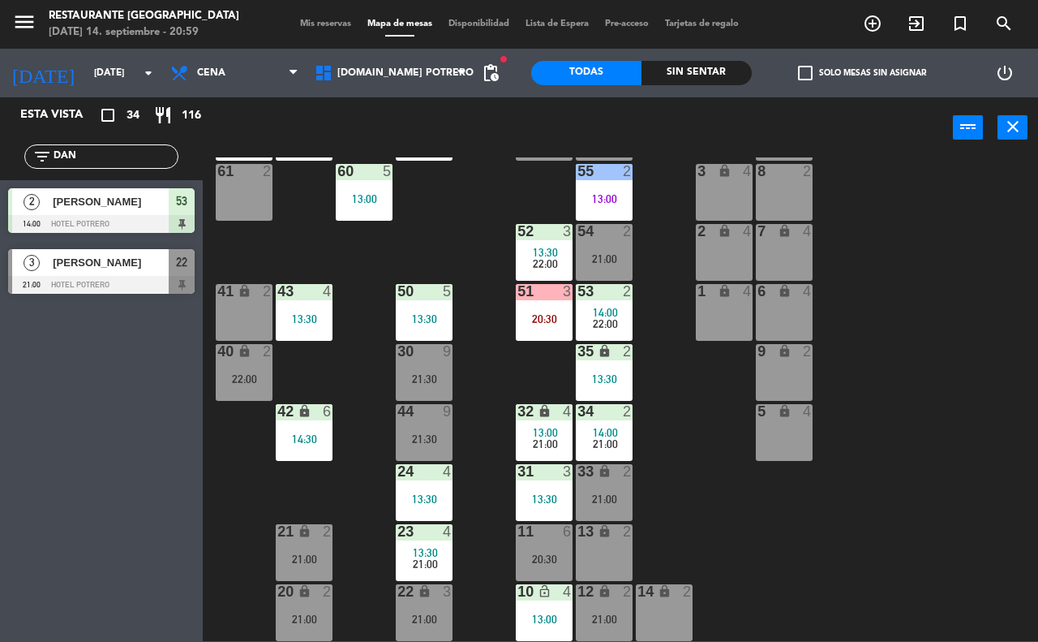
type input "DAN"
click at [77, 265] on div "3 [PERSON_NAME] 21:00 Hotel Potrero 22" at bounding box center [101, 271] width 203 height 61
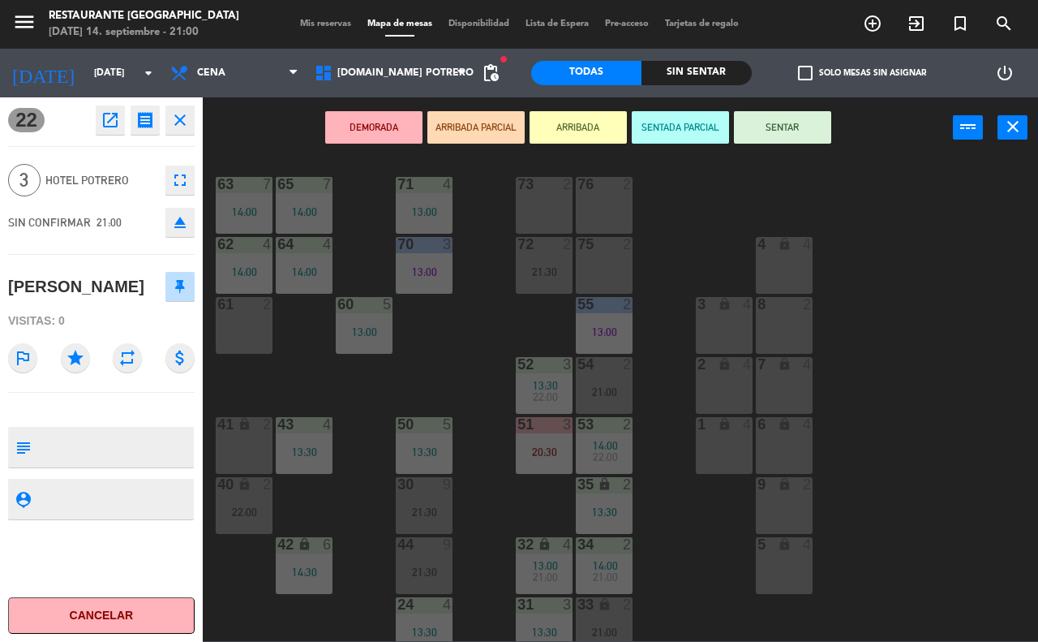
scroll to position [0, 0]
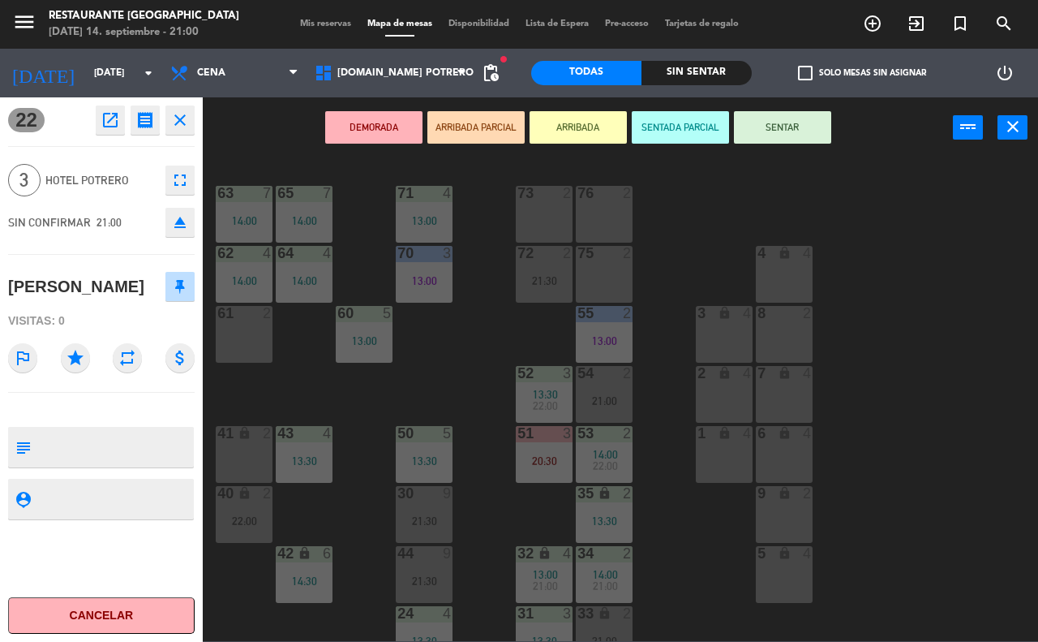
click at [172, 126] on icon "close" at bounding box center [179, 119] width 19 height 19
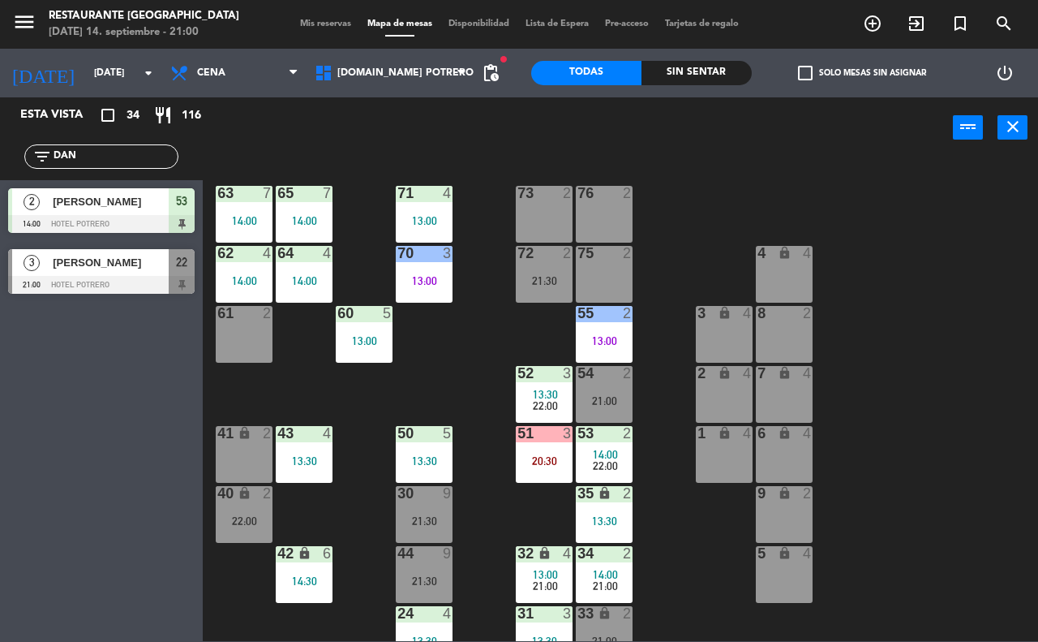
click at [135, 162] on input "DAN" at bounding box center [115, 157] width 126 height 18
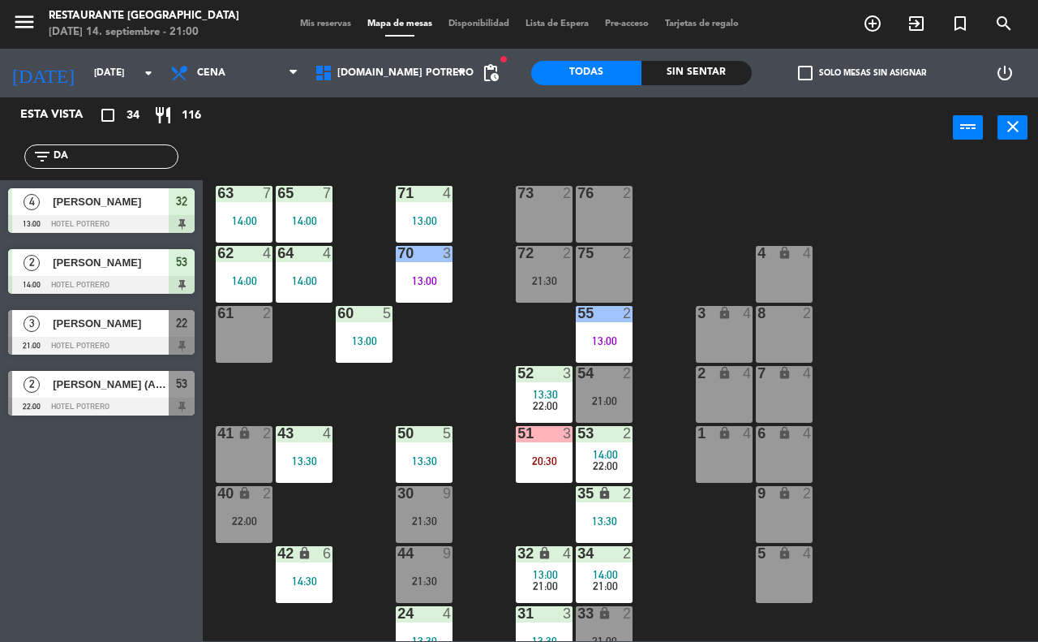
type input "D"
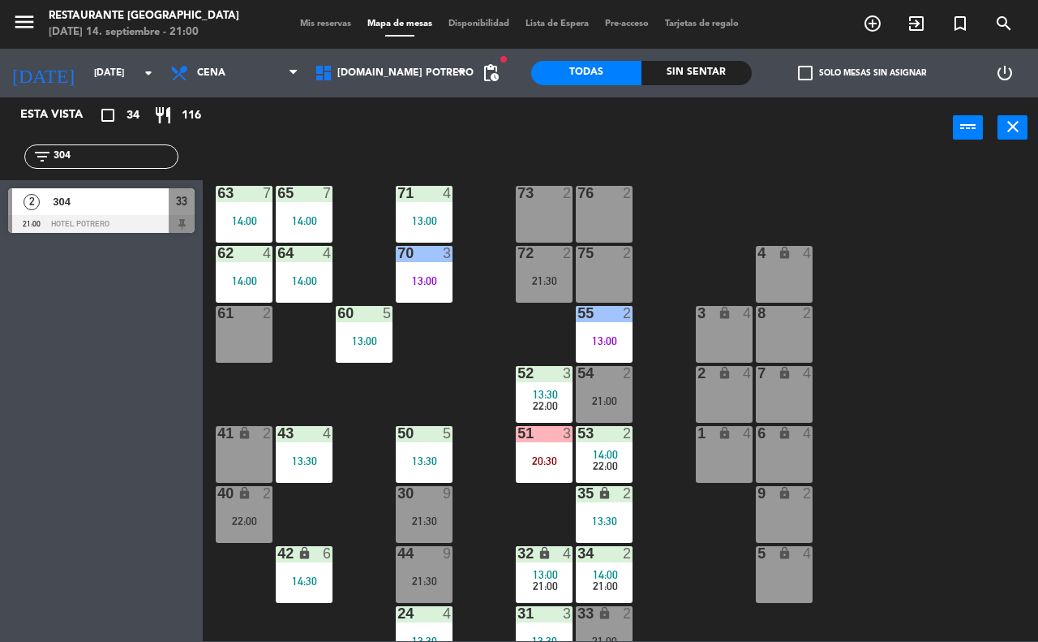
type input "304"
click at [103, 203] on span "304" at bounding box center [111, 201] width 116 height 17
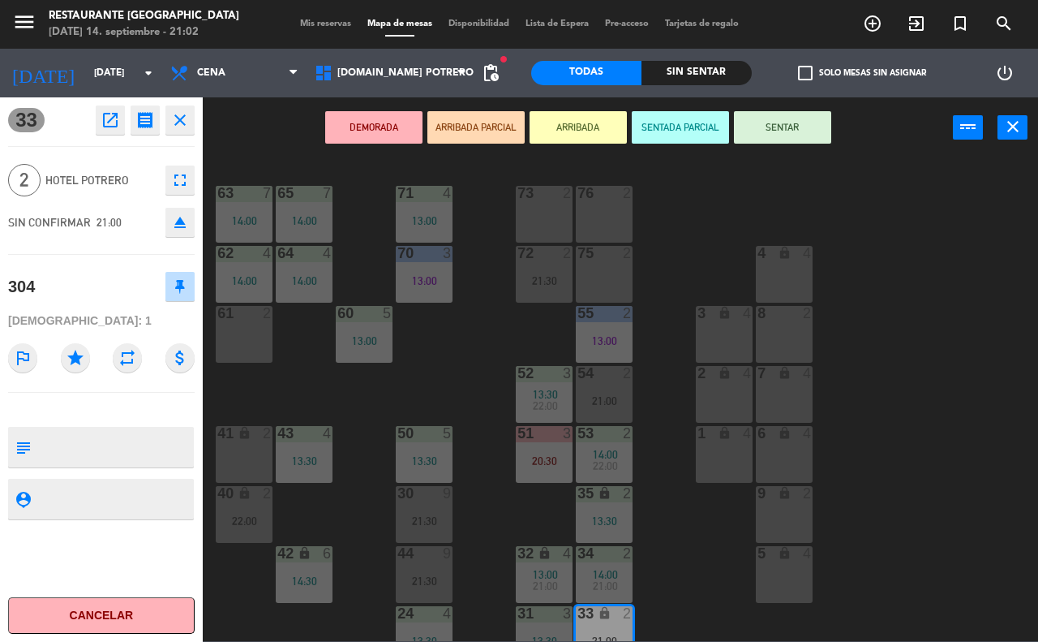
click at [178, 126] on icon "close" at bounding box center [179, 119] width 19 height 19
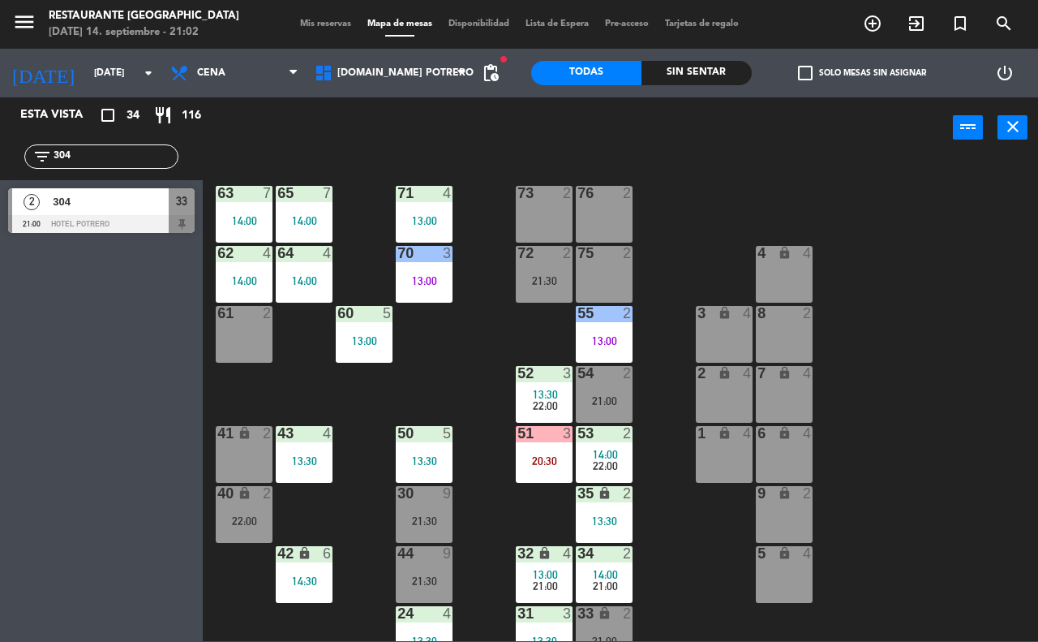
click at [139, 160] on input "304" at bounding box center [115, 157] width 126 height 18
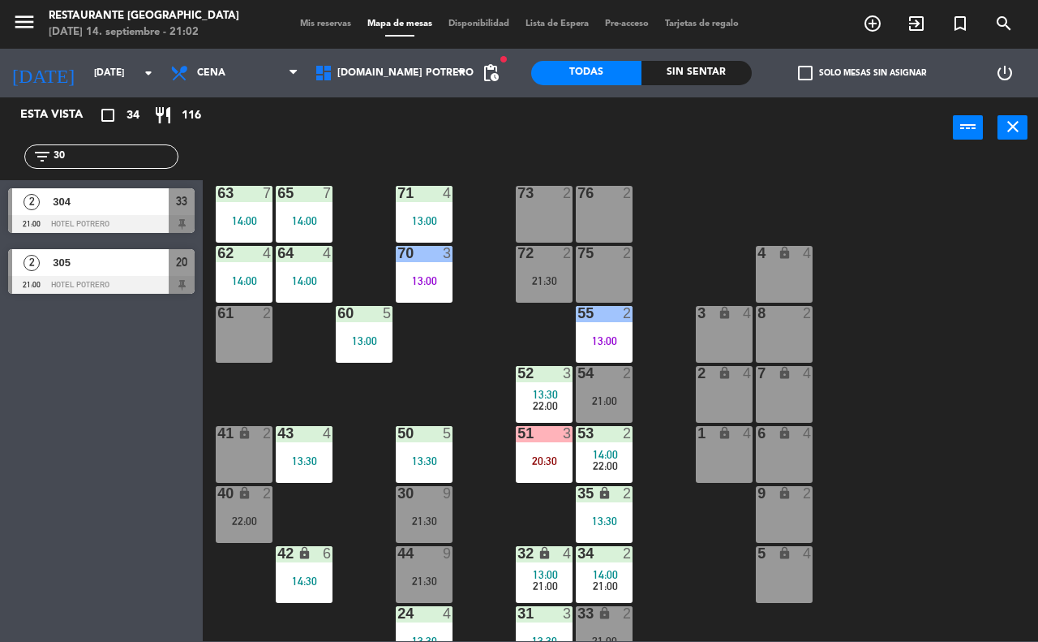
type input "3"
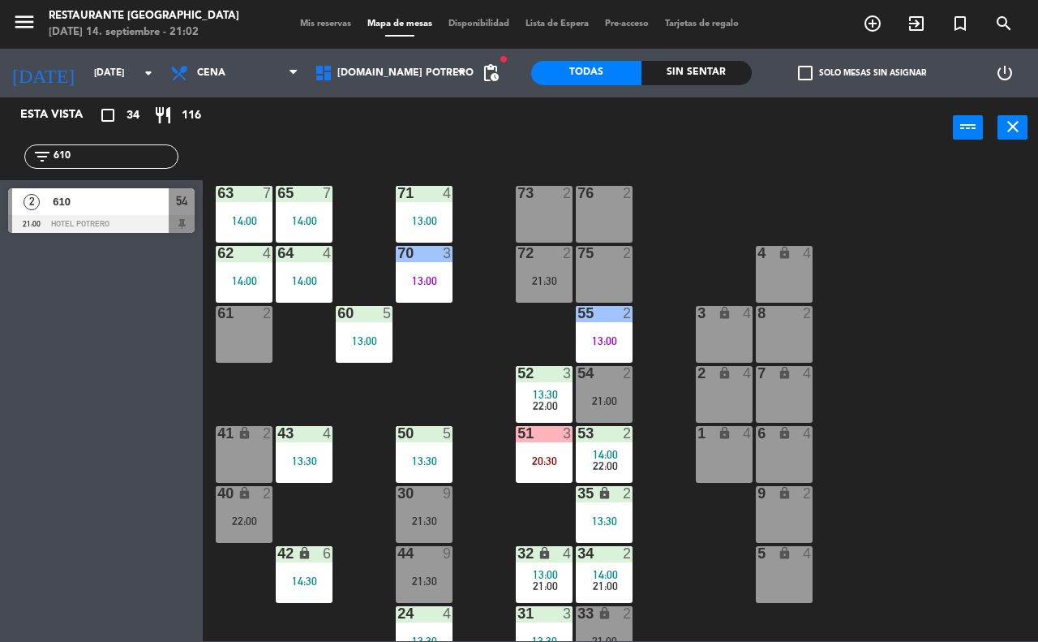
type input "610"
click at [89, 217] on div at bounding box center [101, 224] width 187 height 18
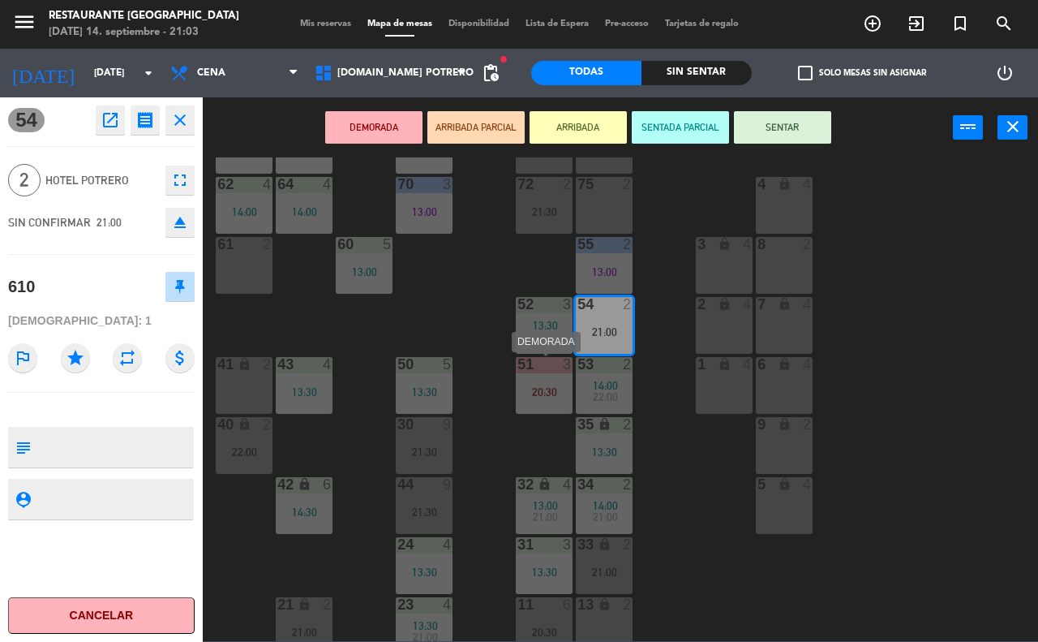
scroll to position [41, 0]
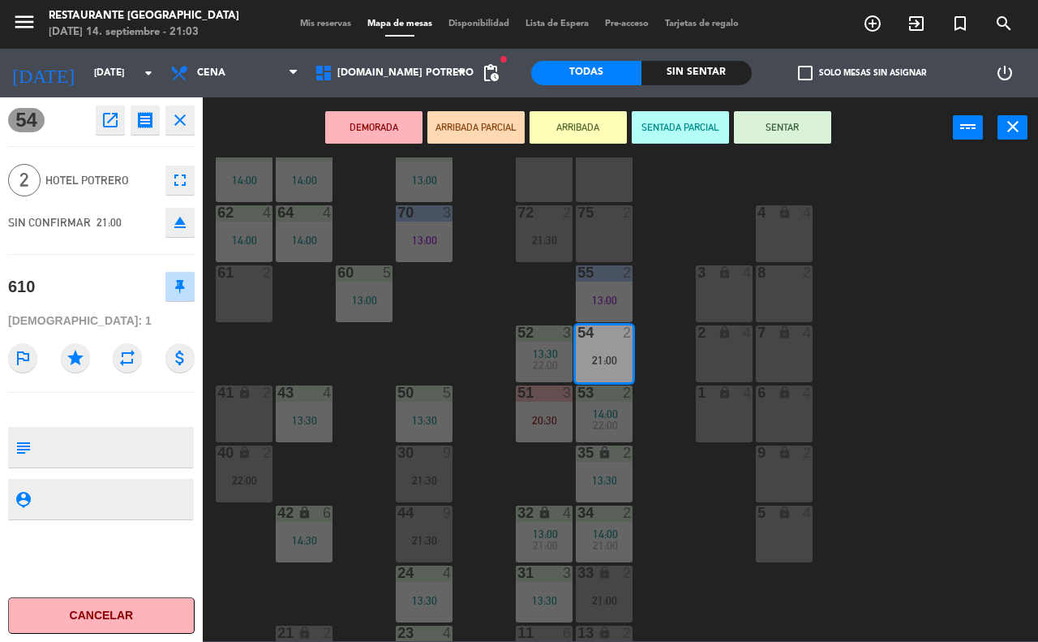
click at [707, 527] on div "65 7 14:00 71 4 13:00 73 2 76 2 63 7 14:00 64 4 14:00 62 4 14:00 70 3 13:00 72 …" at bounding box center [625, 398] width 825 height 483
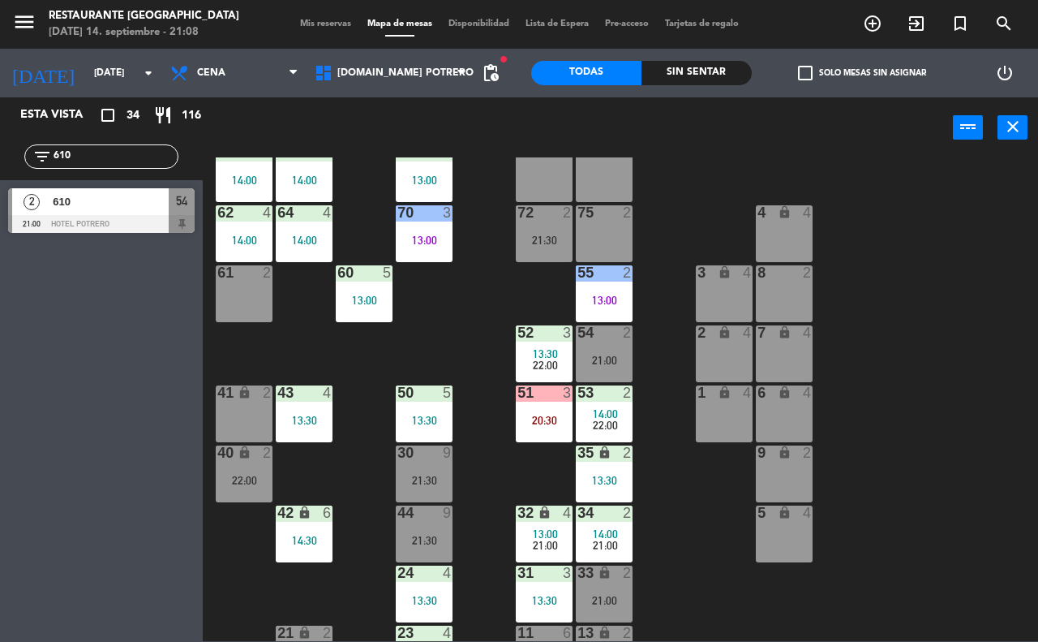
click at [83, 162] on input "610" at bounding box center [115, 157] width 126 height 18
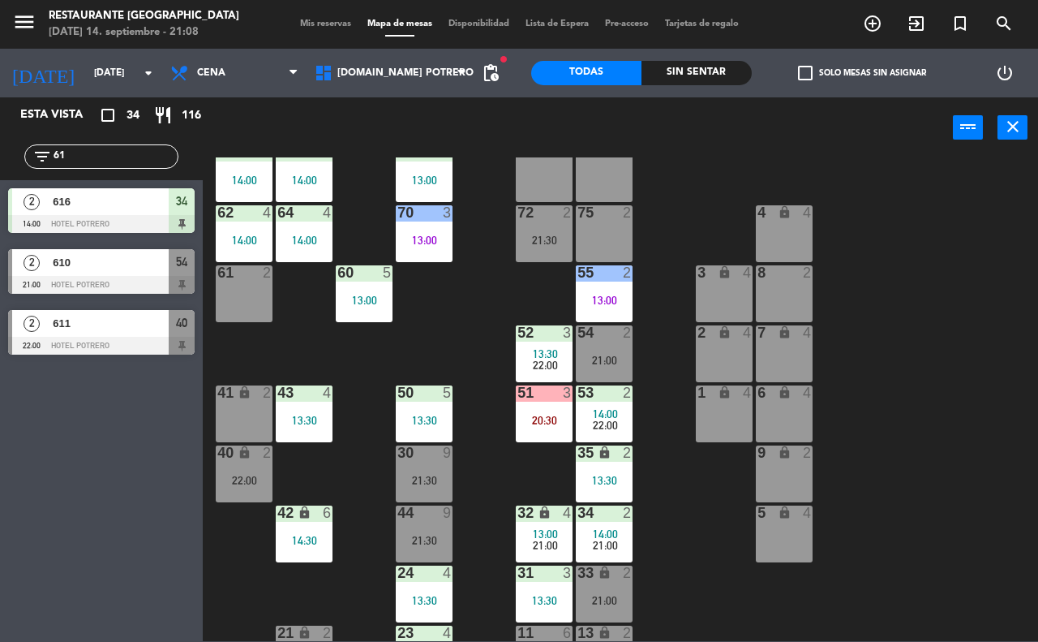
type input "6"
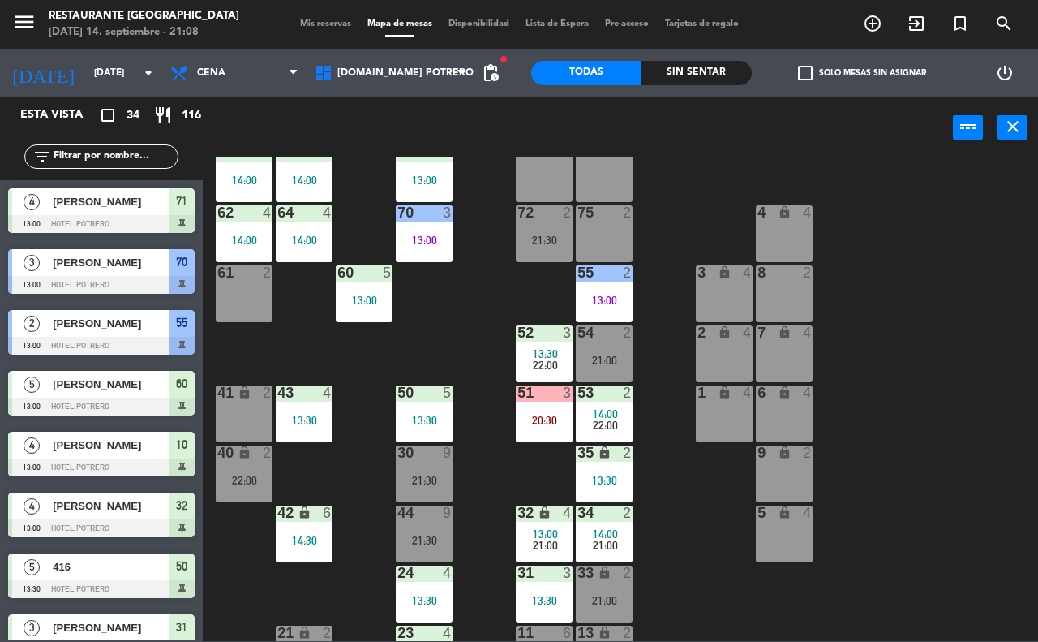
type input "V"
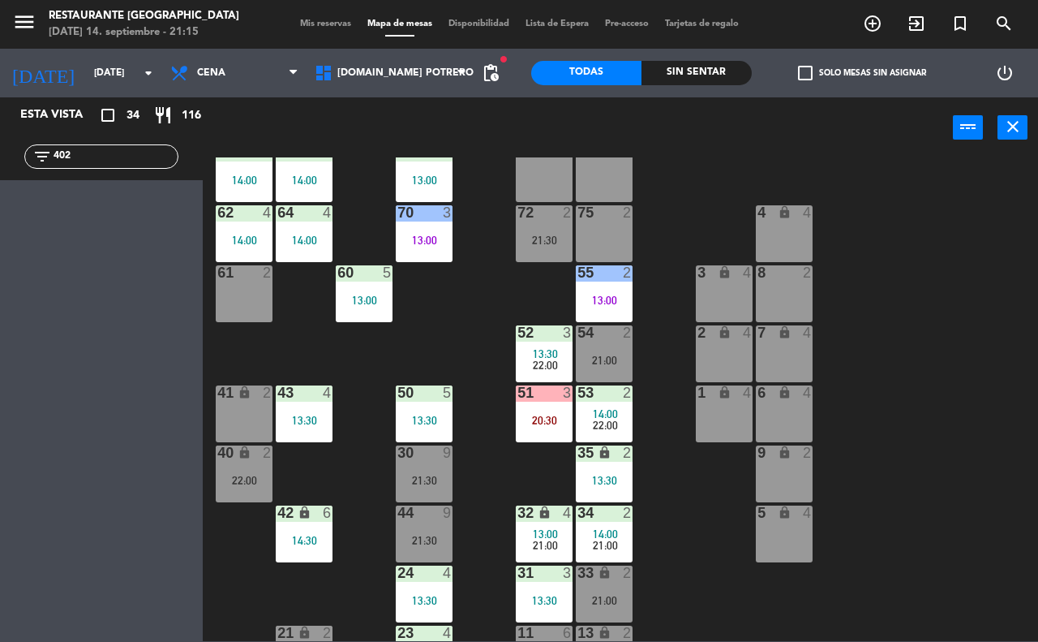
click at [94, 163] on input "402" at bounding box center [115, 157] width 126 height 18
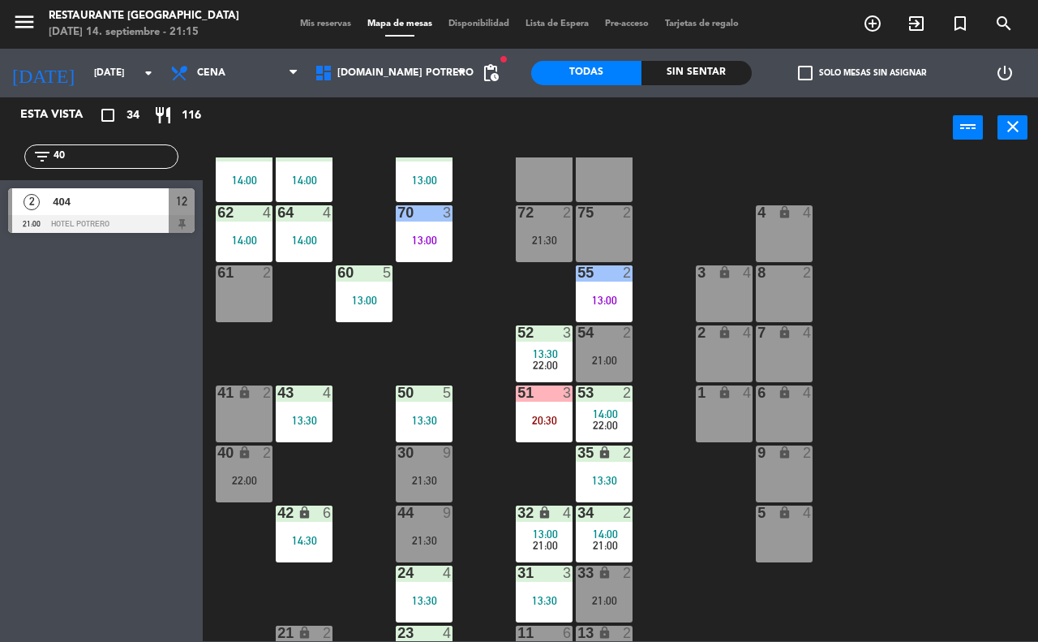
type input "4"
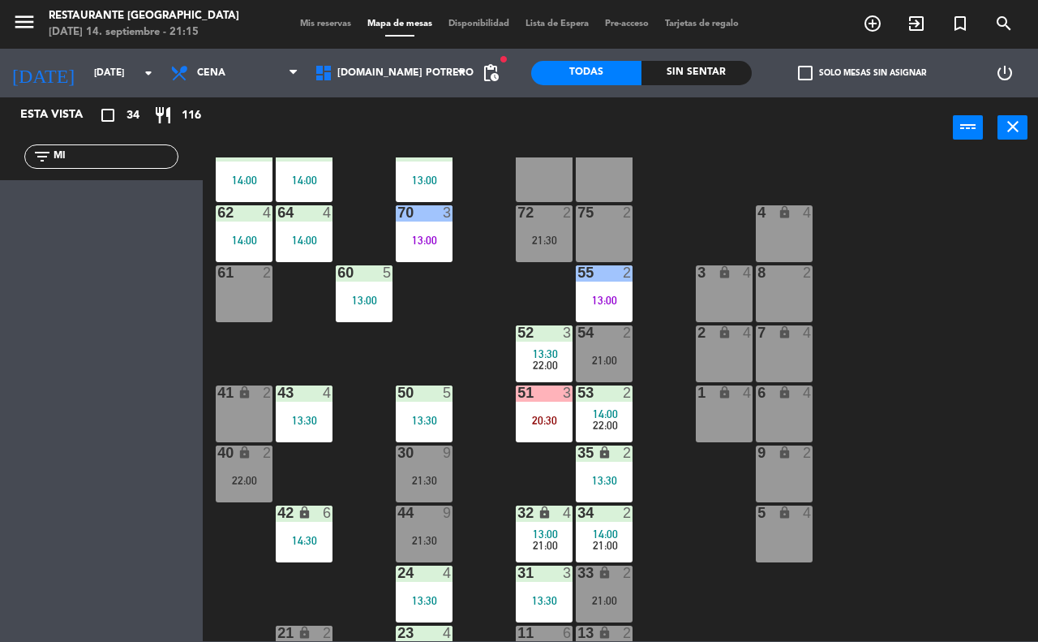
type input "M"
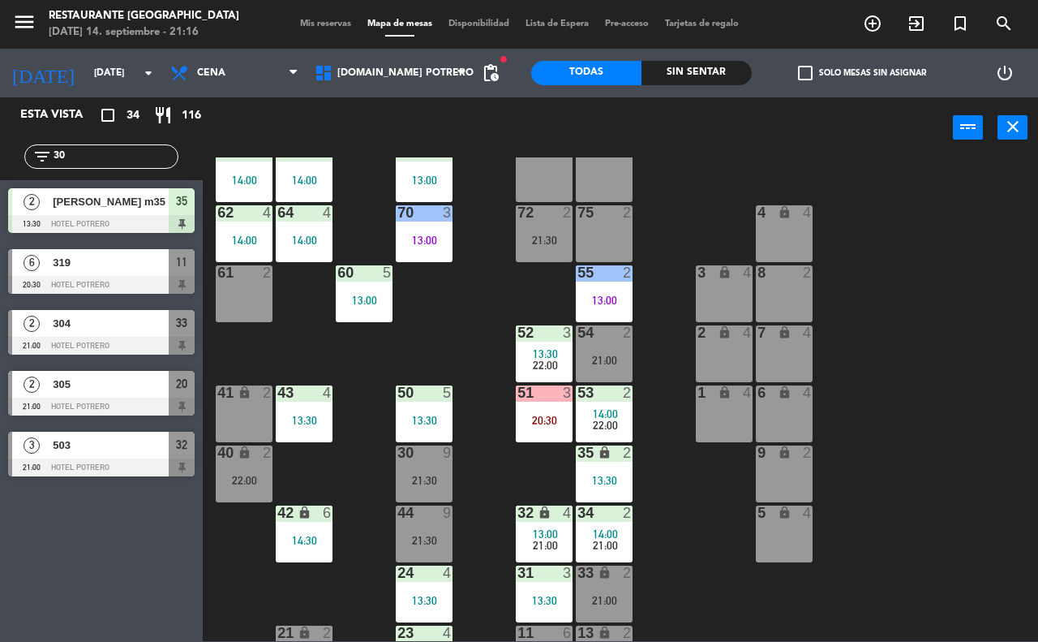
type input "3"
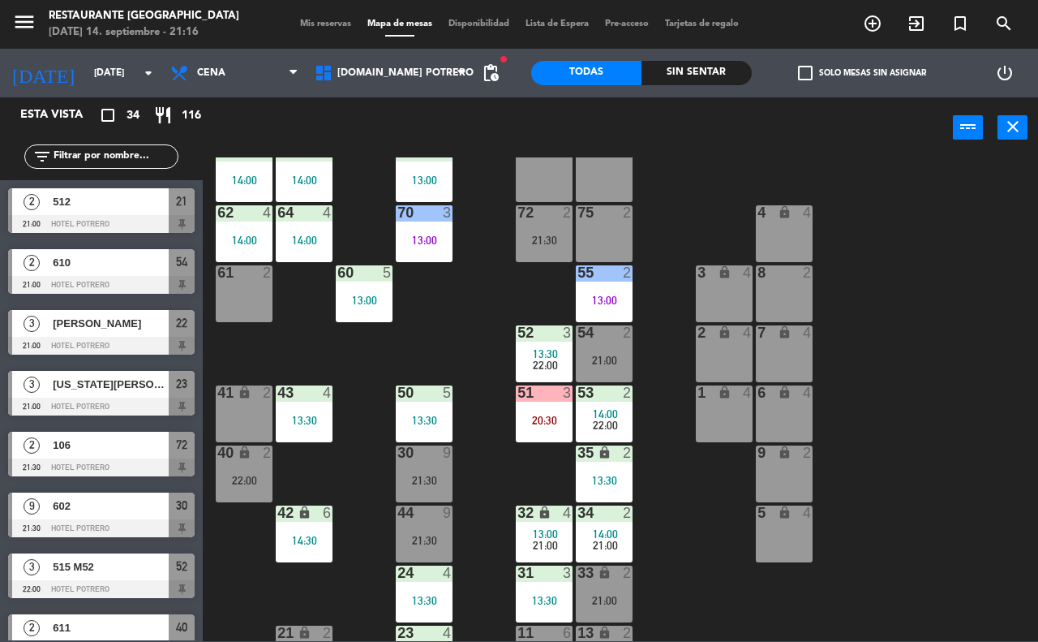
scroll to position [1608, 0]
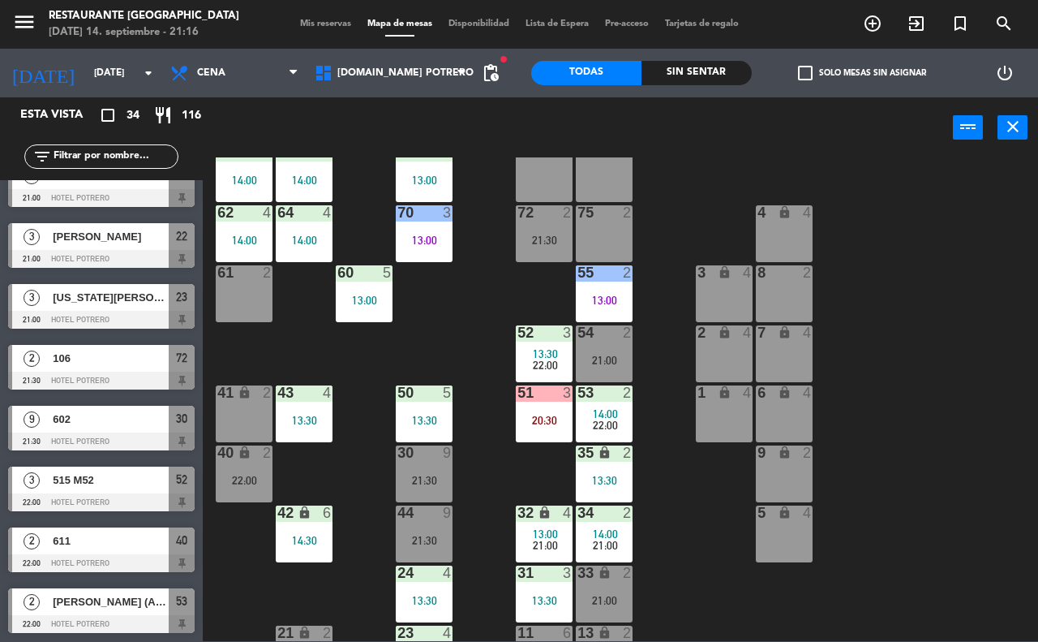
click at [151, 152] on input "text" at bounding box center [115, 157] width 126 height 18
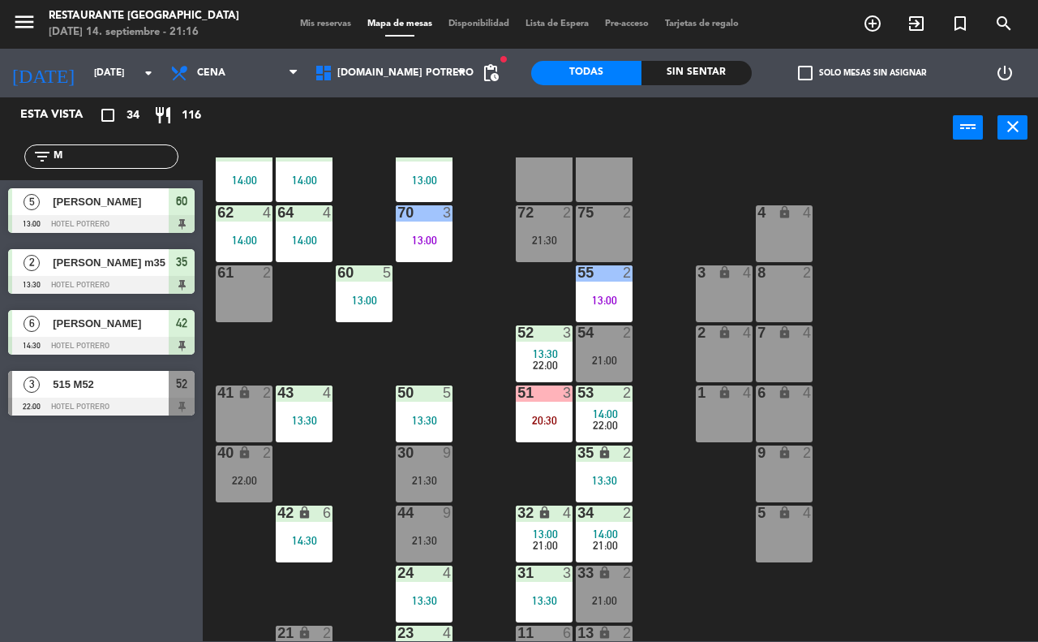
scroll to position [0, 0]
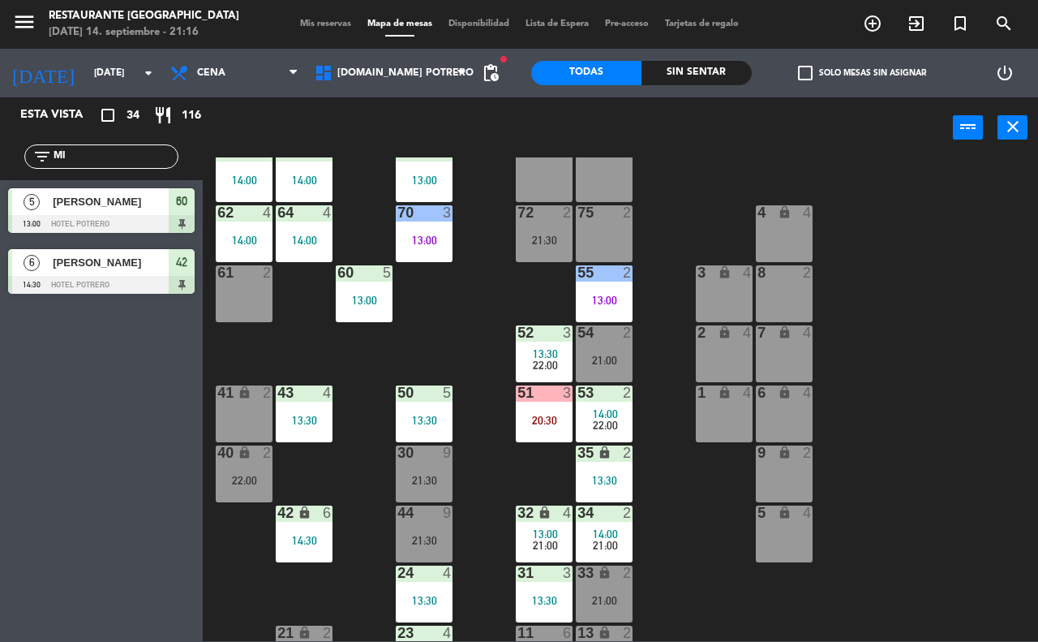
type input "M"
type input "3"
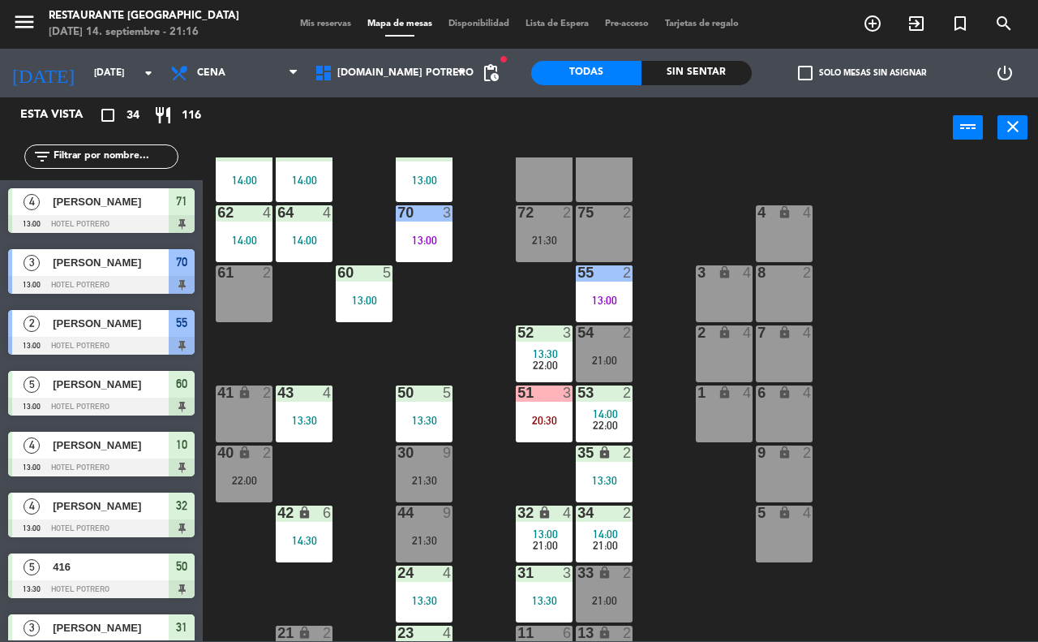
click at [663, 500] on div "65 7 14:00 71 4 13:00 73 2 76 2 63 7 14:00 64 4 14:00 62 4 14:00 70 3 13:00 72 …" at bounding box center [625, 398] width 825 height 483
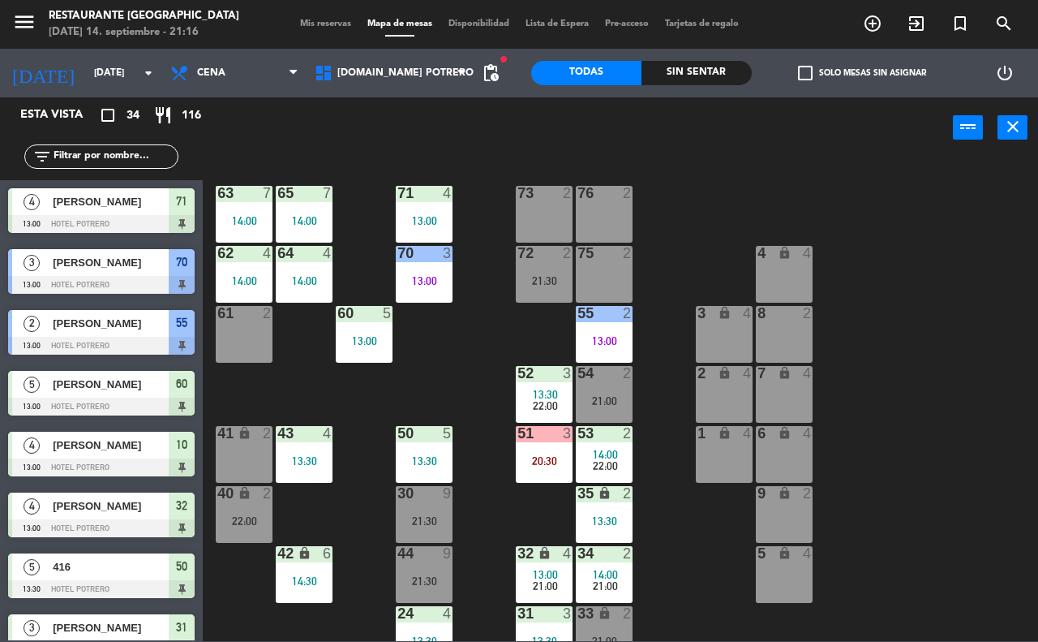
click at [354, 513] on div "65 7 14:00 71 4 13:00 73 2 76 2 63 7 14:00 64 4 14:00 62 4 14:00 70 3 13:00 72 …" at bounding box center [625, 398] width 825 height 483
click at [359, 480] on div "65 7 14:00 71 4 13:00 73 2 76 2 63 7 14:00 64 4 14:00 62 4 14:00 70 3 13:00 72 …" at bounding box center [625, 398] width 825 height 483
click at [144, 157] on input "text" at bounding box center [115, 157] width 126 height 18
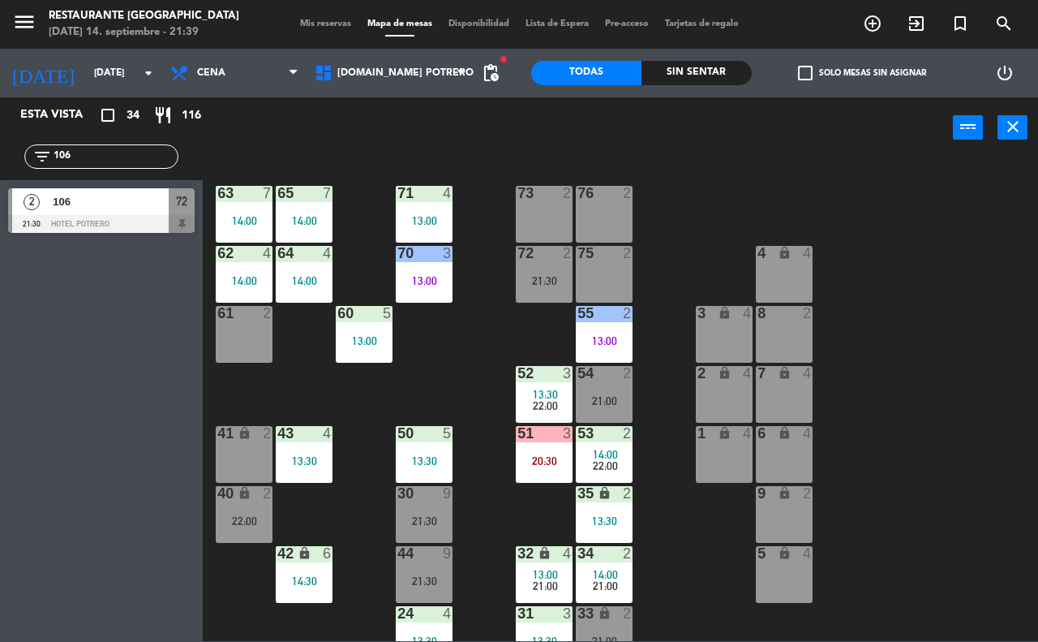
type input "106"
click at [136, 215] on div at bounding box center [101, 224] width 187 height 18
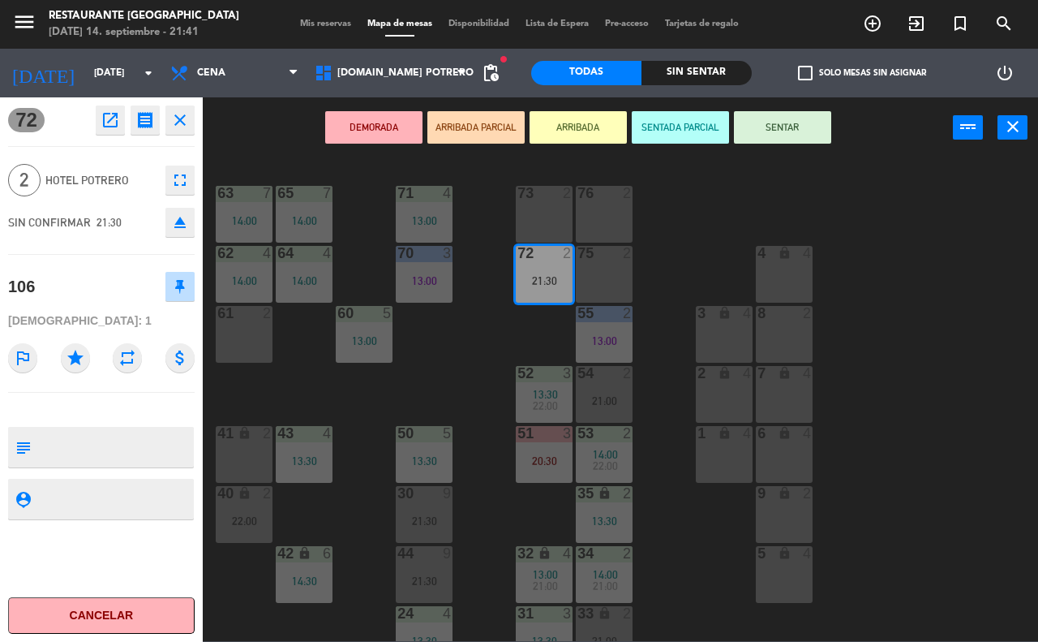
click at [174, 122] on icon "close" at bounding box center [179, 119] width 19 height 19
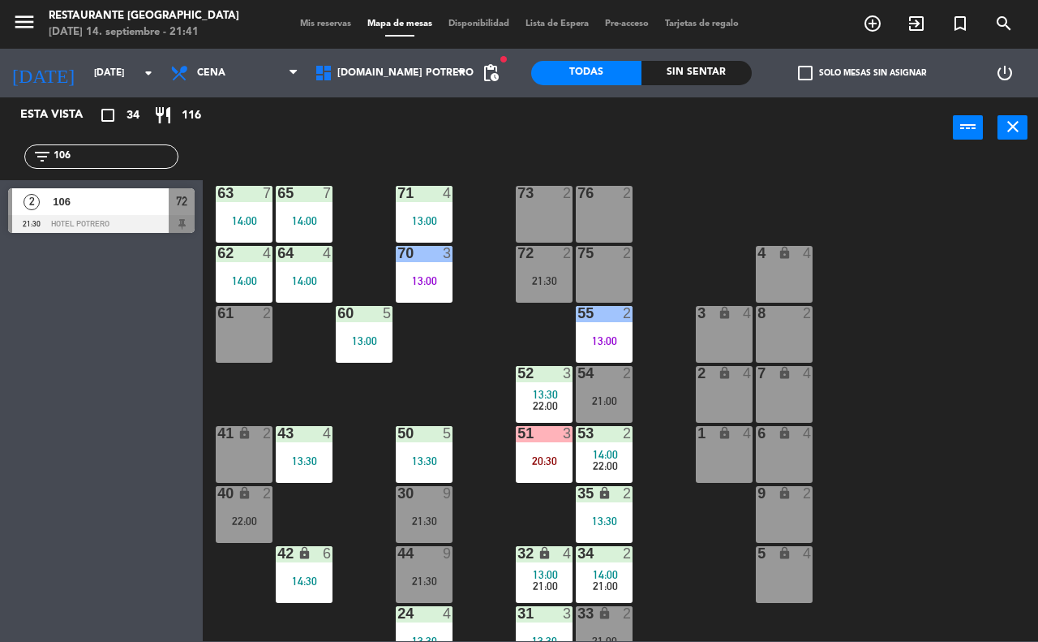
click at [134, 151] on input "106" at bounding box center [115, 157] width 126 height 18
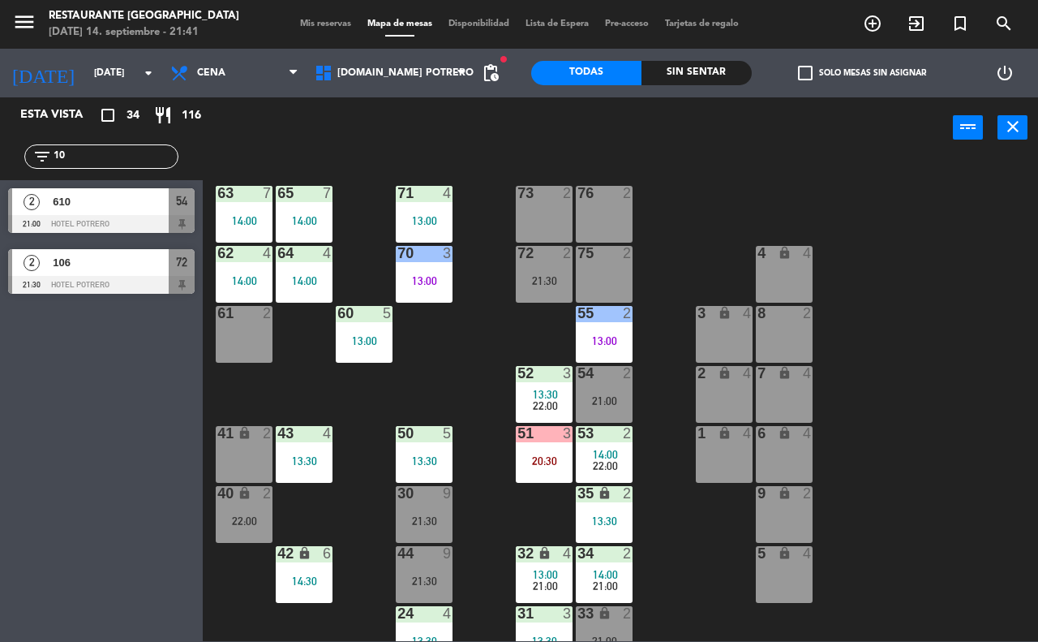
type input "1"
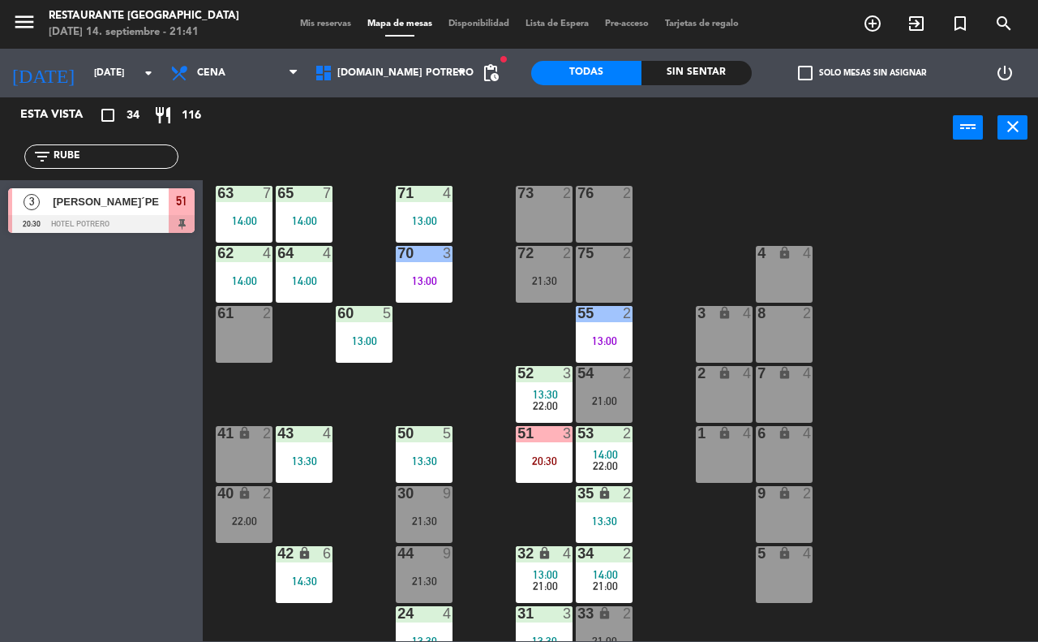
type input "RUBE"
click at [110, 216] on div at bounding box center [101, 224] width 187 height 18
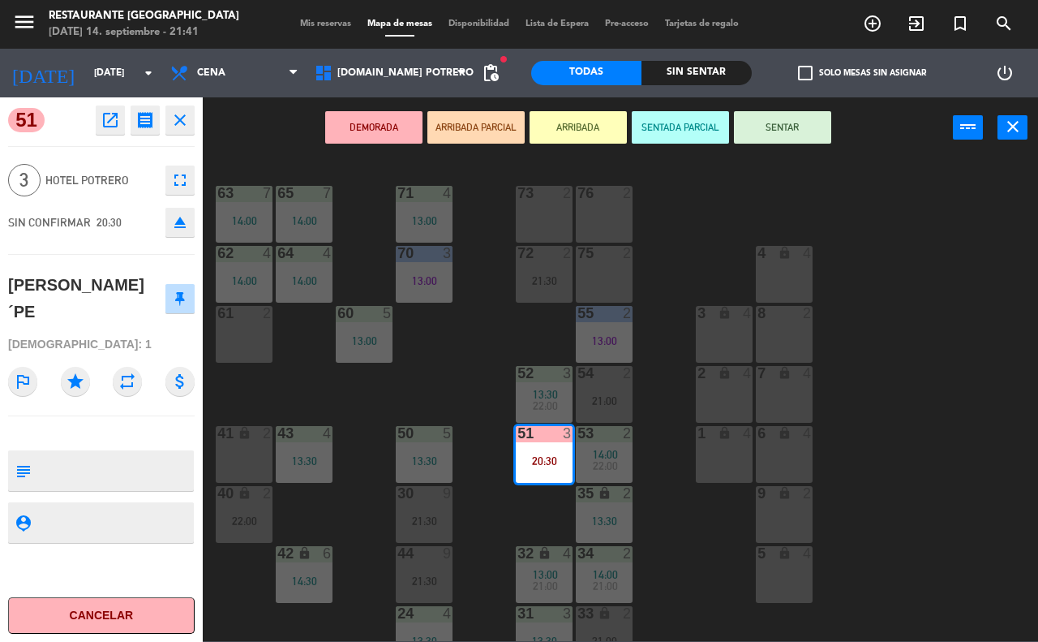
click at [685, 557] on div "65 7 14:00 71 4 13:00 73 2 76 2 63 7 14:00 64 4 14:00 62 4 14:00 70 3 13:00 72 …" at bounding box center [625, 398] width 825 height 483
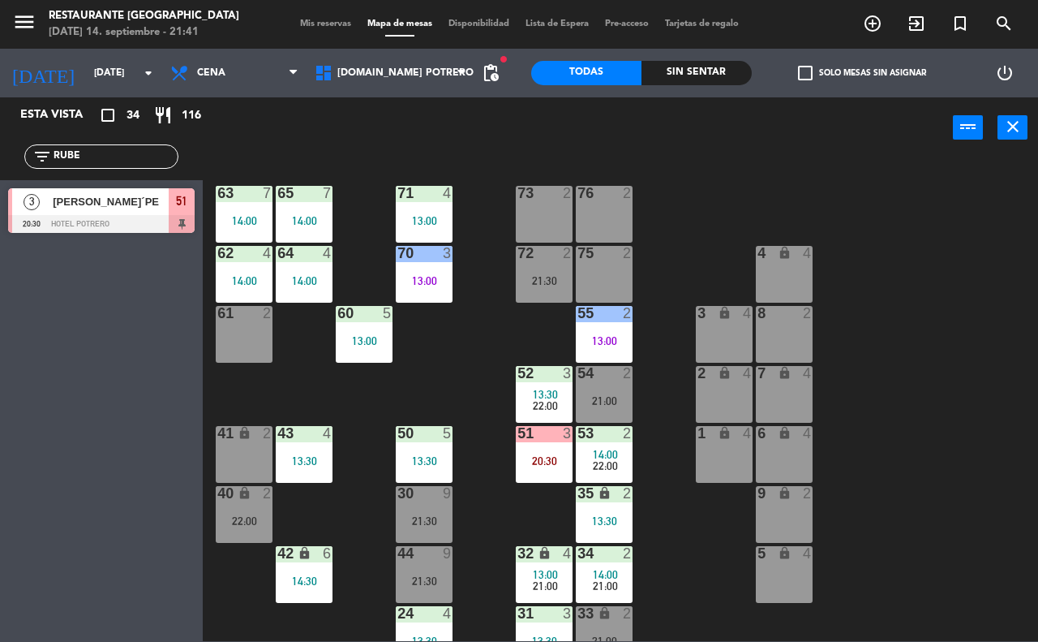
click at [470, 434] on div "65 7 14:00 71 4 13:00 73 2 76 2 63 7 14:00 64 4 14:00 62 4 14:00 70 3 13:00 72 …" at bounding box center [625, 398] width 825 height 483
click at [556, 455] on div "20:30" at bounding box center [544, 460] width 57 height 11
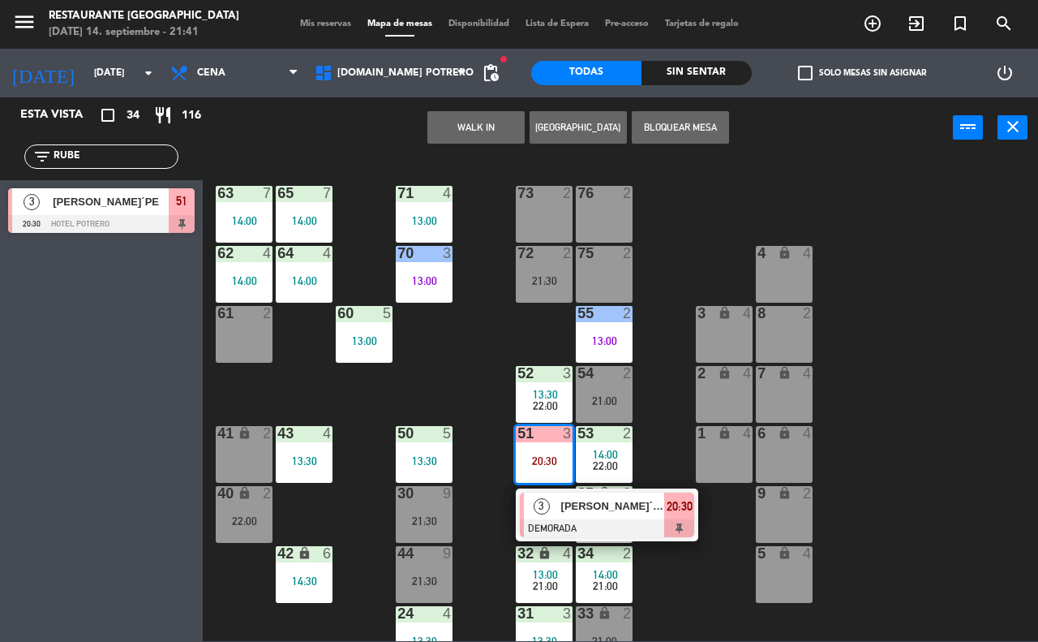
click at [680, 589] on div "65 7 14:00 71 4 13:00 73 2 76 2 63 7 14:00 64 4 14:00 62 4 14:00 70 3 13:00 72 …" at bounding box center [625, 398] width 825 height 483
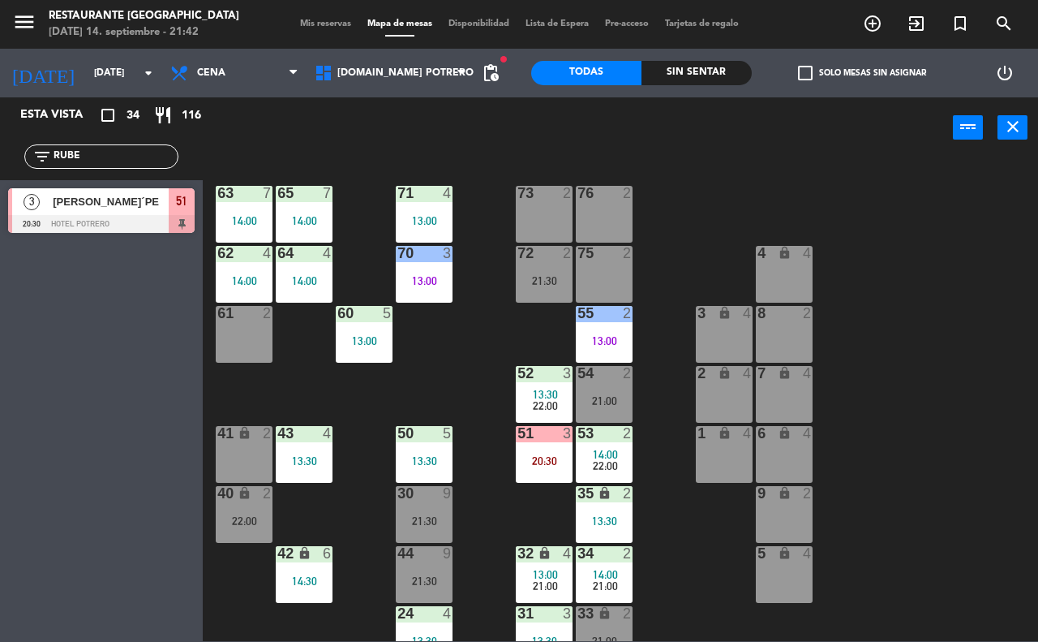
click at [540, 466] on div "20:30" at bounding box center [544, 460] width 57 height 11
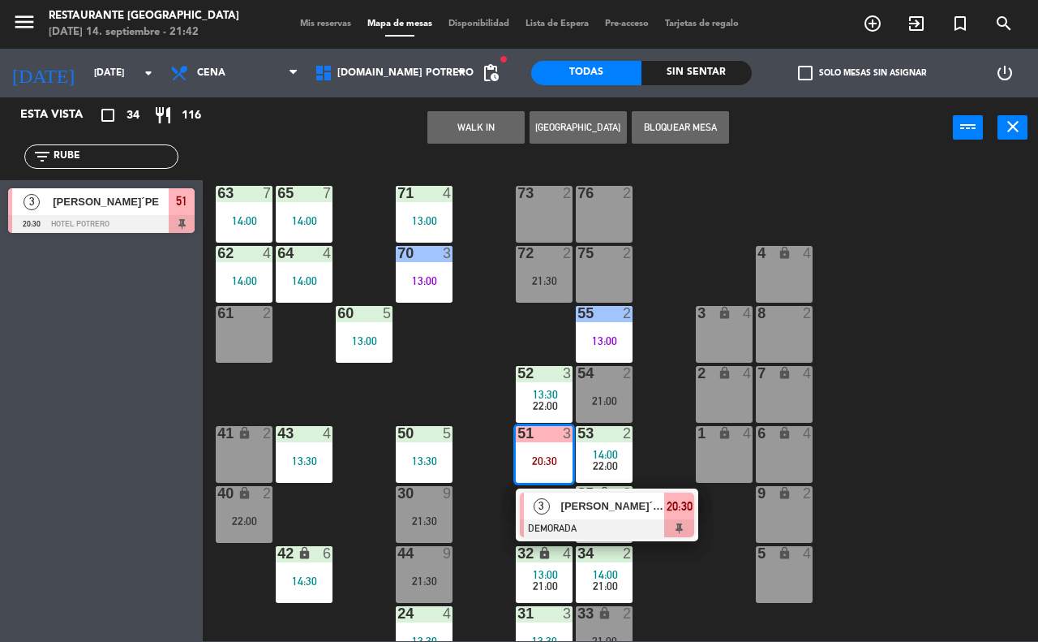
click at [679, 596] on div "65 7 14:00 71 4 13:00 73 2 76 2 63 7 14:00 64 4 14:00 62 4 14:00 70 3 13:00 72 …" at bounding box center [625, 398] width 825 height 483
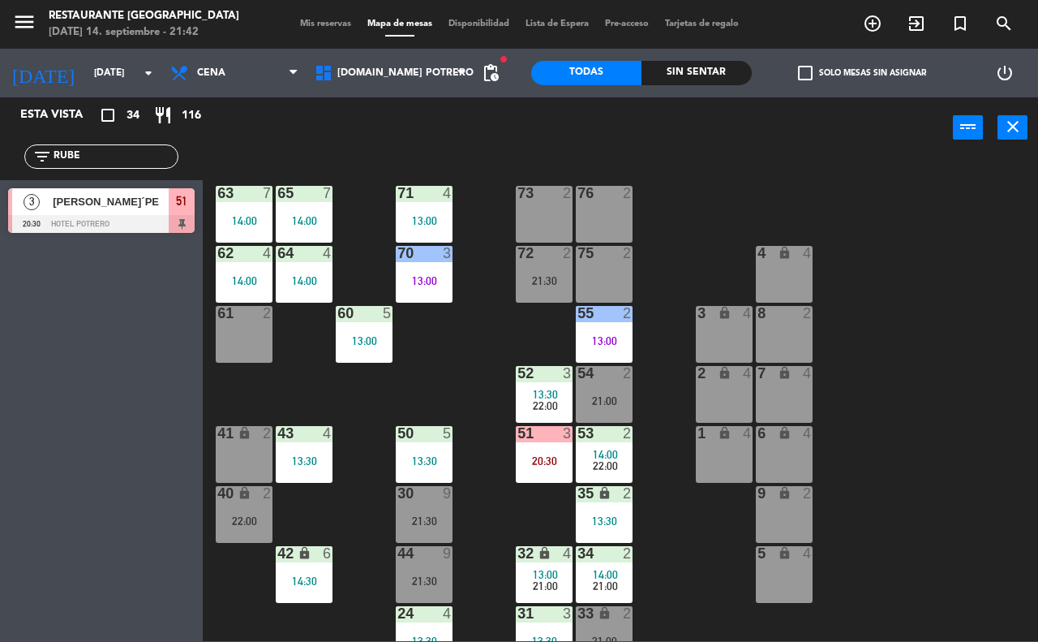
click at [529, 447] on div "51 3 20:30" at bounding box center [544, 454] width 57 height 57
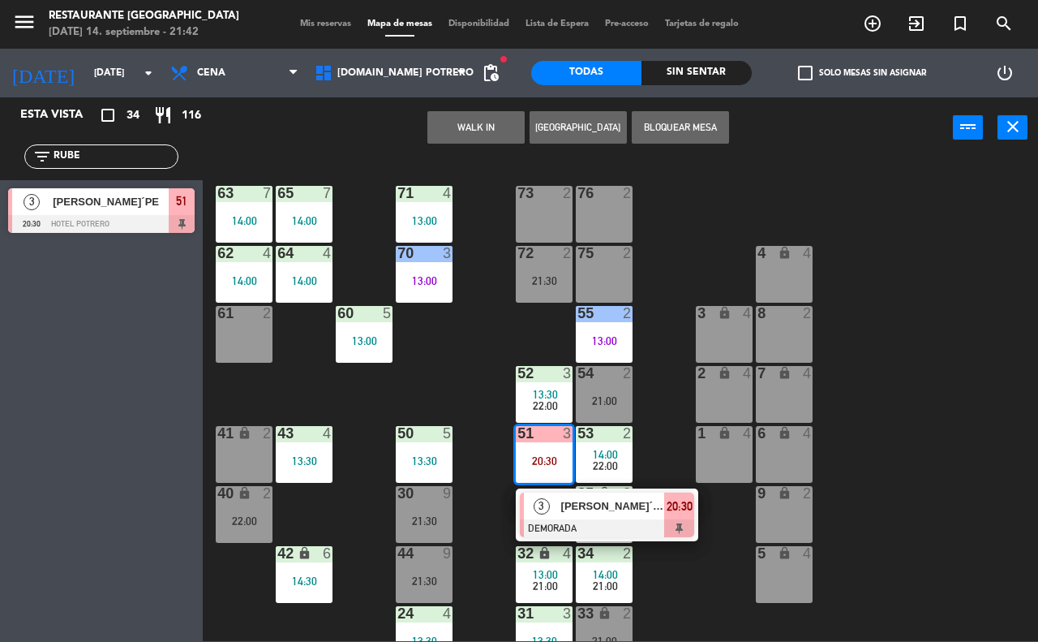
click at [661, 586] on div "65 7 14:00 71 4 13:00 73 2 76 2 63 7 14:00 64 4 14:00 62 4 14:00 70 3 13:00 72 …" at bounding box center [625, 398] width 825 height 483
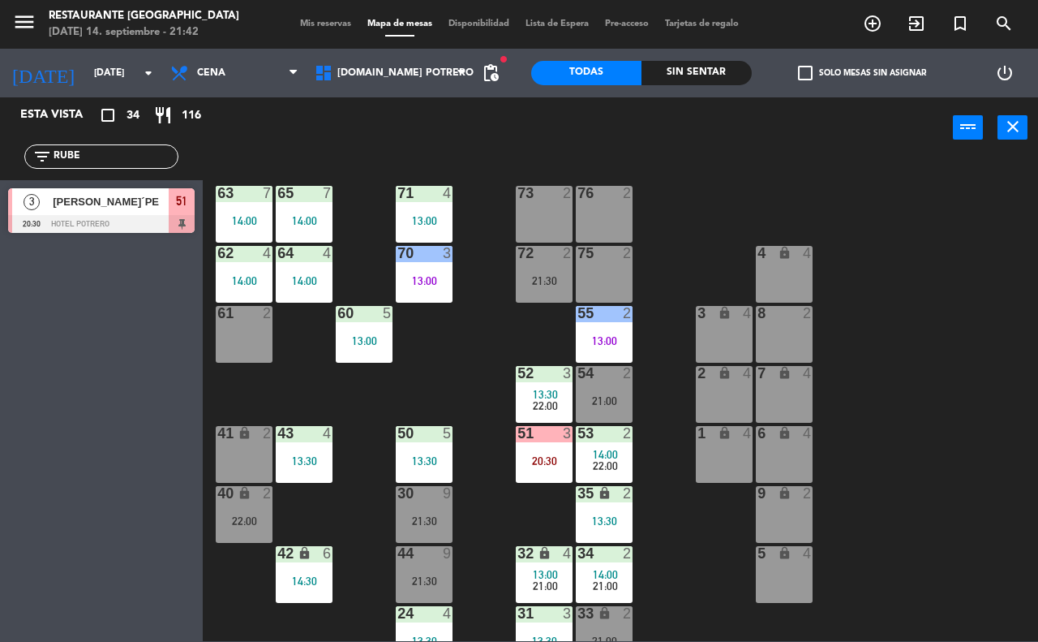
click at [663, 581] on div "65 7 14:00 71 4 13:00 73 2 76 2 63 7 14:00 64 4 14:00 62 4 14:00 70 3 13:00 72 …" at bounding box center [625, 398] width 825 height 483
click at [661, 573] on div "65 7 14:00 71 4 13:00 73 2 76 2 63 7 14:00 64 4 14:00 62 4 14:00 70 3 13:00 72 …" at bounding box center [625, 398] width 825 height 483
click at [131, 155] on input "RUBE" at bounding box center [115, 157] width 126 height 18
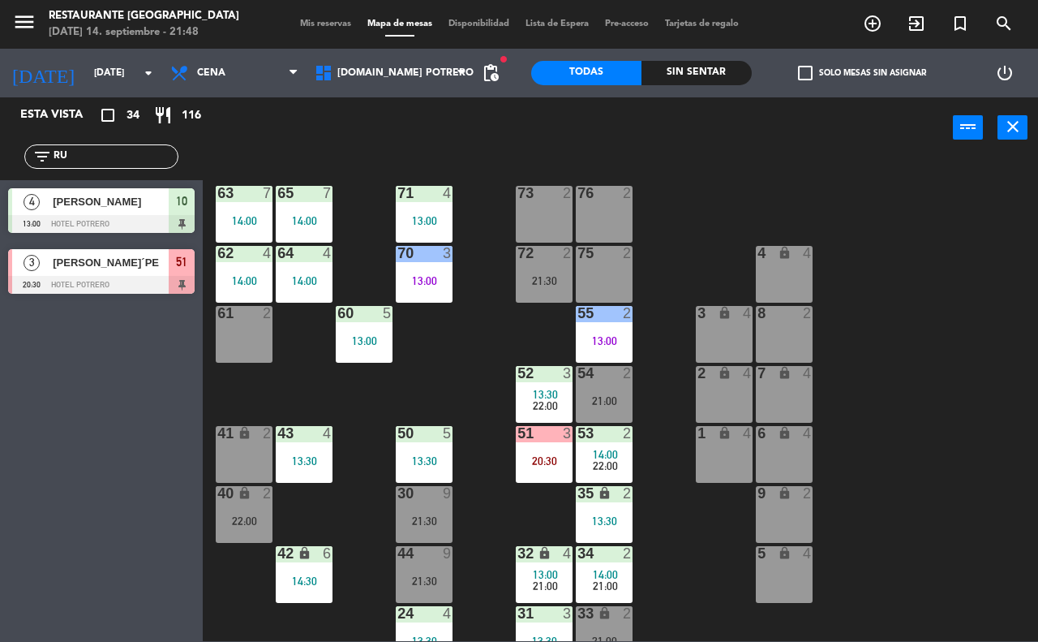
type input "R"
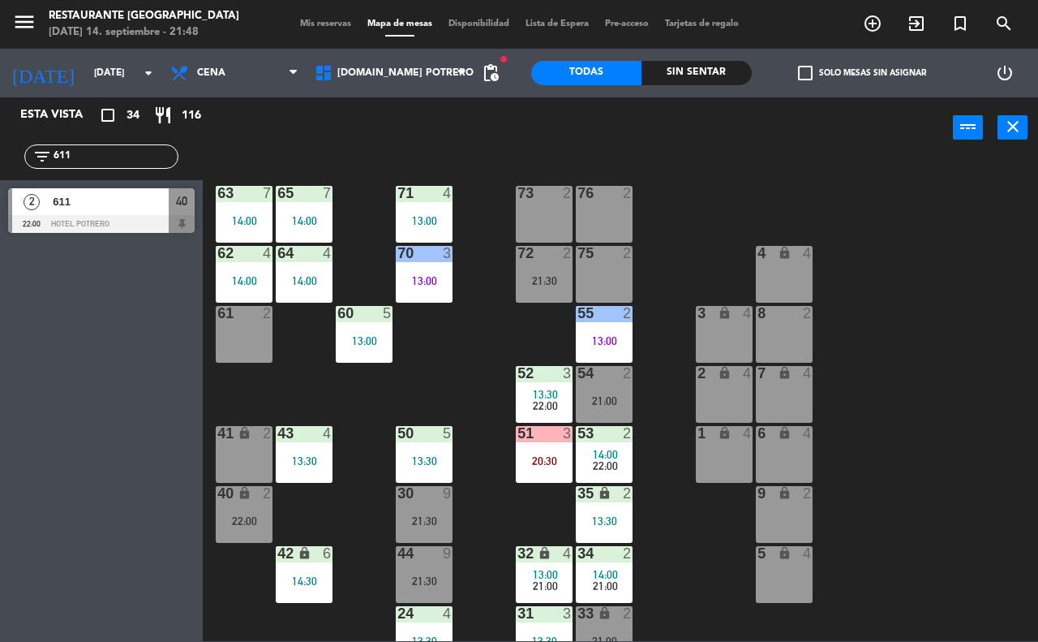
type input "611"
click at [135, 207] on div "2 611 22:00 Hotel Potrero 40" at bounding box center [101, 210] width 203 height 61
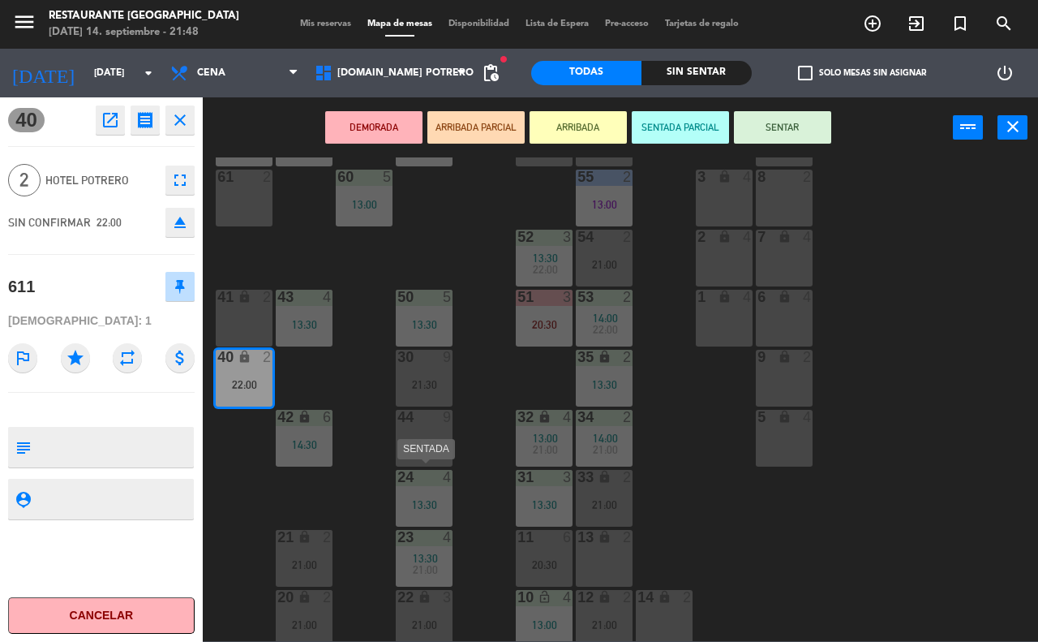
scroll to position [142, 0]
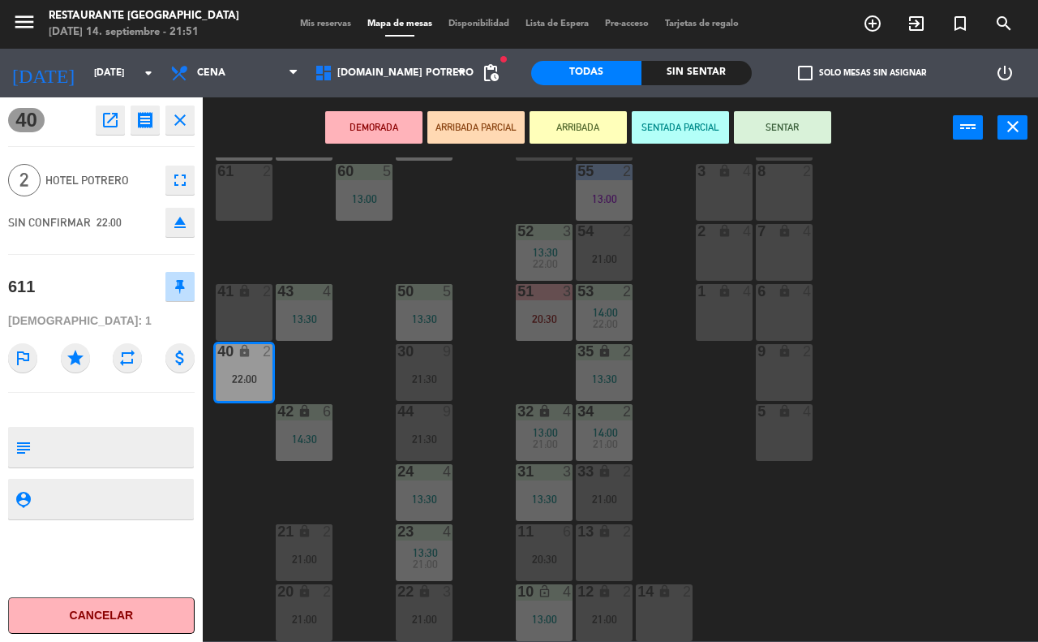
click at [699, 426] on div "65 7 14:00 71 4 13:00 73 2 76 2 63 7 14:00 64 4 14:00 62 4 14:00 70 3 13:00 72 …" at bounding box center [625, 398] width 825 height 483
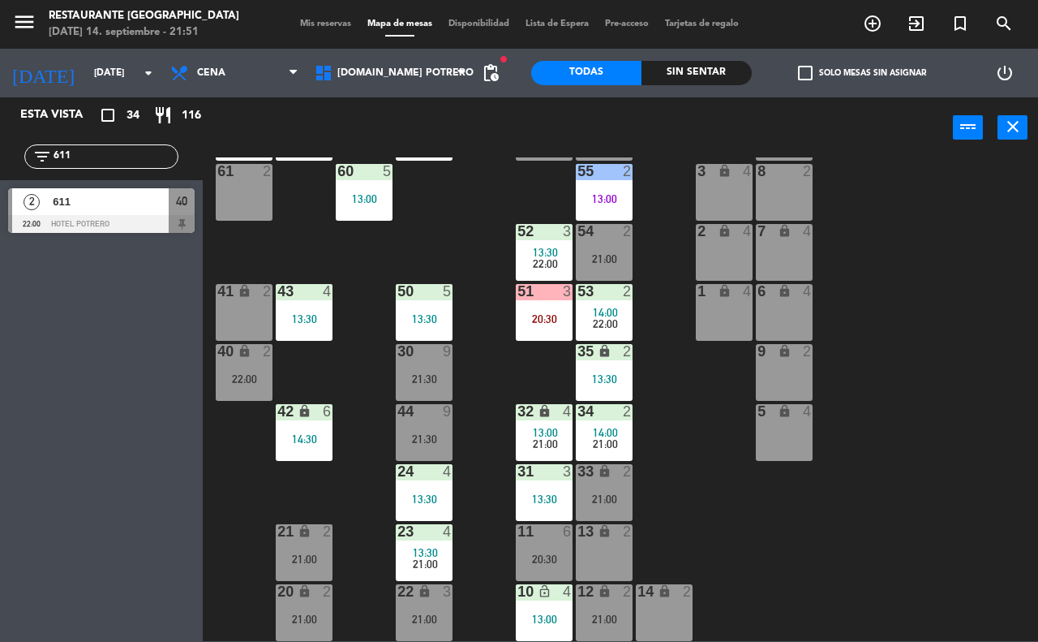
click at [898, 511] on div "65 7 14:00 71 4 13:00 73 2 76 2 63 7 14:00 64 4 14:00 62 4 14:00 70 3 13:00 72 …" at bounding box center [625, 398] width 825 height 483
click at [707, 513] on div "65 7 14:00 71 4 13:00 73 2 76 2 63 7 14:00 64 4 14:00 62 4 14:00 70 3 13:00 72 …" at bounding box center [625, 398] width 825 height 483
click at [651, 463] on div "65 7 14:00 71 4 13:00 73 2 76 2 63 7 14:00 64 4 14:00 62 4 14:00 70 3 13:00 72 …" at bounding box center [625, 398] width 825 height 483
click at [126, 163] on input "611" at bounding box center [115, 157] width 126 height 18
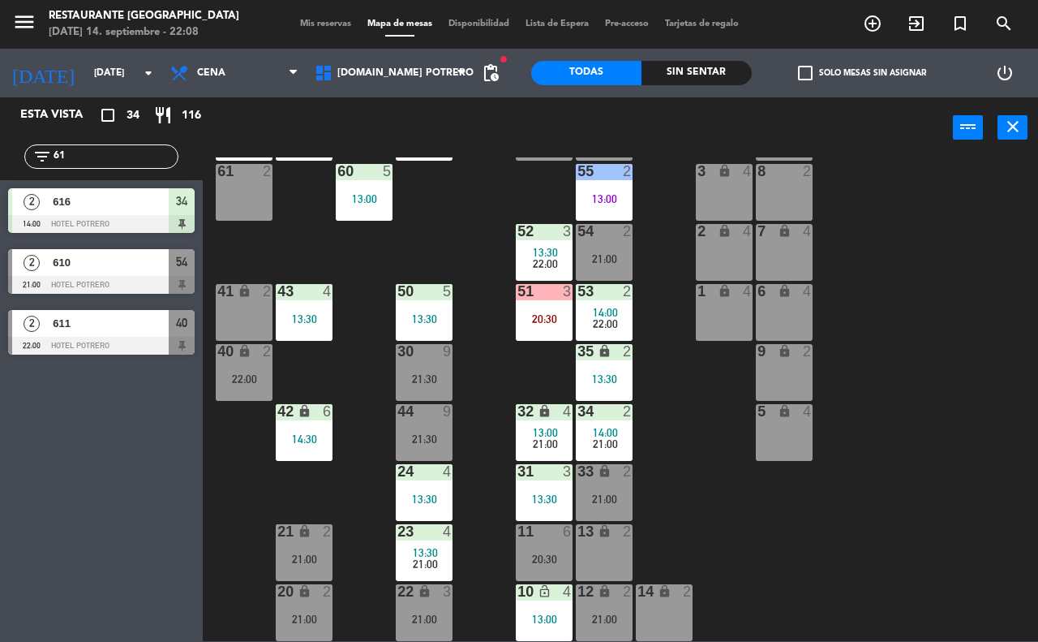
type input "6"
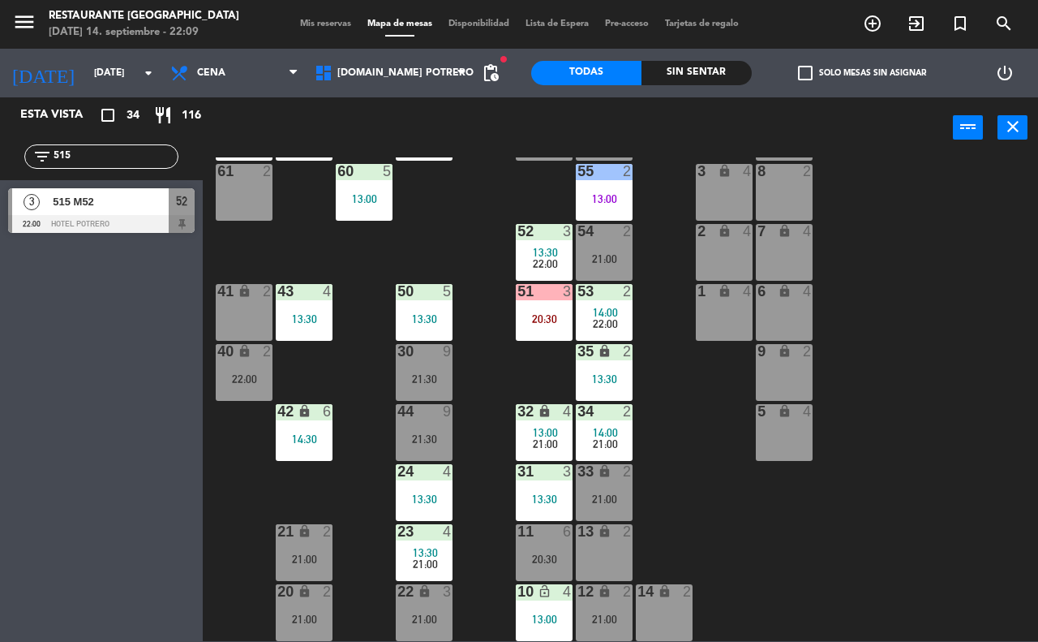
type input "515"
click at [114, 200] on span "515 M52" at bounding box center [111, 201] width 116 height 17
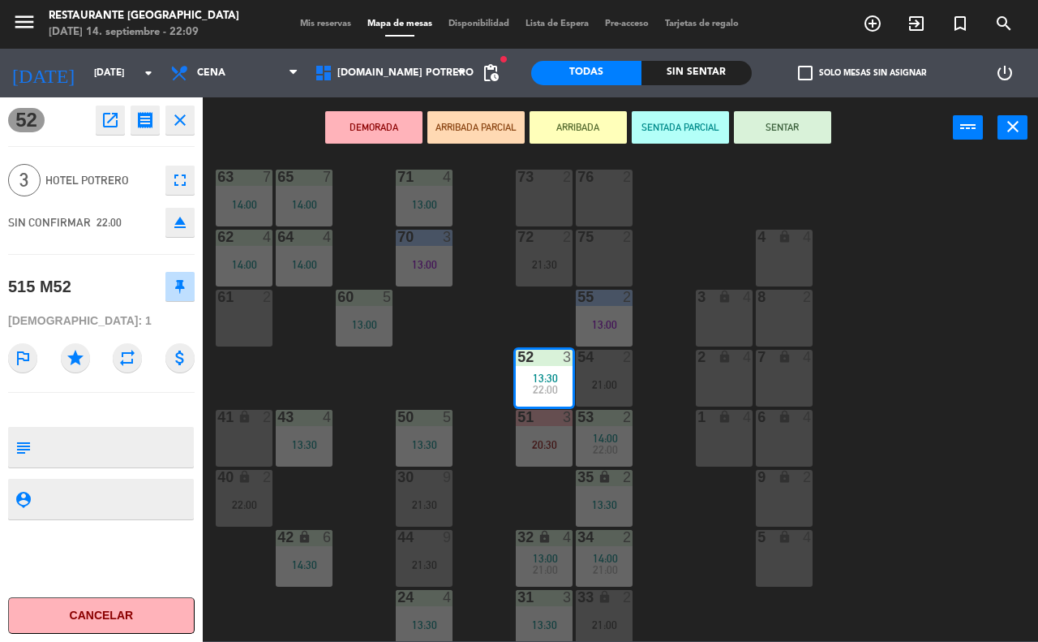
scroll to position [0, 0]
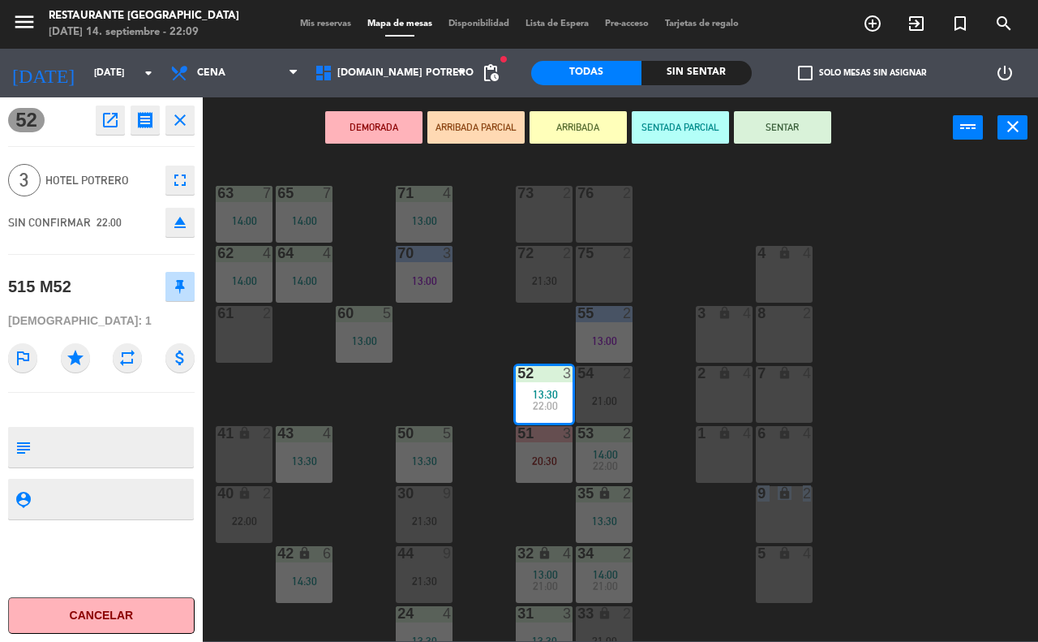
click at [735, 509] on div "65 7 14:00 71 4 13:00 73 2 76 2 63 7 14:00 64 4 14:00 62 4 14:00 70 3 13:00 72 …" at bounding box center [625, 398] width 825 height 483
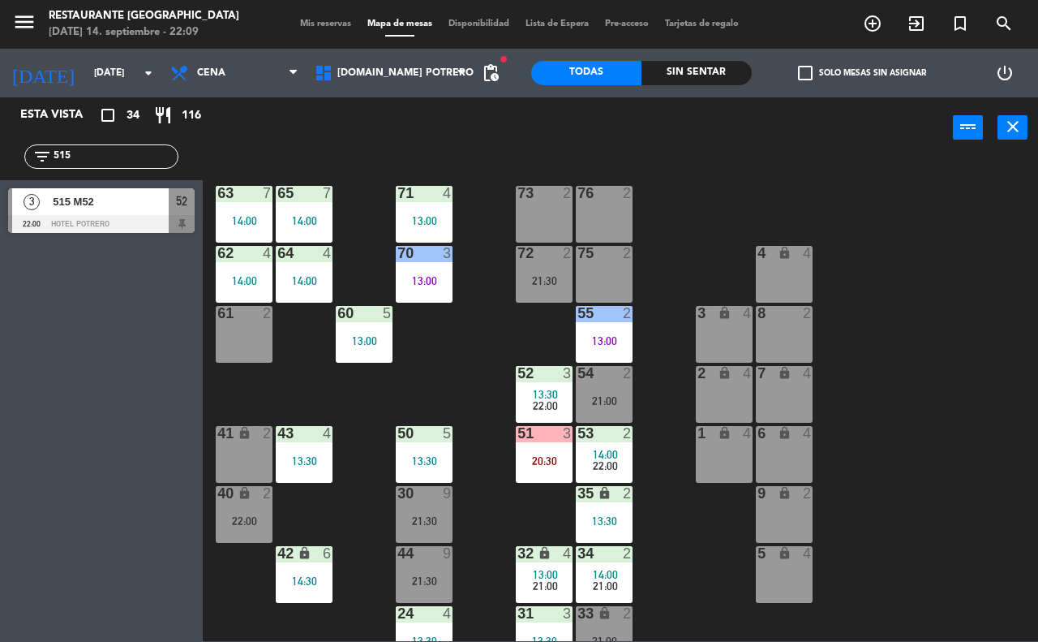
click at [675, 556] on div "65 7 14:00 71 4 13:00 73 2 76 2 63 7 14:00 64 4 14:00 62 4 14:00 70 3 13:00 72 …" at bounding box center [625, 398] width 825 height 483
click at [706, 537] on div "65 7 14:00 71 4 13:00 73 2 76 2 63 7 14:00 64 4 14:00 62 4 14:00 70 3 13:00 72 …" at bounding box center [625, 398] width 825 height 483
